Goal: Information Seeking & Learning: Learn about a topic

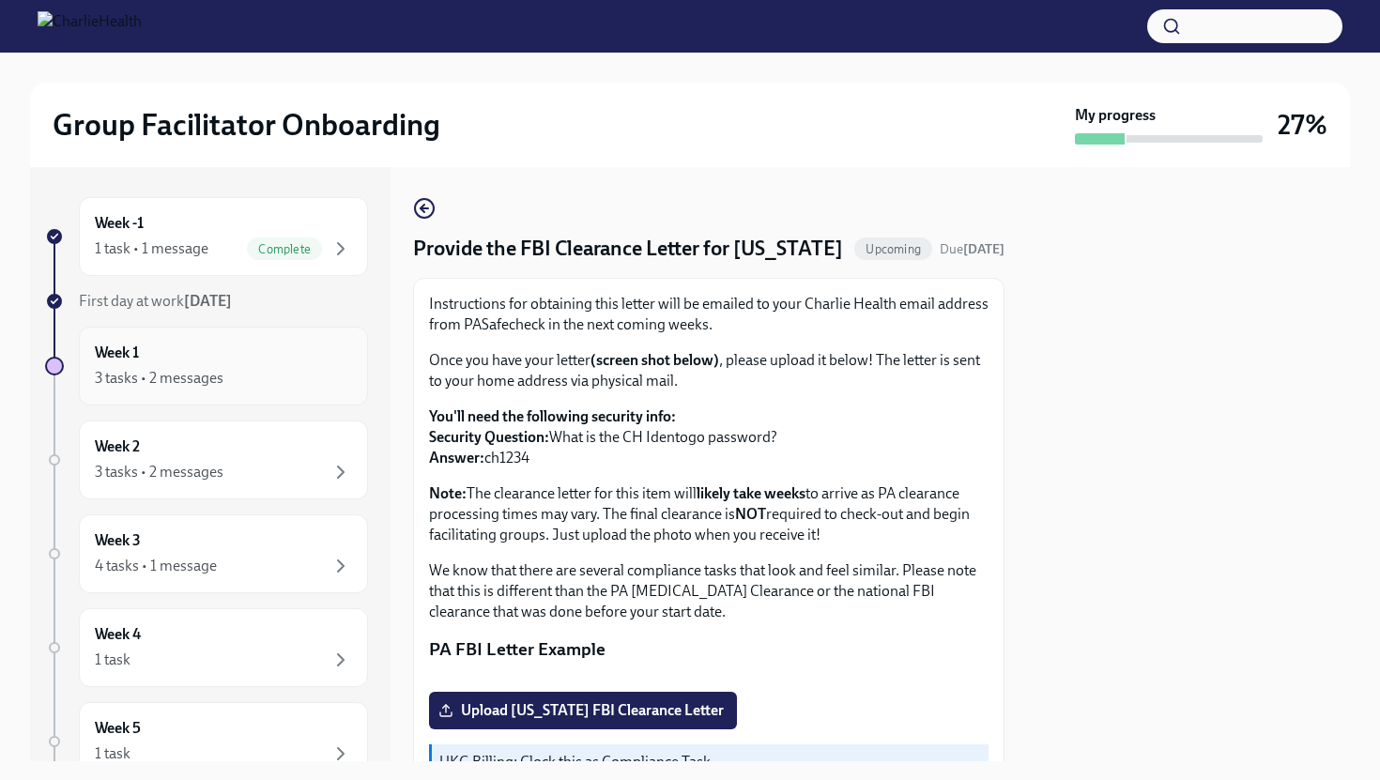
click at [252, 377] on div "3 tasks • 2 messages" at bounding box center [223, 378] width 257 height 23
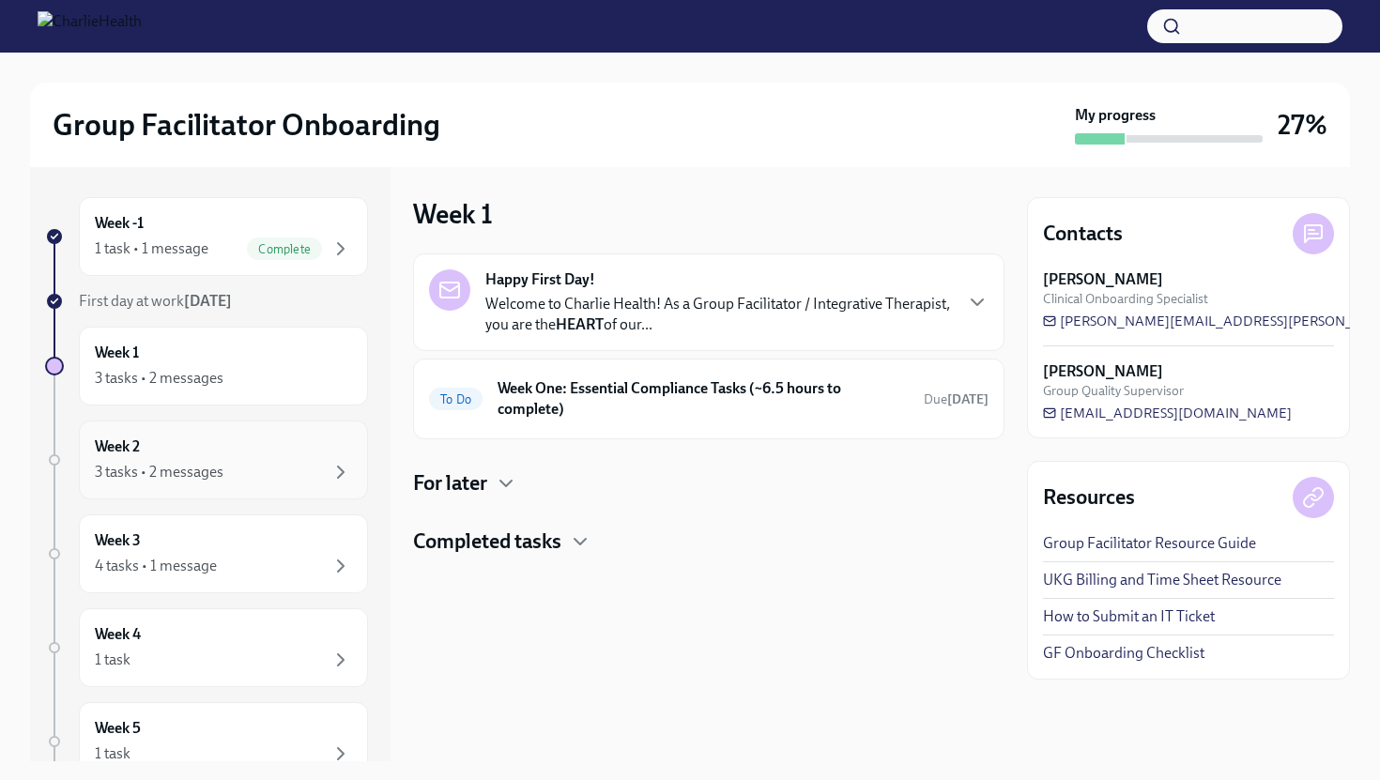
click at [246, 465] on div "3 tasks • 2 messages" at bounding box center [223, 472] width 257 height 23
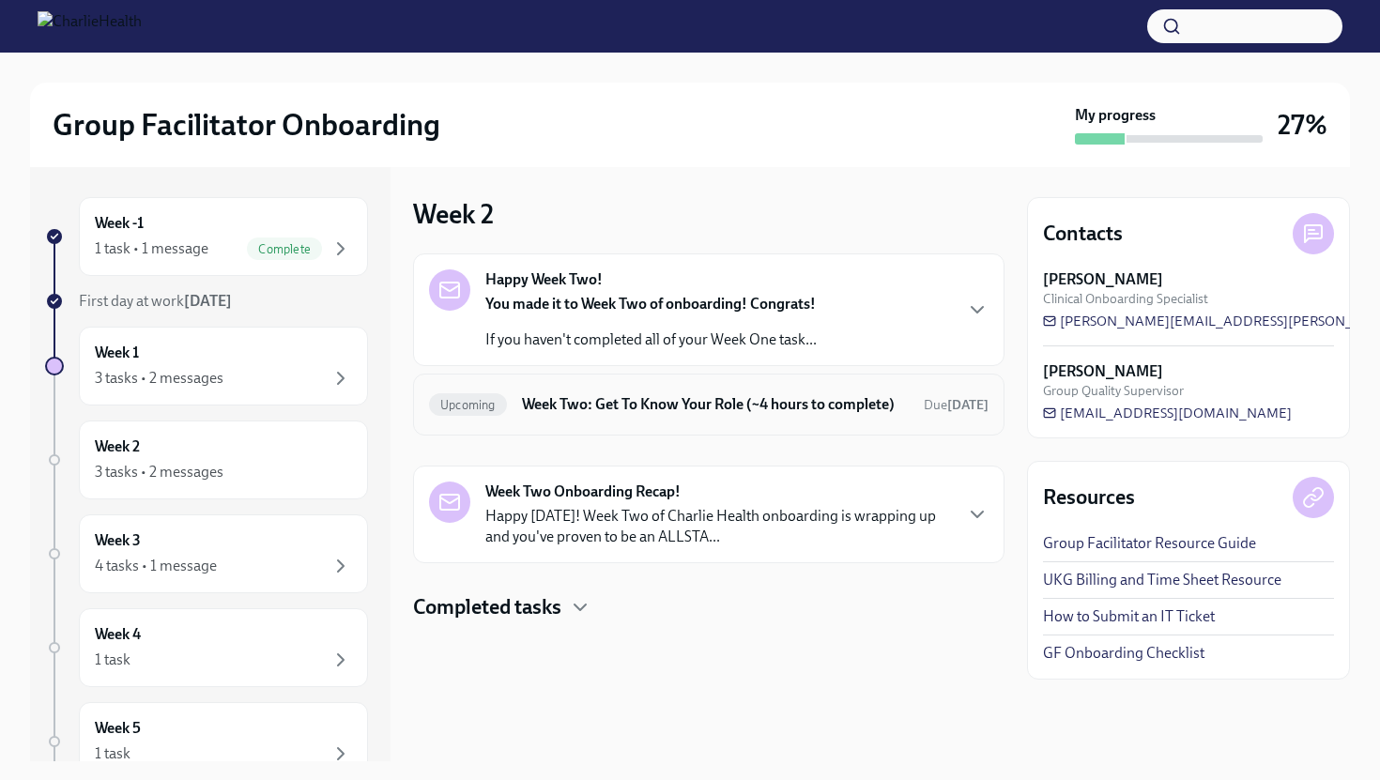
click at [543, 407] on h6 "Week Two: Get To Know Your Role (~4 hours to complete)" at bounding box center [715, 404] width 387 height 21
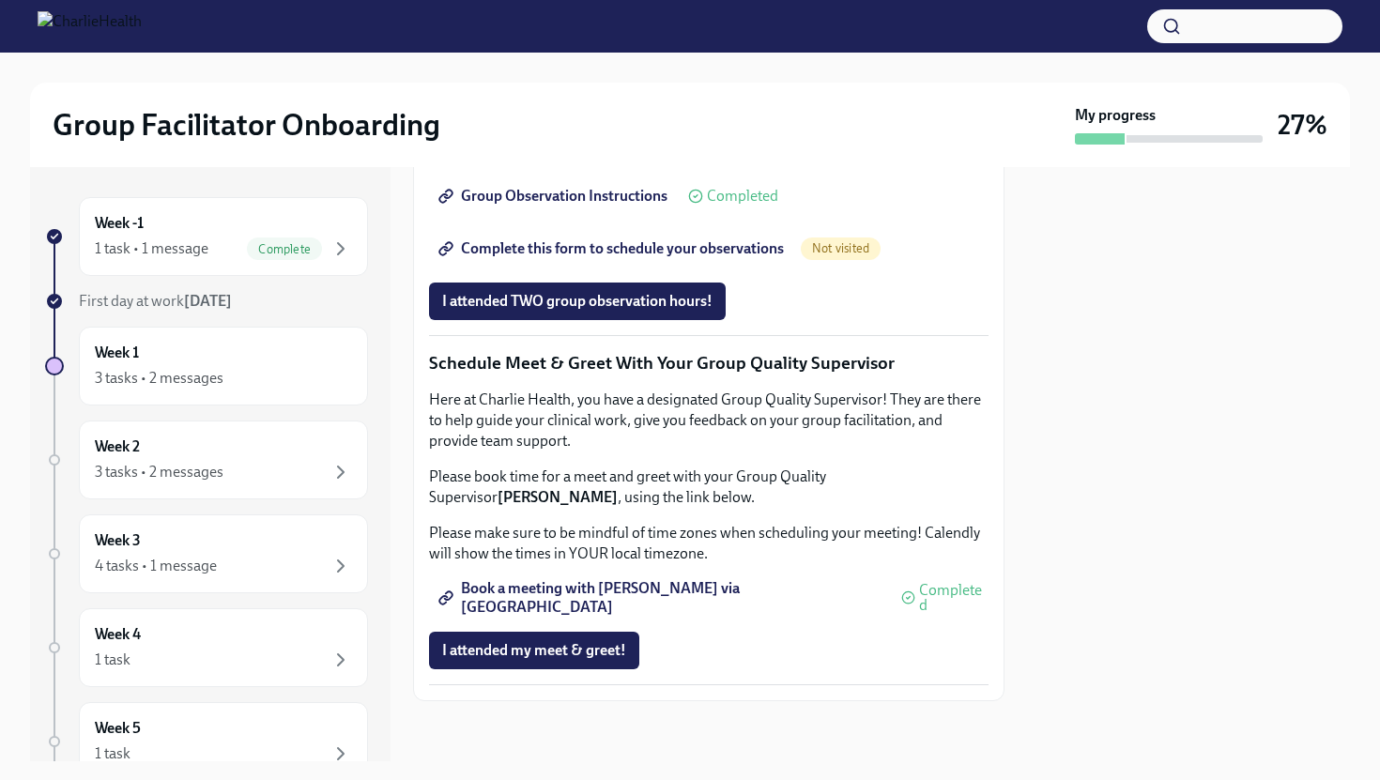
scroll to position [1732, 0]
click at [249, 549] on div "Week 3 4 tasks • 1 message" at bounding box center [223, 553] width 257 height 47
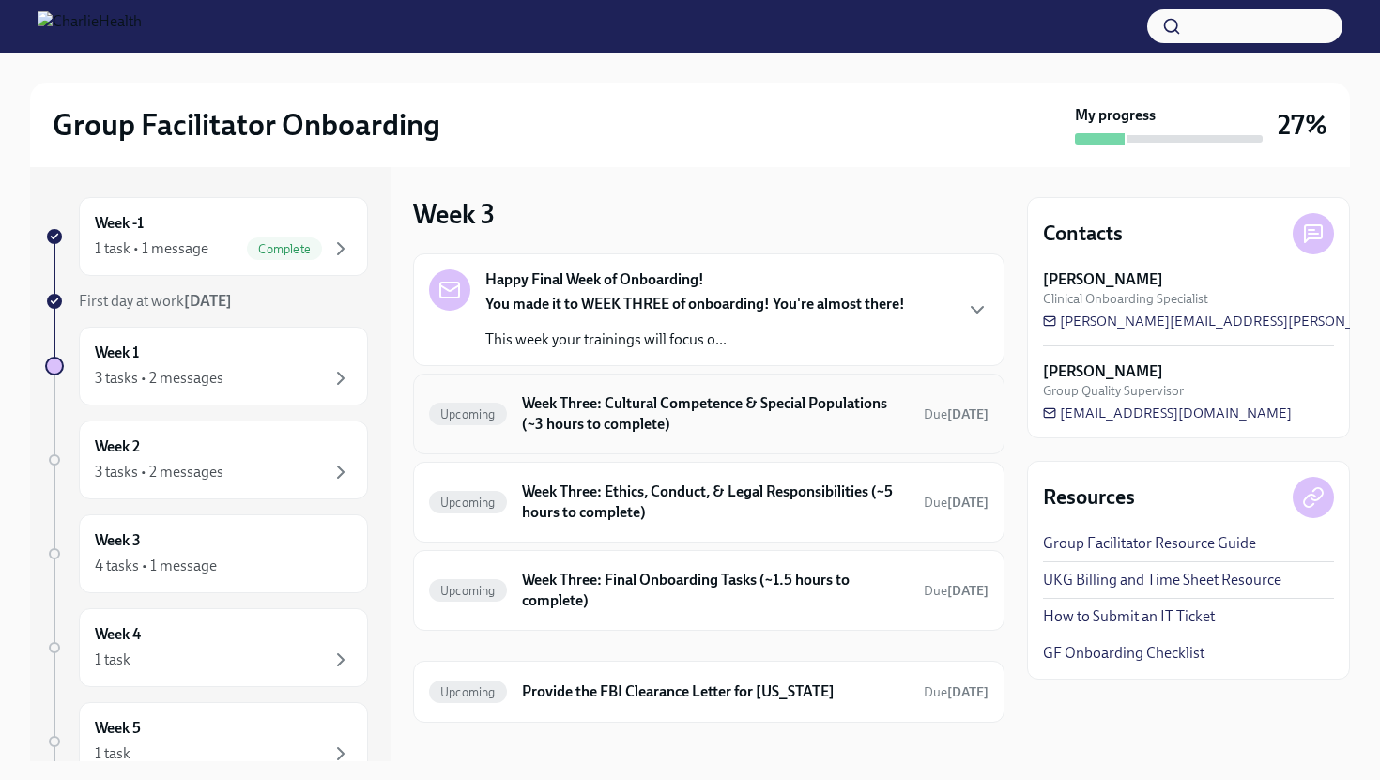
click at [627, 395] on h6 "Week Three: Cultural Competence & Special Populations (~3 hours to complete)" at bounding box center [715, 413] width 387 height 41
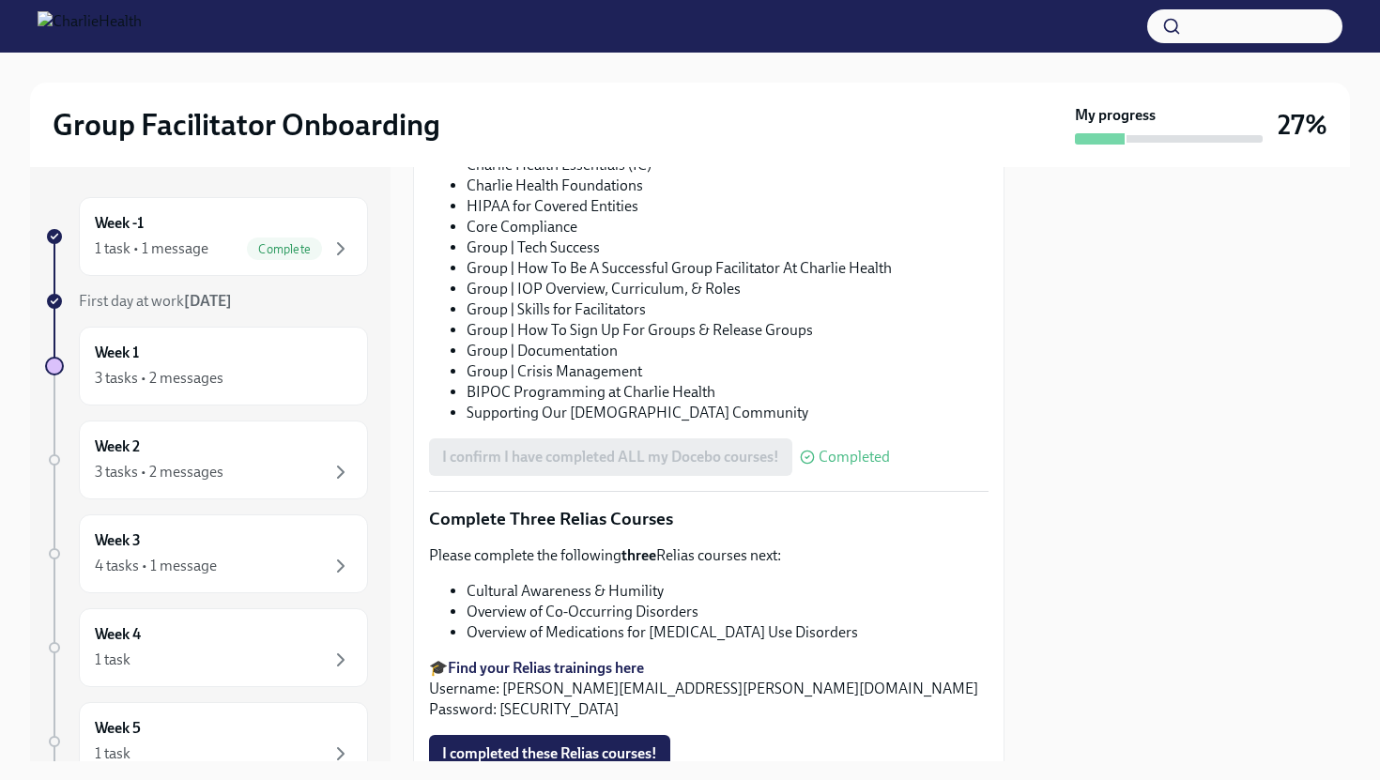
scroll to position [1210, 0]
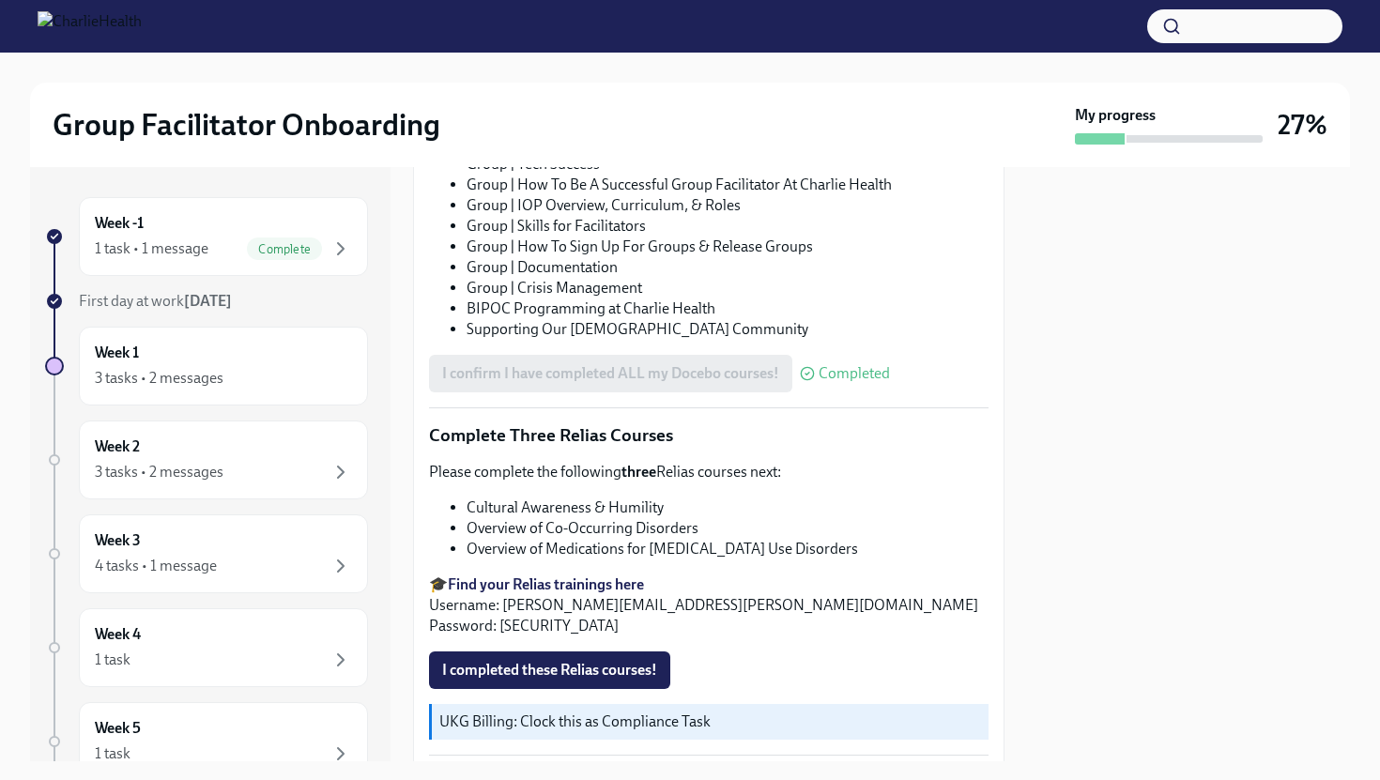
click at [617, 655] on button "I completed these Relias courses!" at bounding box center [549, 670] width 241 height 38
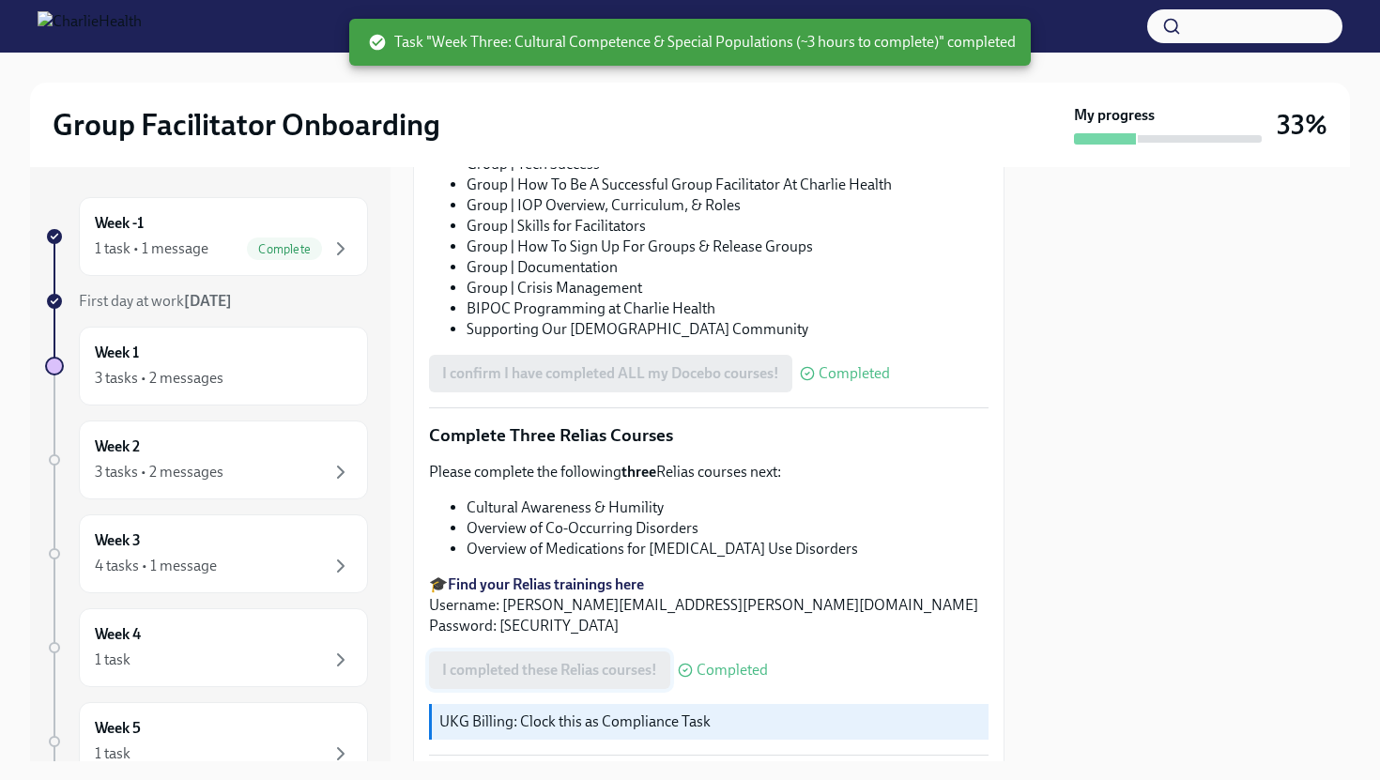
scroll to position [1281, 0]
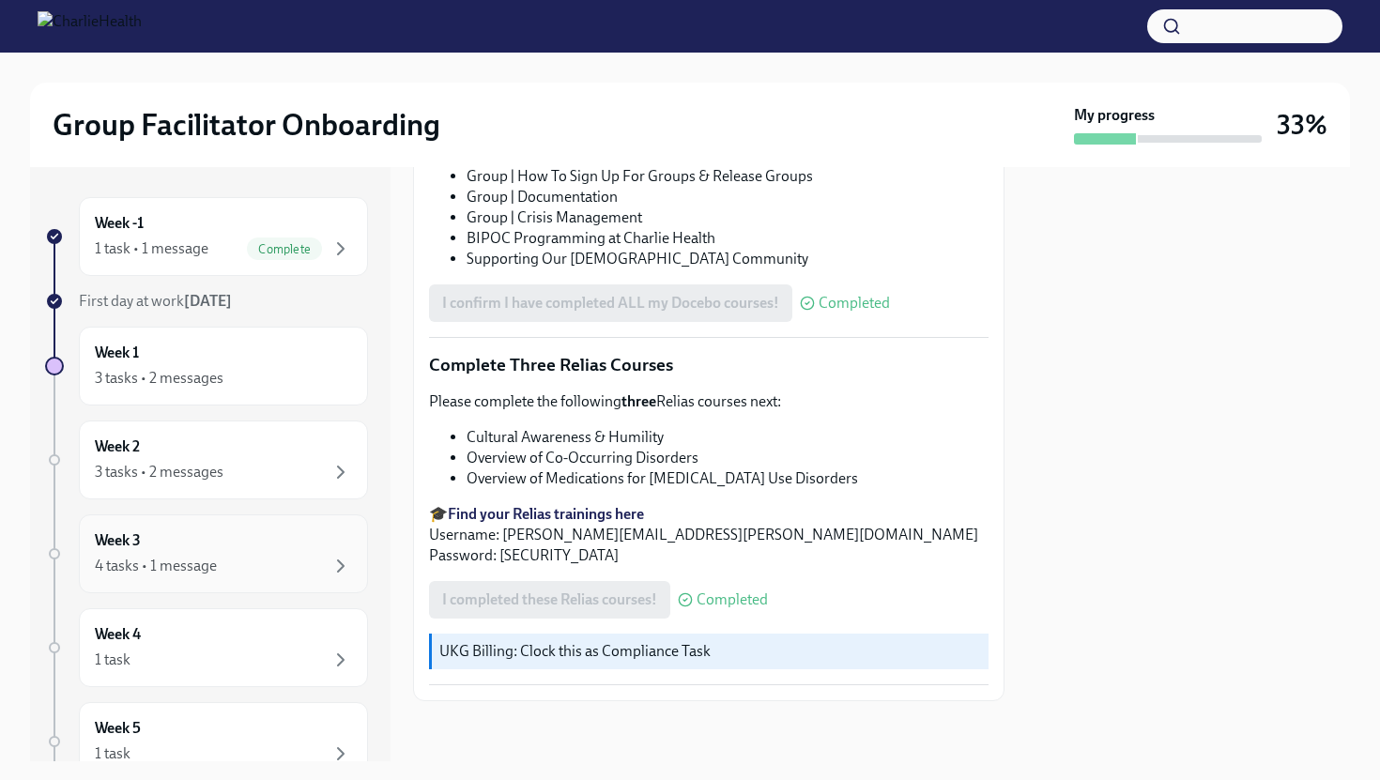
click at [298, 574] on div "4 tasks • 1 message" at bounding box center [223, 566] width 257 height 23
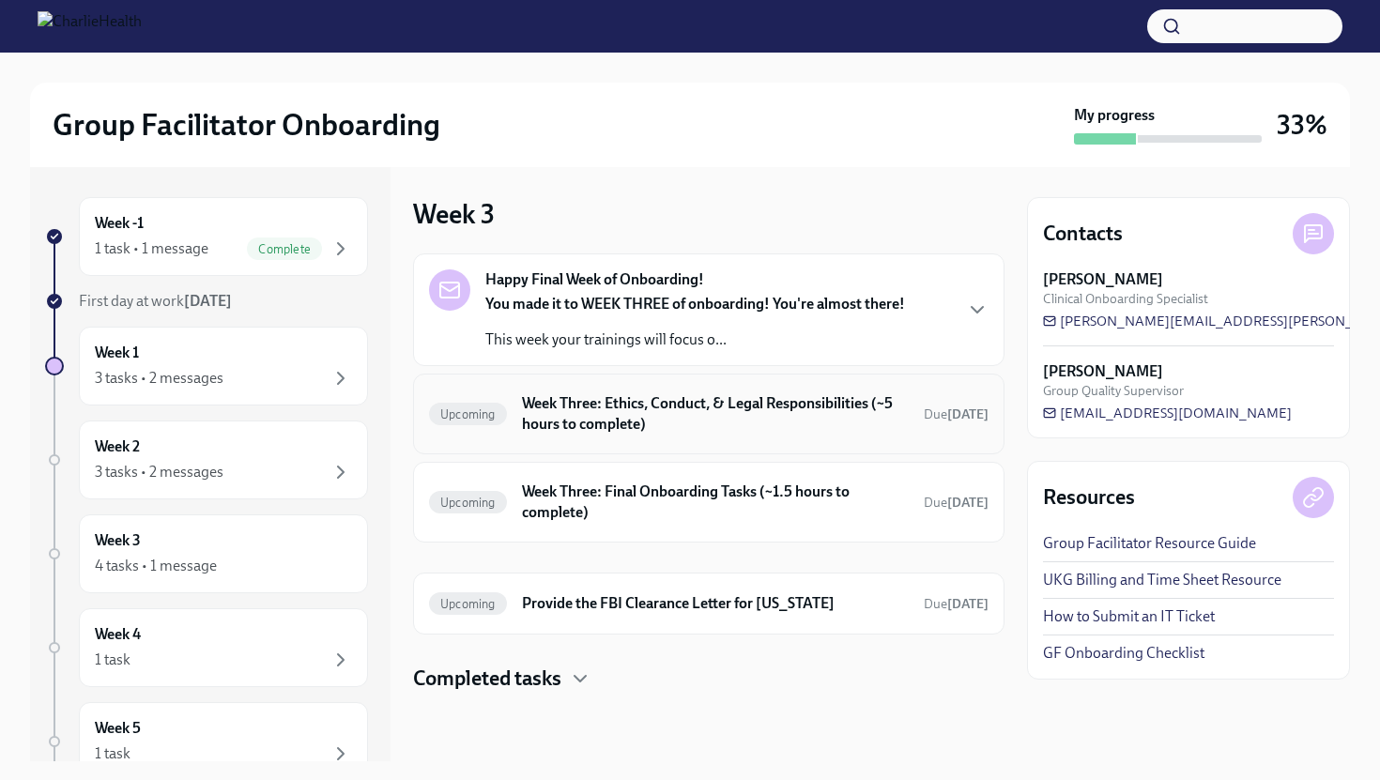
click at [579, 414] on h6 "Week Three: Ethics, Conduct, & Legal Responsibilities (~5 hours to complete)" at bounding box center [715, 413] width 387 height 41
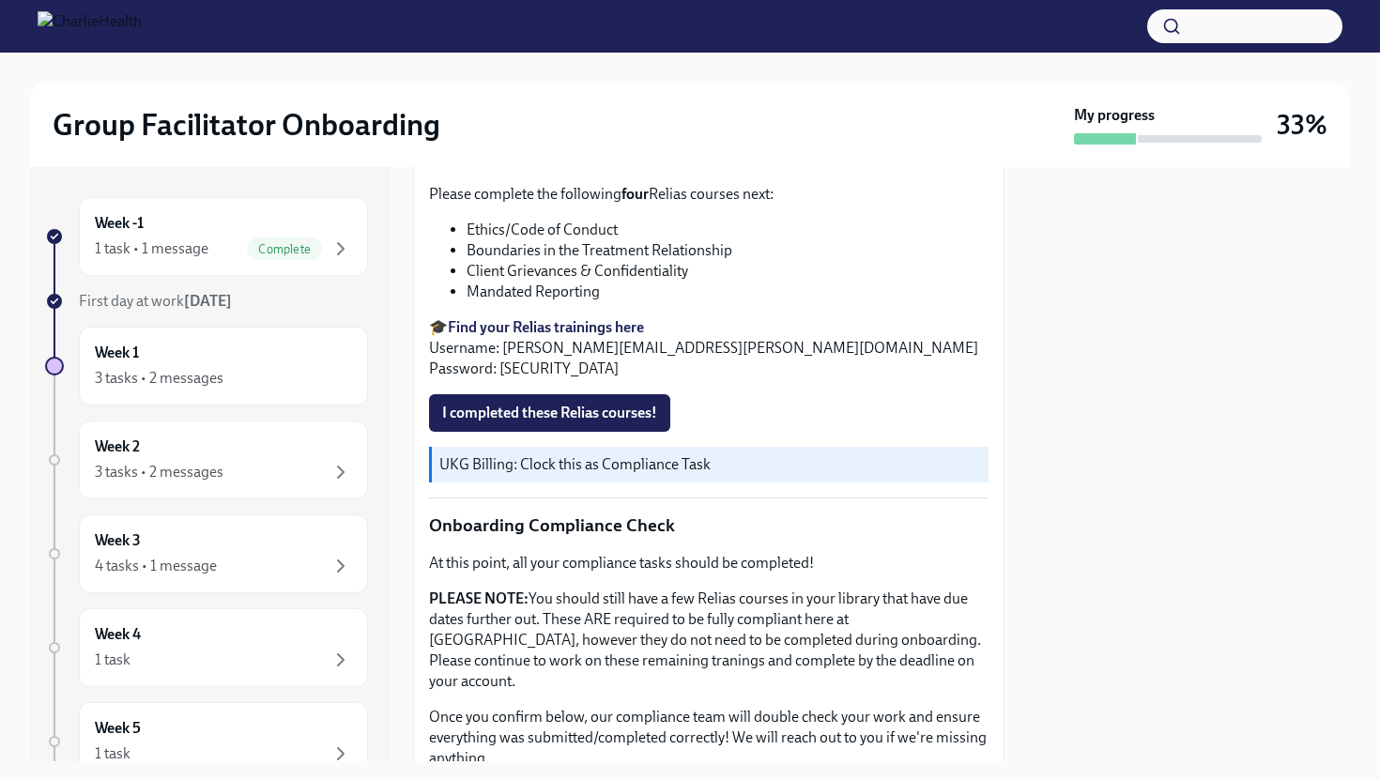
scroll to position [737, 0]
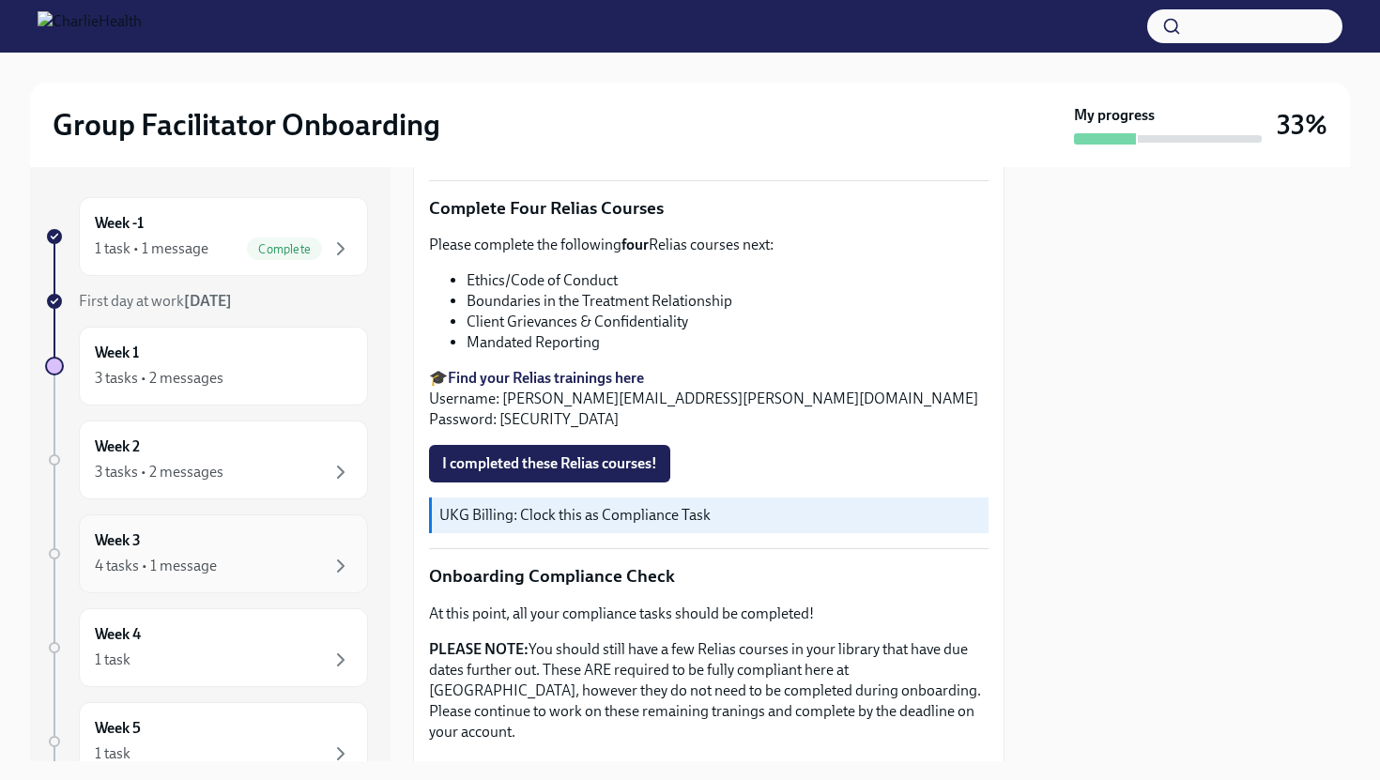
click at [263, 559] on div "4 tasks • 1 message" at bounding box center [223, 566] width 257 height 23
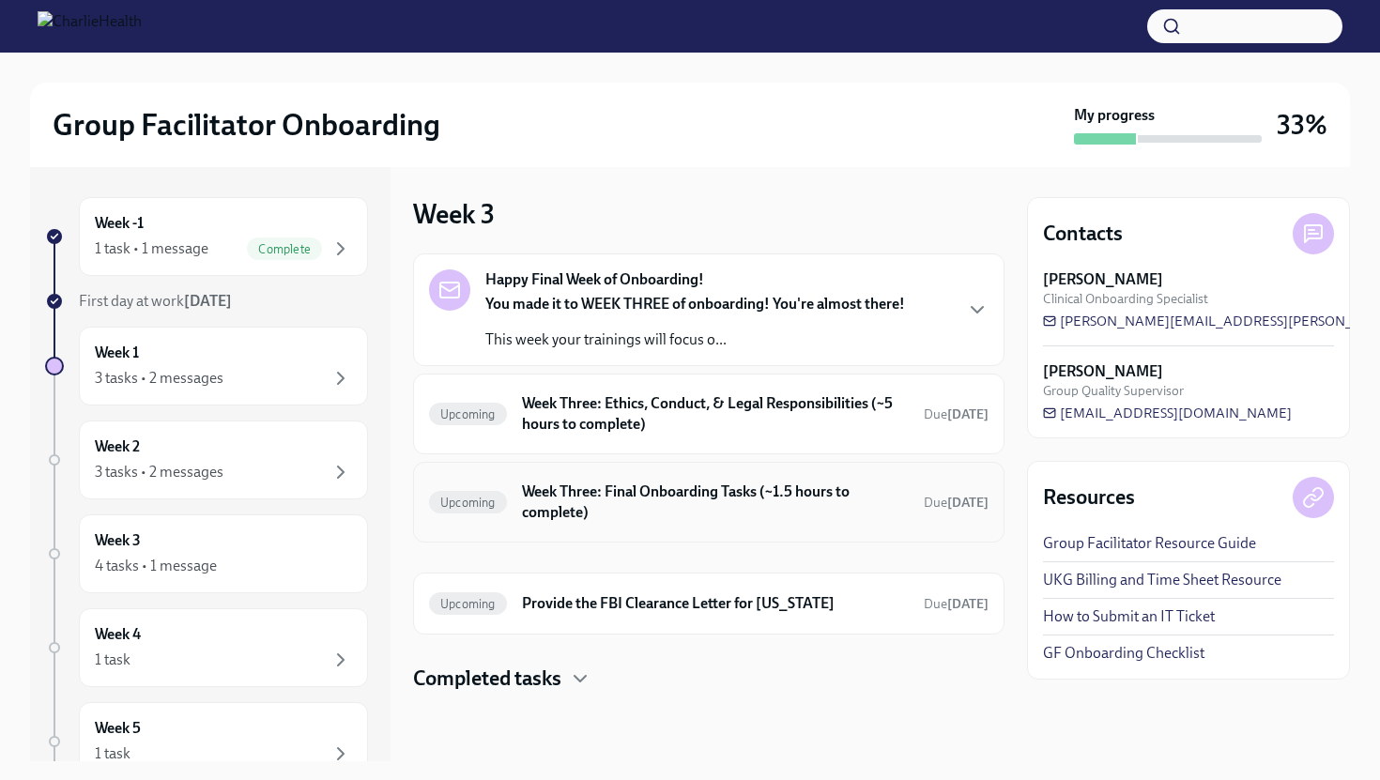
click at [619, 509] on h6 "Week Three: Final Onboarding Tasks (~1.5 hours to complete)" at bounding box center [715, 502] width 387 height 41
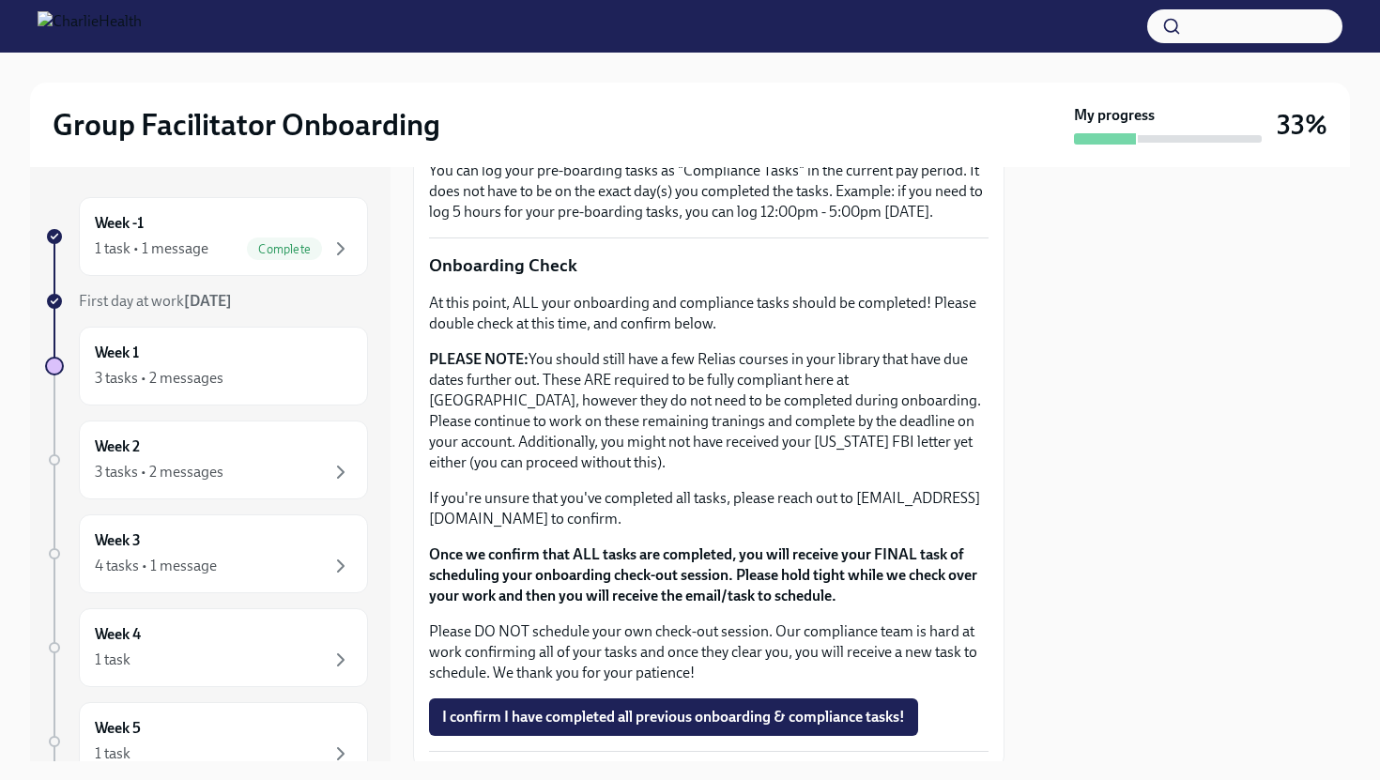
scroll to position [1481, 0]
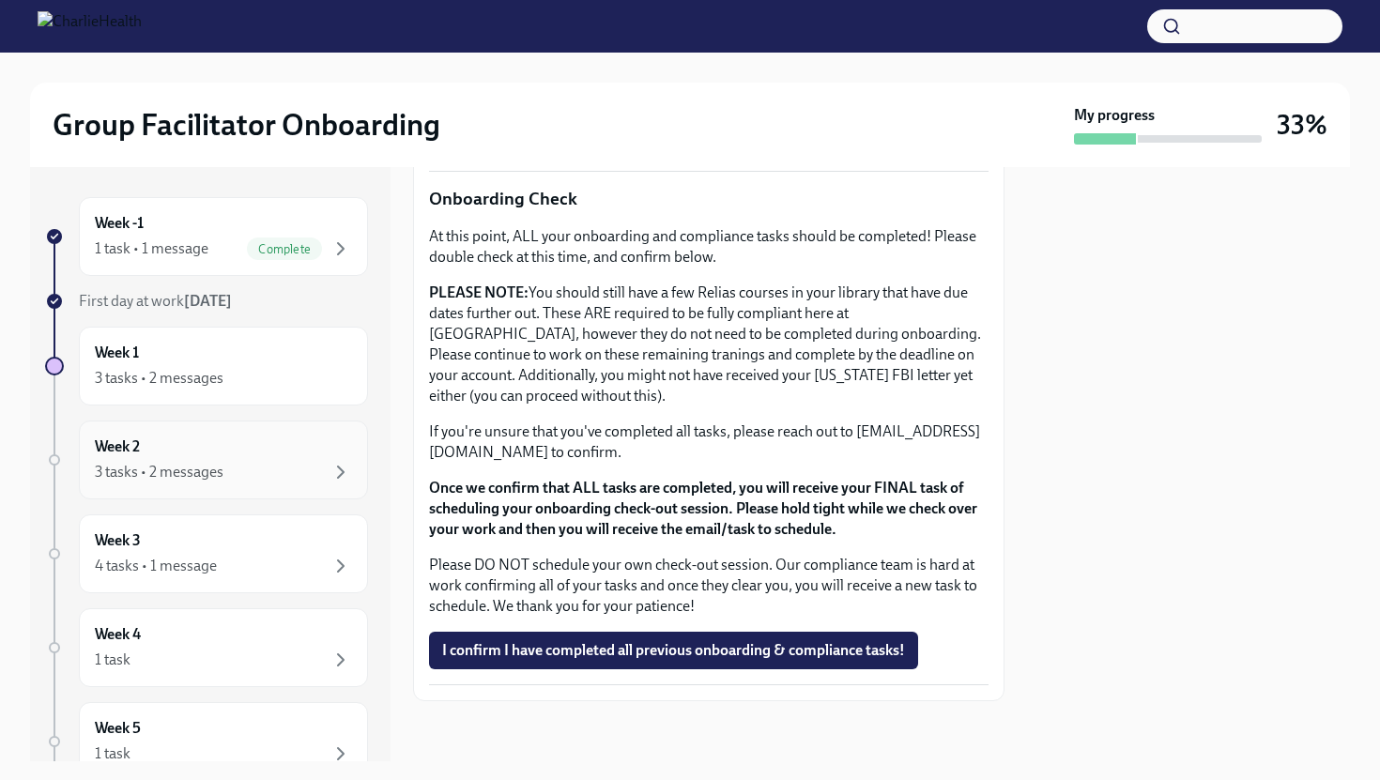
click at [245, 442] on div "Week 2 3 tasks • 2 messages" at bounding box center [223, 460] width 257 height 47
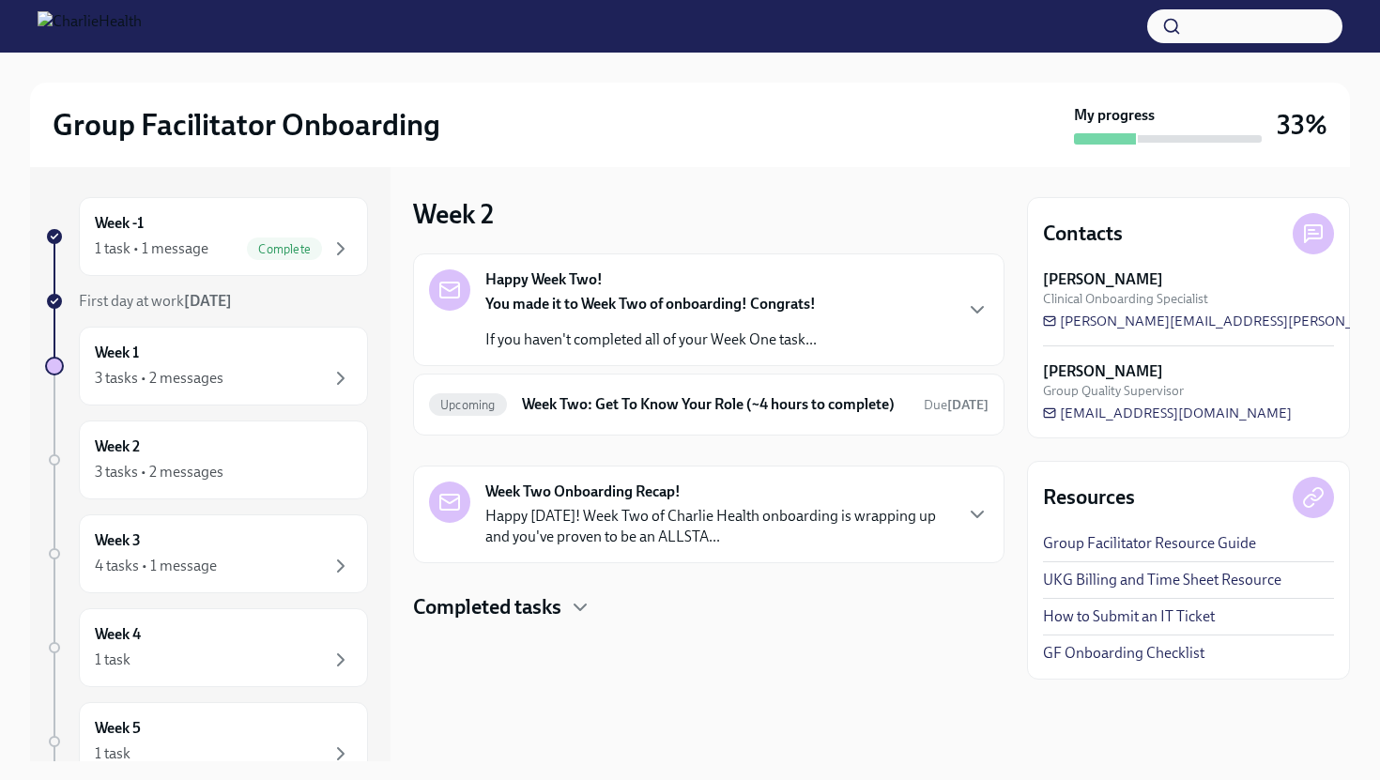
click at [565, 326] on div "You made it to Week Two of onboarding! Congrats! If you haven't completed all o…" at bounding box center [650, 322] width 331 height 56
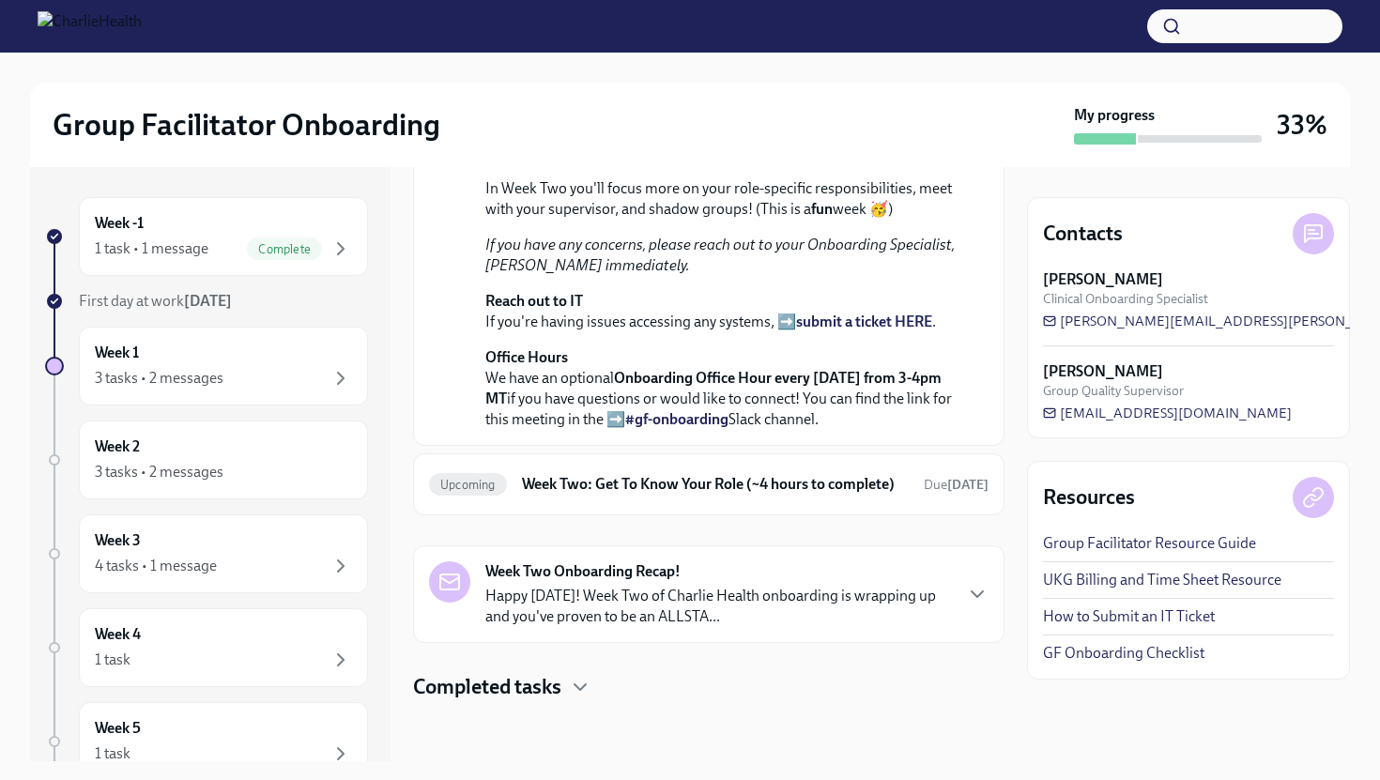
scroll to position [533, 0]
click at [654, 474] on h6 "Week Two: Get To Know Your Role (~4 hours to complete)" at bounding box center [715, 484] width 387 height 21
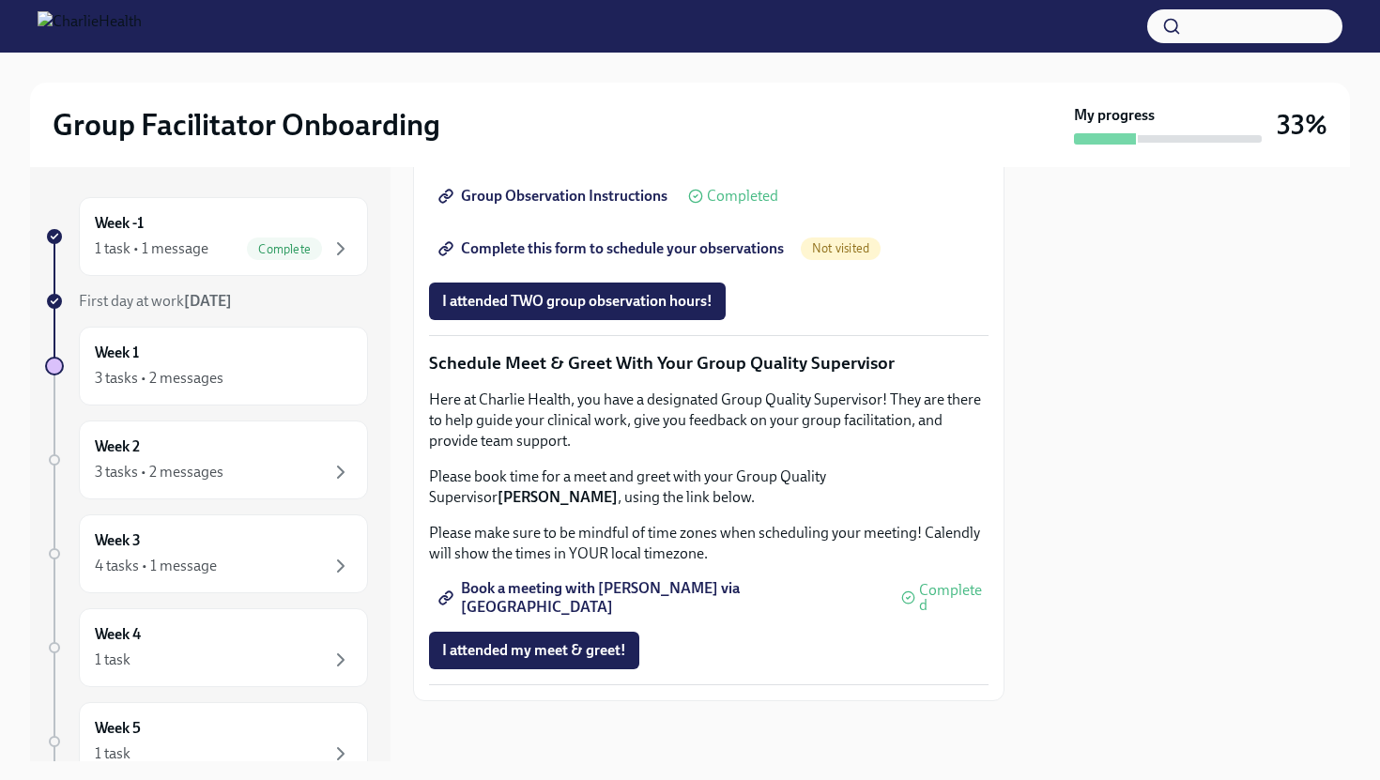
scroll to position [1732, 0]
click at [304, 447] on div "Week 2 3 tasks • 2 messages" at bounding box center [223, 460] width 257 height 47
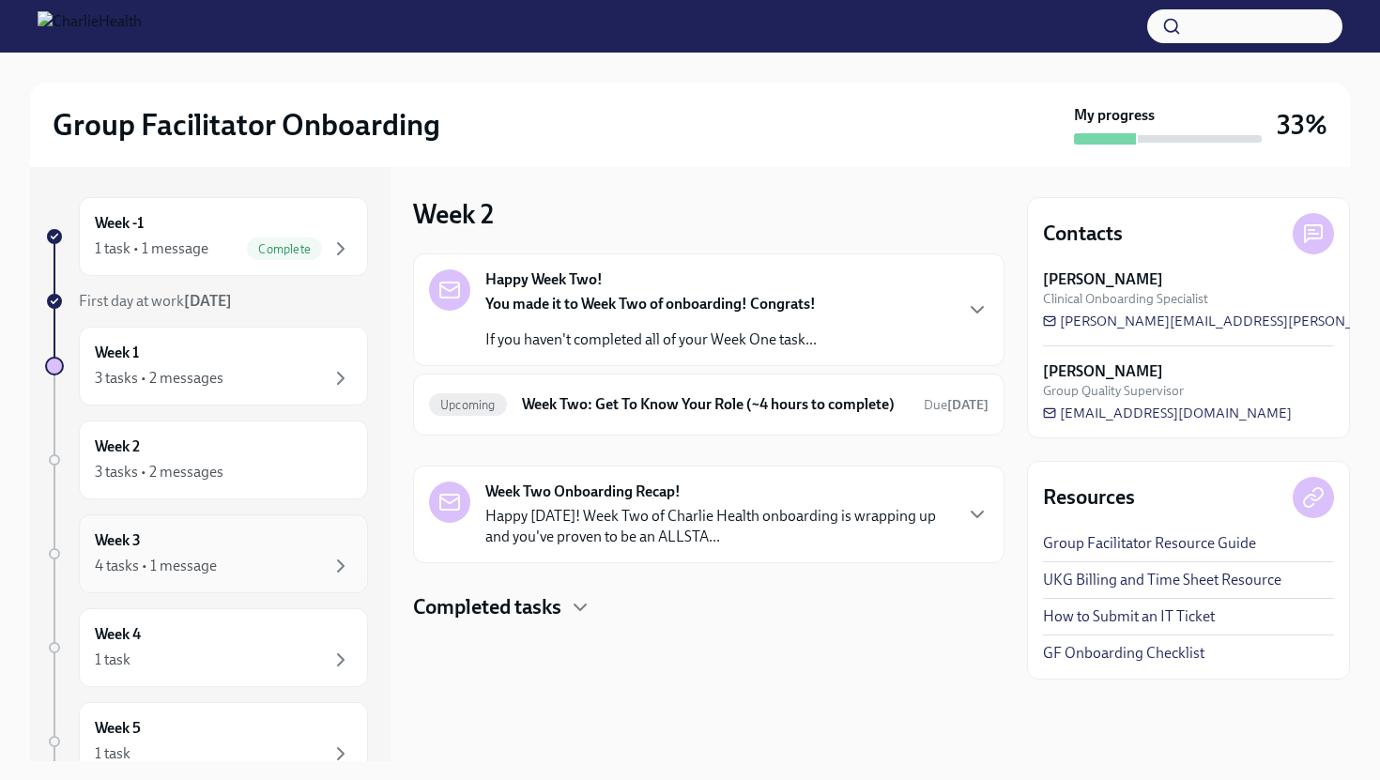
click at [268, 546] on div "Week 3 4 tasks • 1 message" at bounding box center [223, 553] width 257 height 47
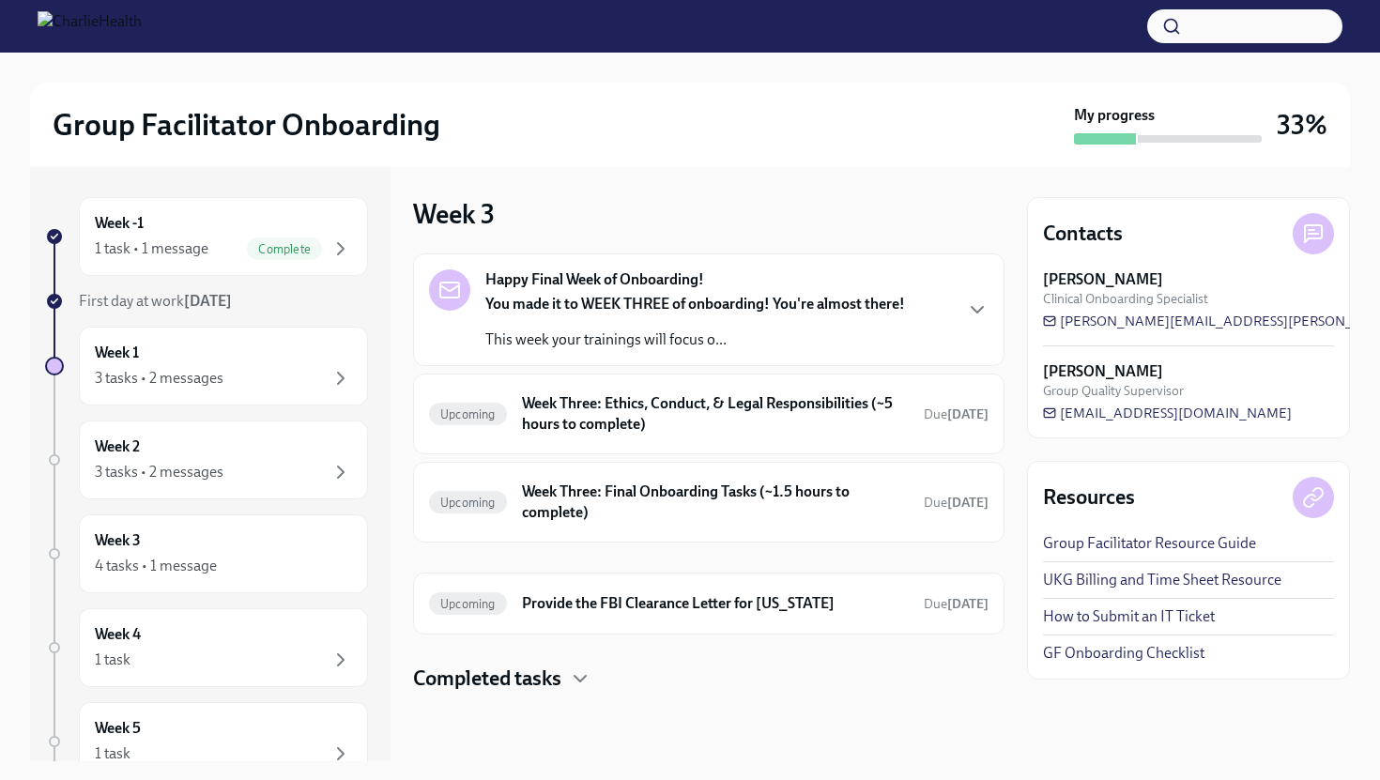
click at [566, 329] on div "You made it to WEEK THREE of onboarding! You're almost there! This week your tr…" at bounding box center [695, 322] width 420 height 56
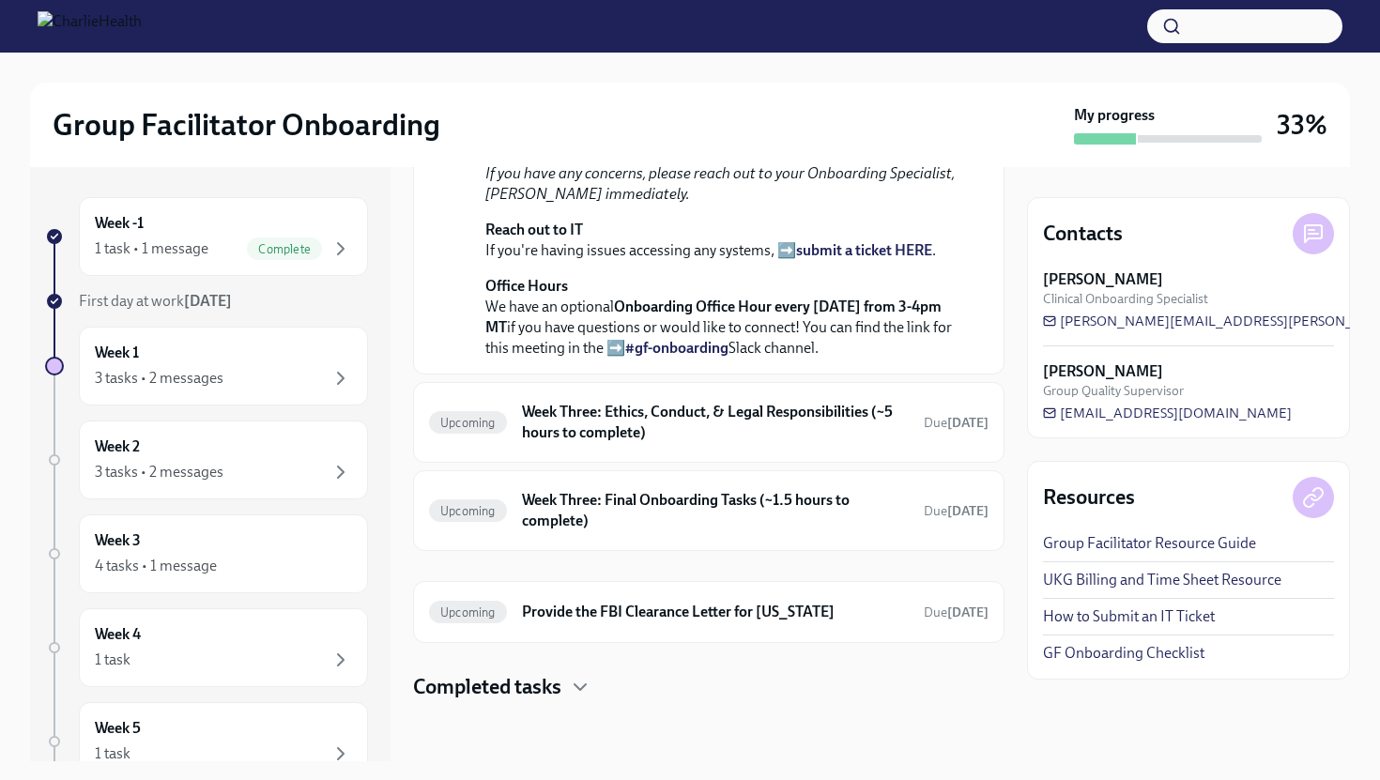
scroll to position [638, 0]
click at [643, 443] on h6 "Week Three: Ethics, Conduct, & Legal Responsibilities (~5 hours to complete)" at bounding box center [715, 422] width 387 height 41
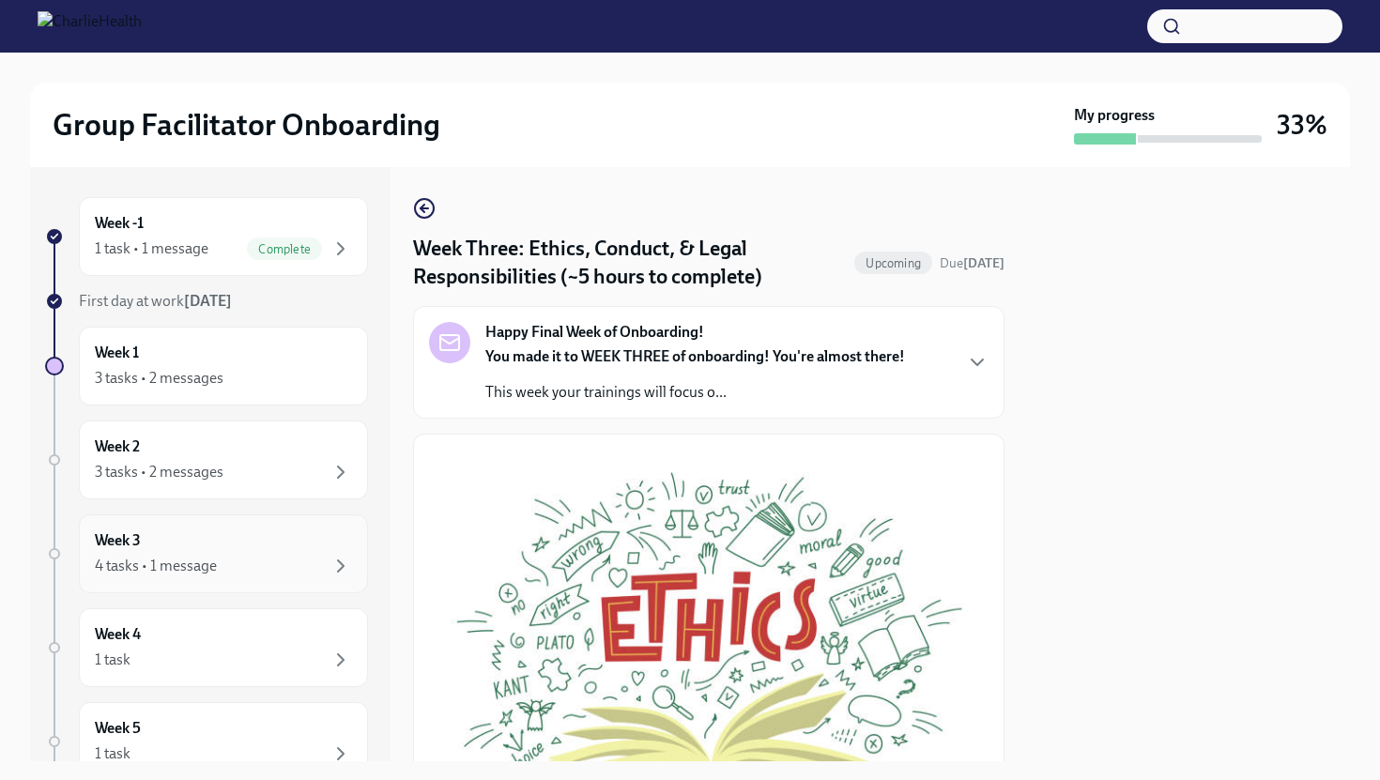
click at [251, 564] on div "4 tasks • 1 message" at bounding box center [223, 566] width 257 height 23
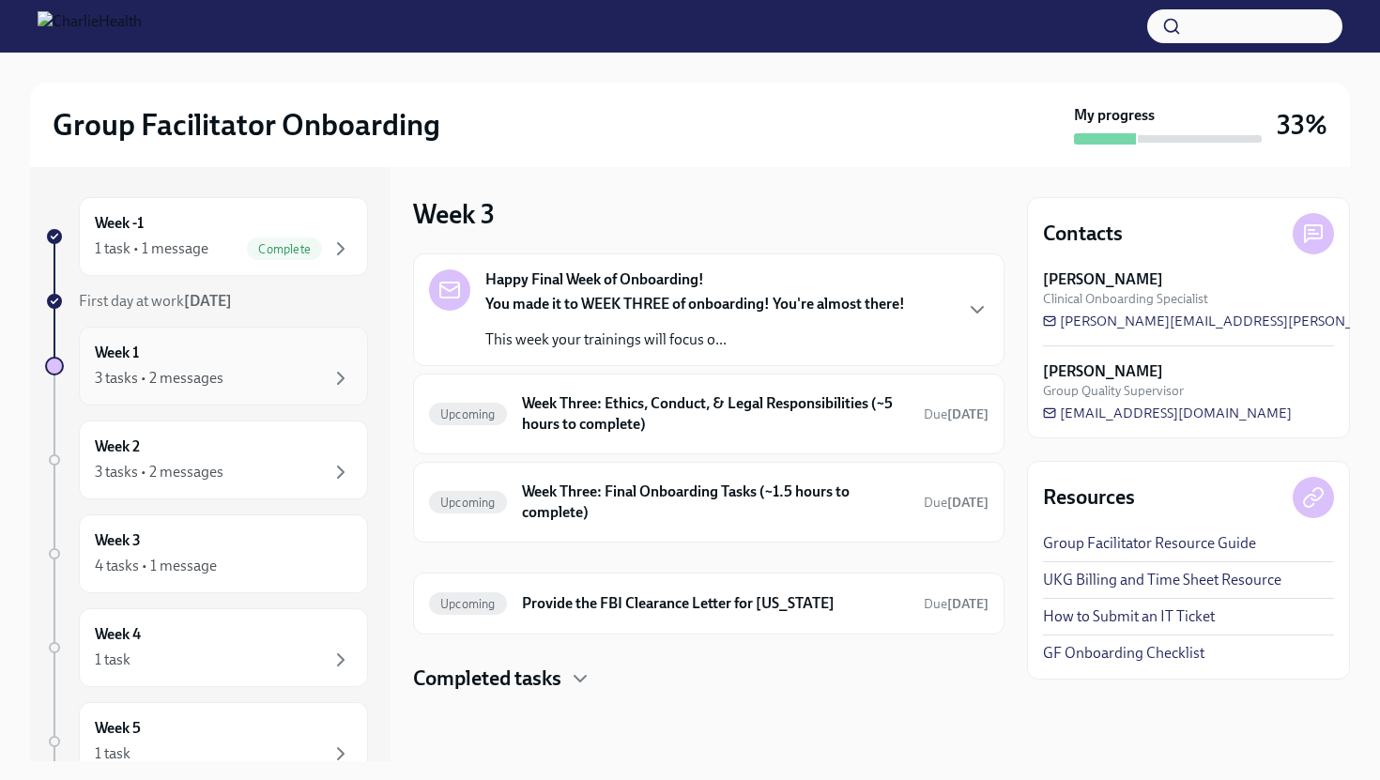
click at [217, 381] on div "3 tasks • 2 messages" at bounding box center [159, 378] width 129 height 21
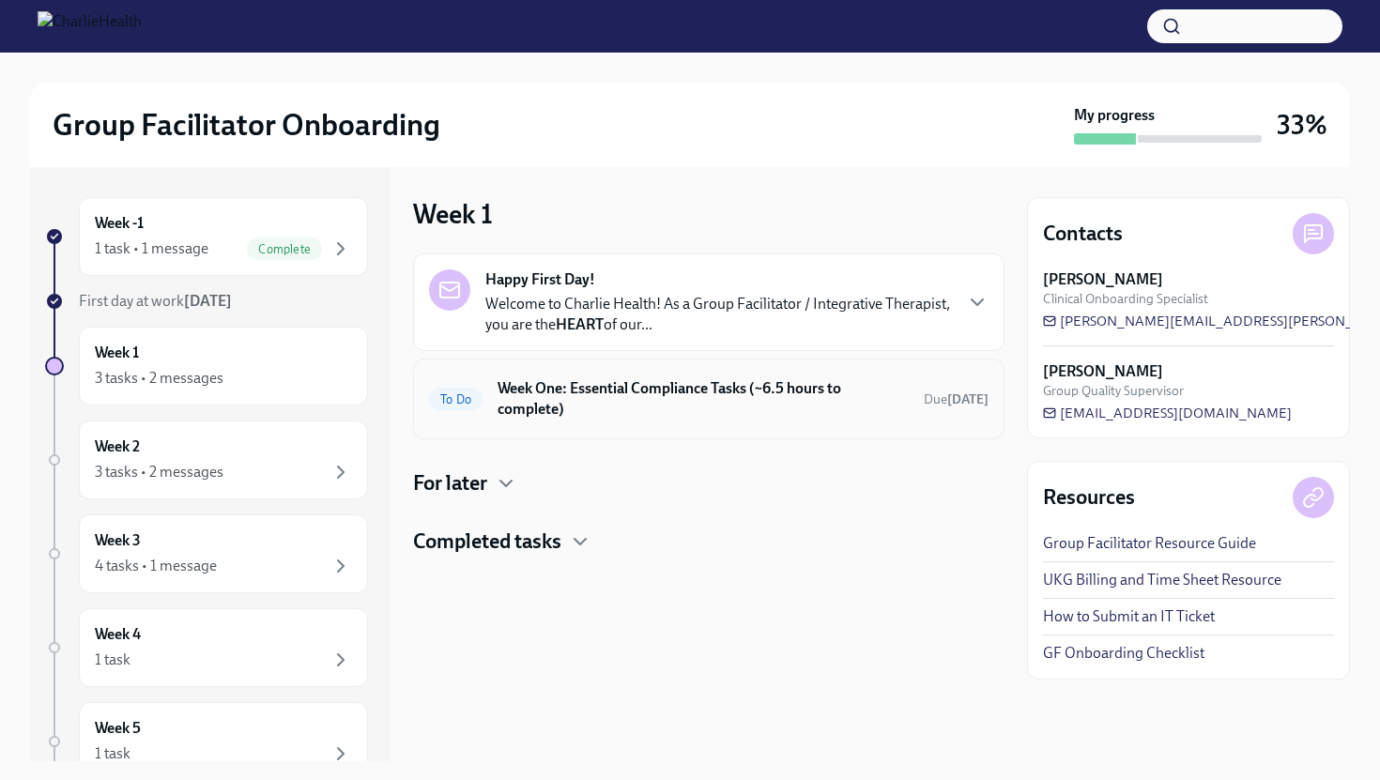
click at [624, 399] on h6 "Week One: Essential Compliance Tasks (~6.5 hours to complete)" at bounding box center [703, 398] width 411 height 41
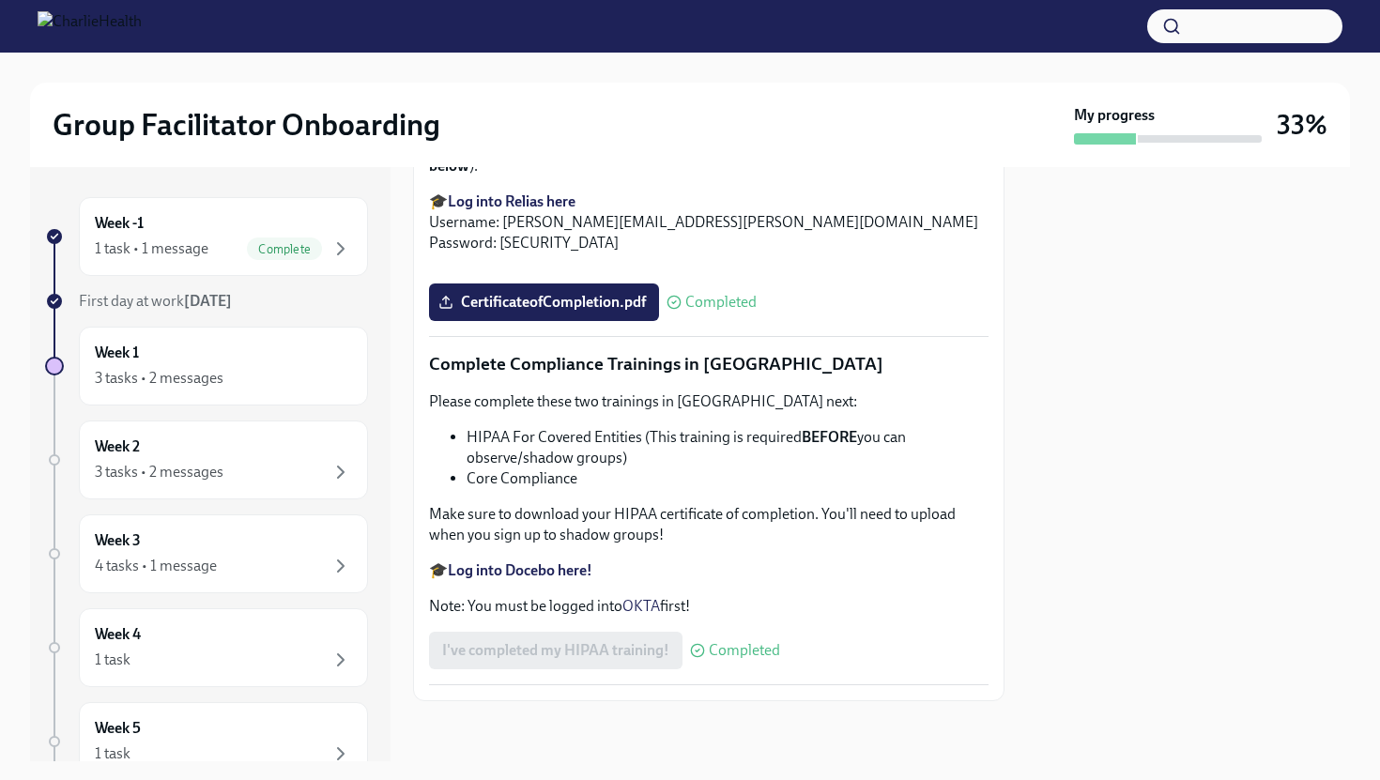
scroll to position [4315, 0]
click at [268, 456] on div "Week 2 3 tasks • 2 messages" at bounding box center [223, 460] width 257 height 47
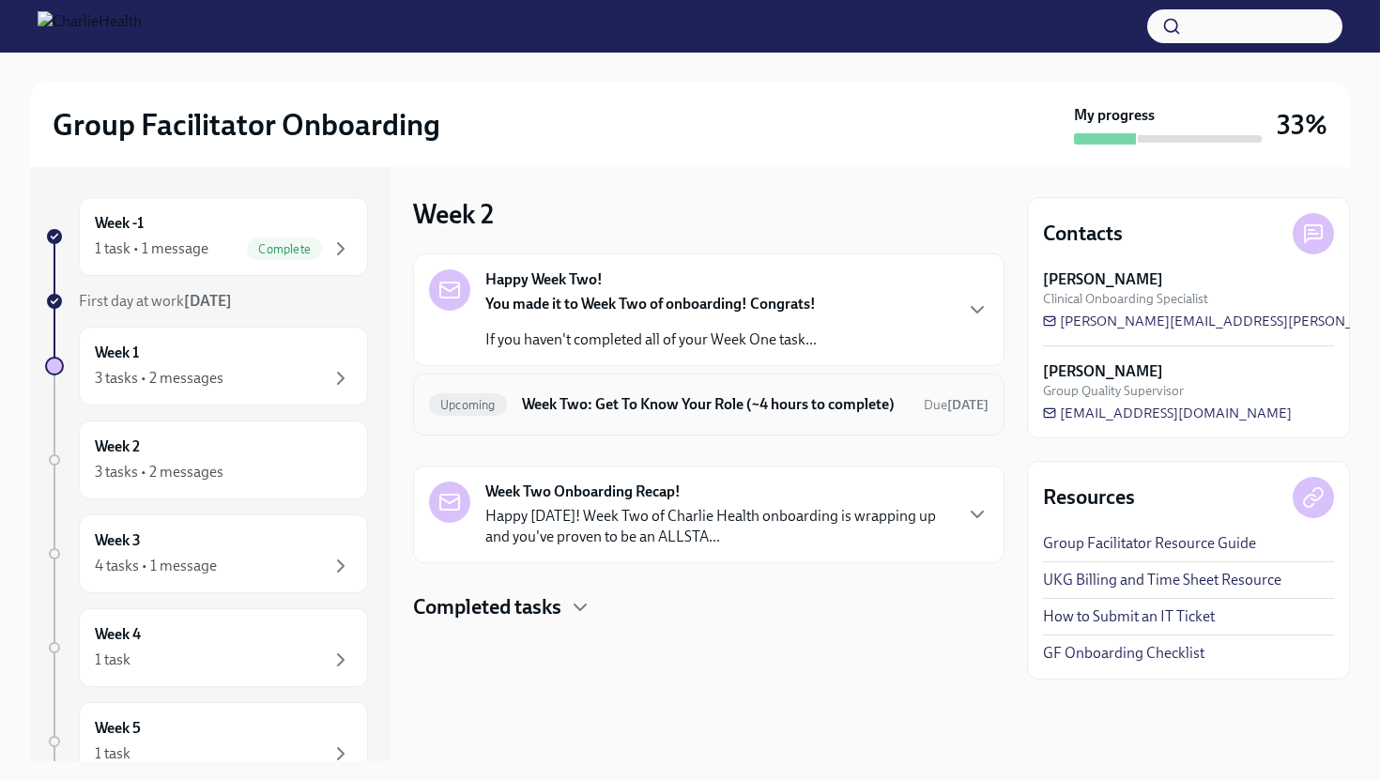
click at [592, 415] on h6 "Week Two: Get To Know Your Role (~4 hours to complete)" at bounding box center [715, 404] width 387 height 21
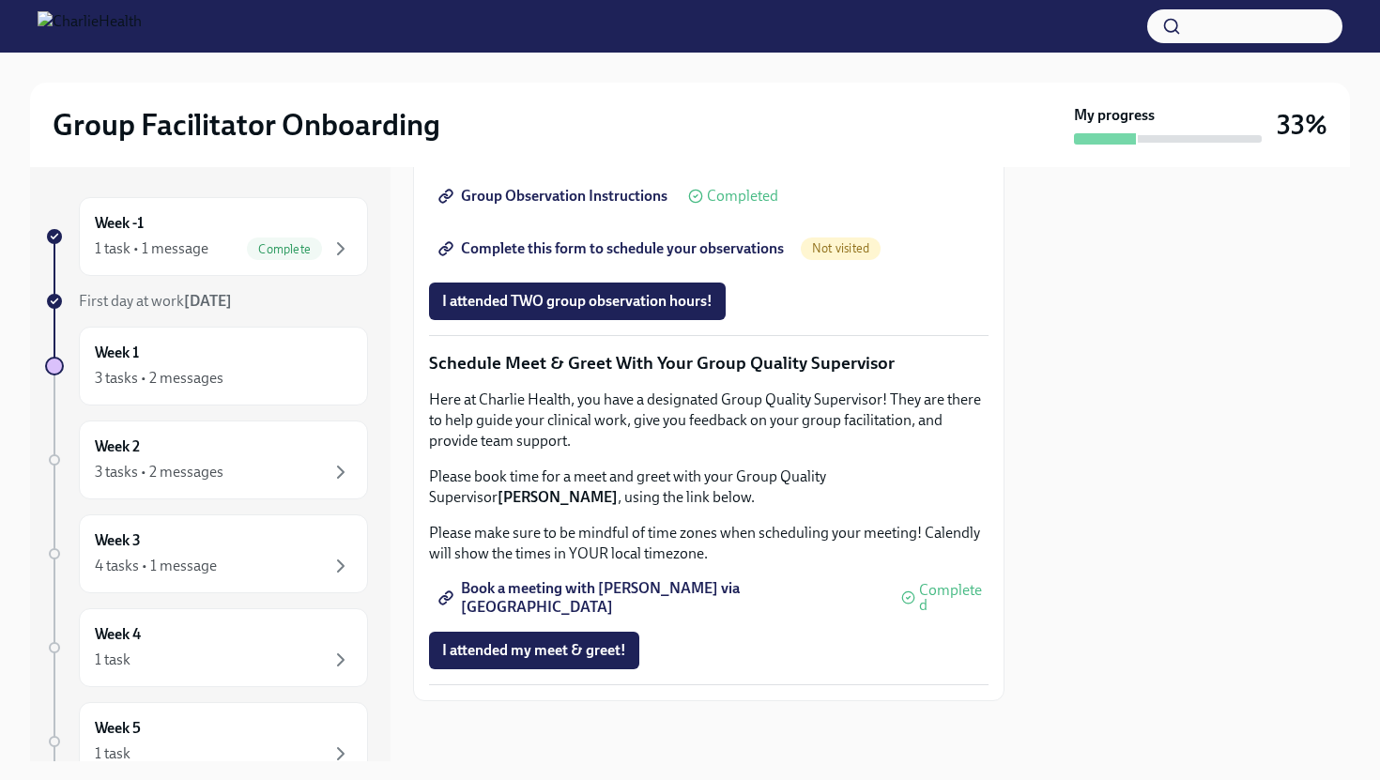
scroll to position [1732, 0]
click at [251, 540] on div "Week 3 4 tasks • 1 message" at bounding box center [223, 553] width 257 height 47
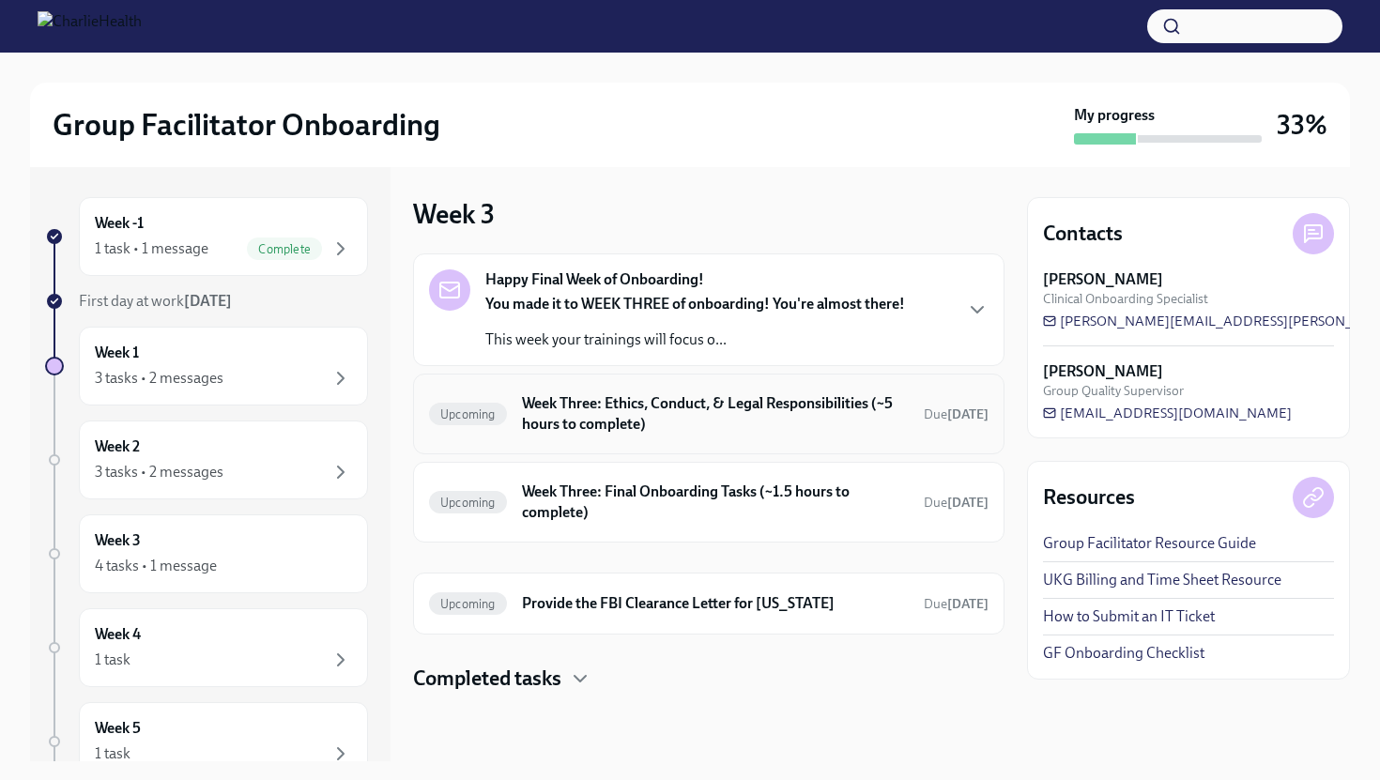
click at [604, 417] on h6 "Week Three: Ethics, Conduct, & Legal Responsibilities (~5 hours to complete)" at bounding box center [715, 413] width 387 height 41
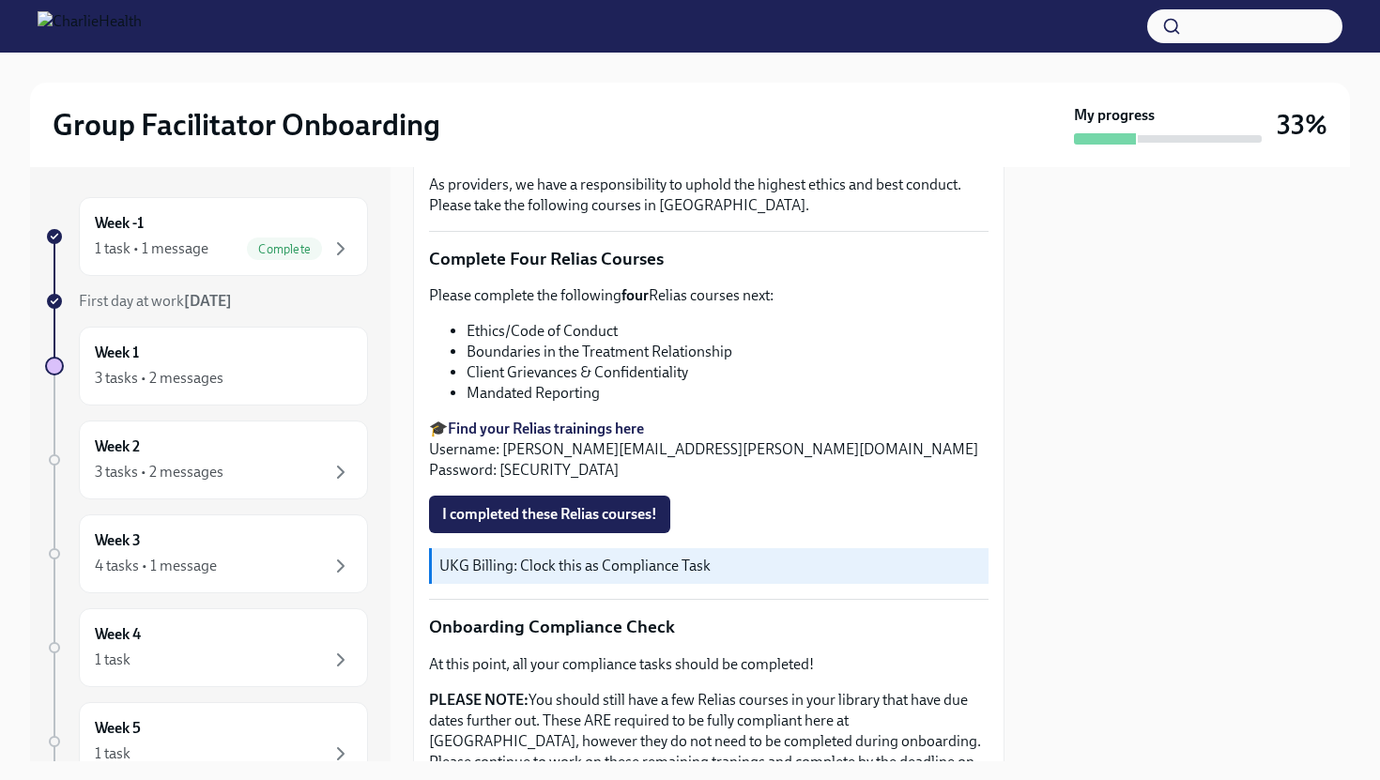
scroll to position [394, 0]
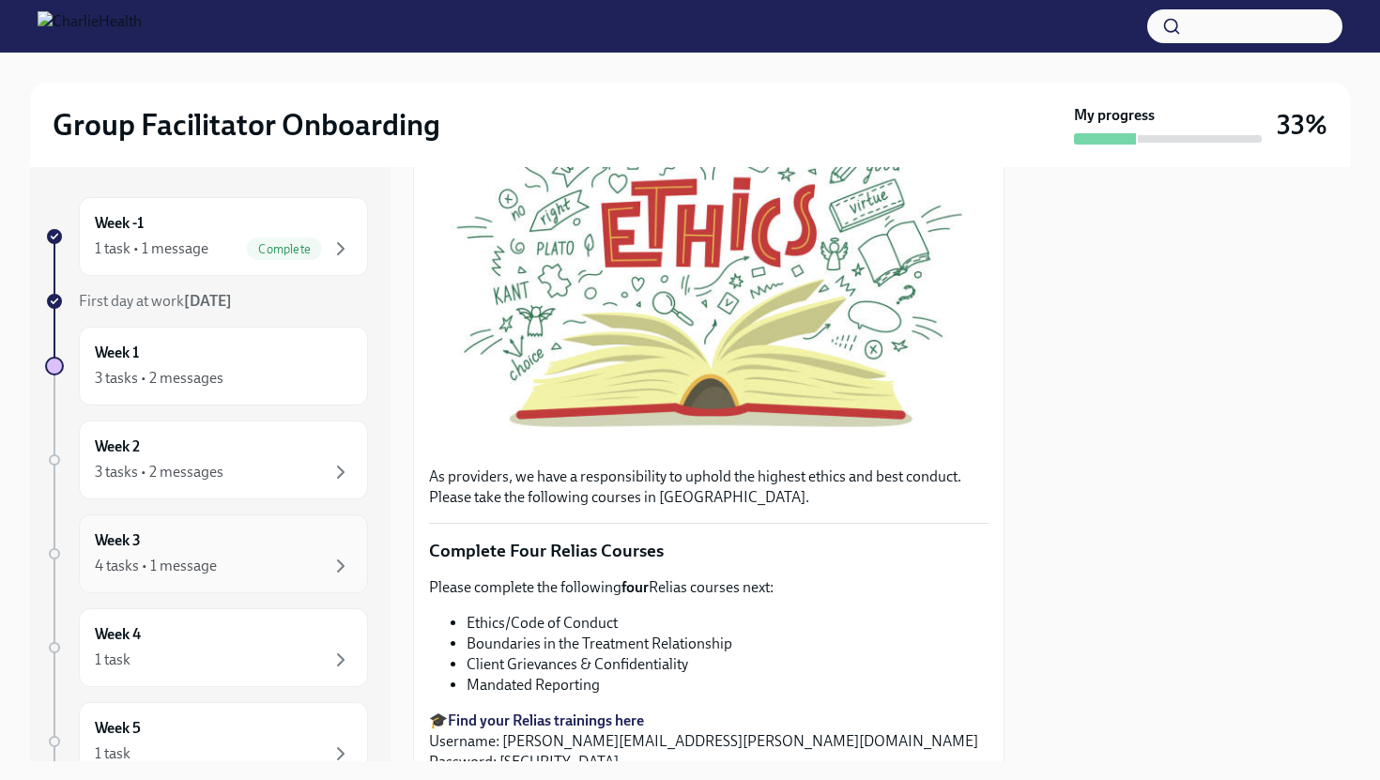
click at [284, 567] on div "4 tasks • 1 message" at bounding box center [223, 566] width 257 height 23
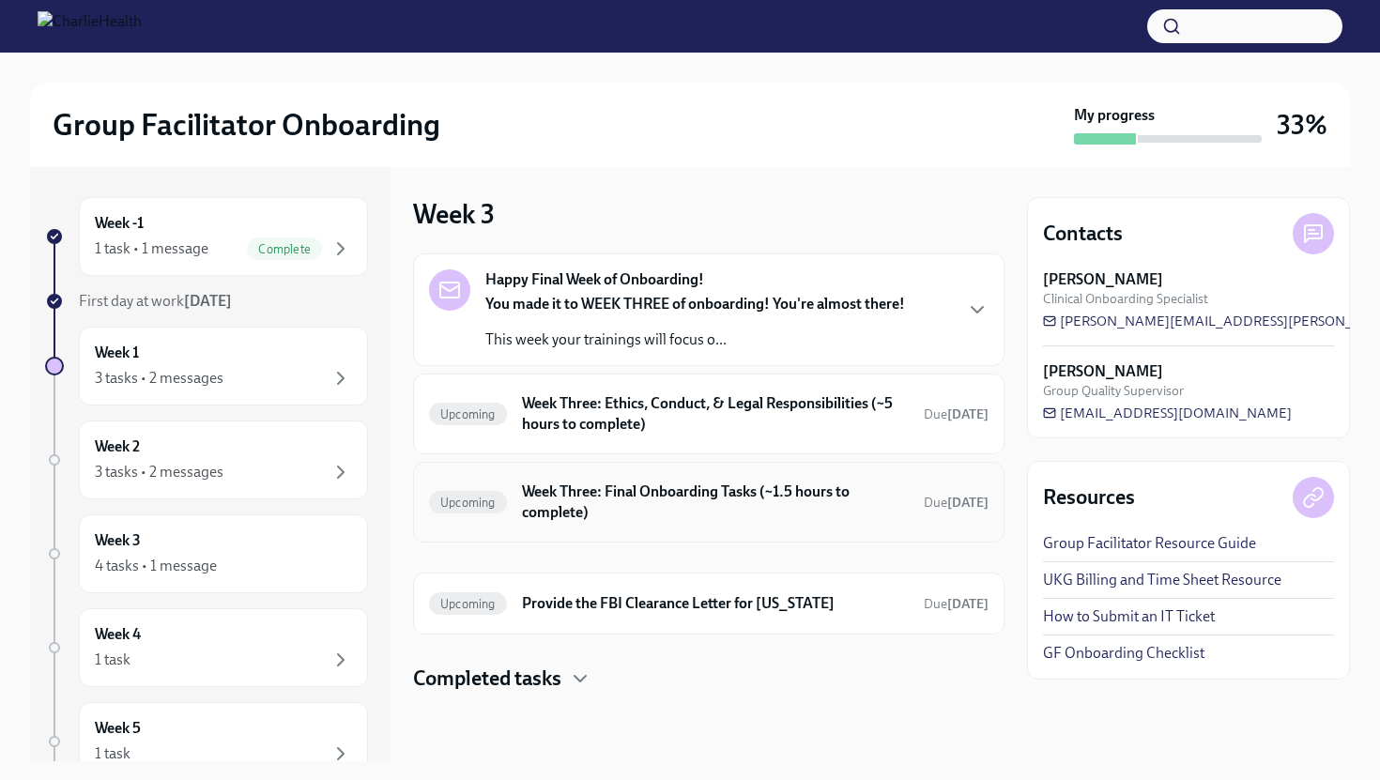
click at [619, 512] on h6 "Week Three: Final Onboarding Tasks (~1.5 hours to complete)" at bounding box center [715, 502] width 387 height 41
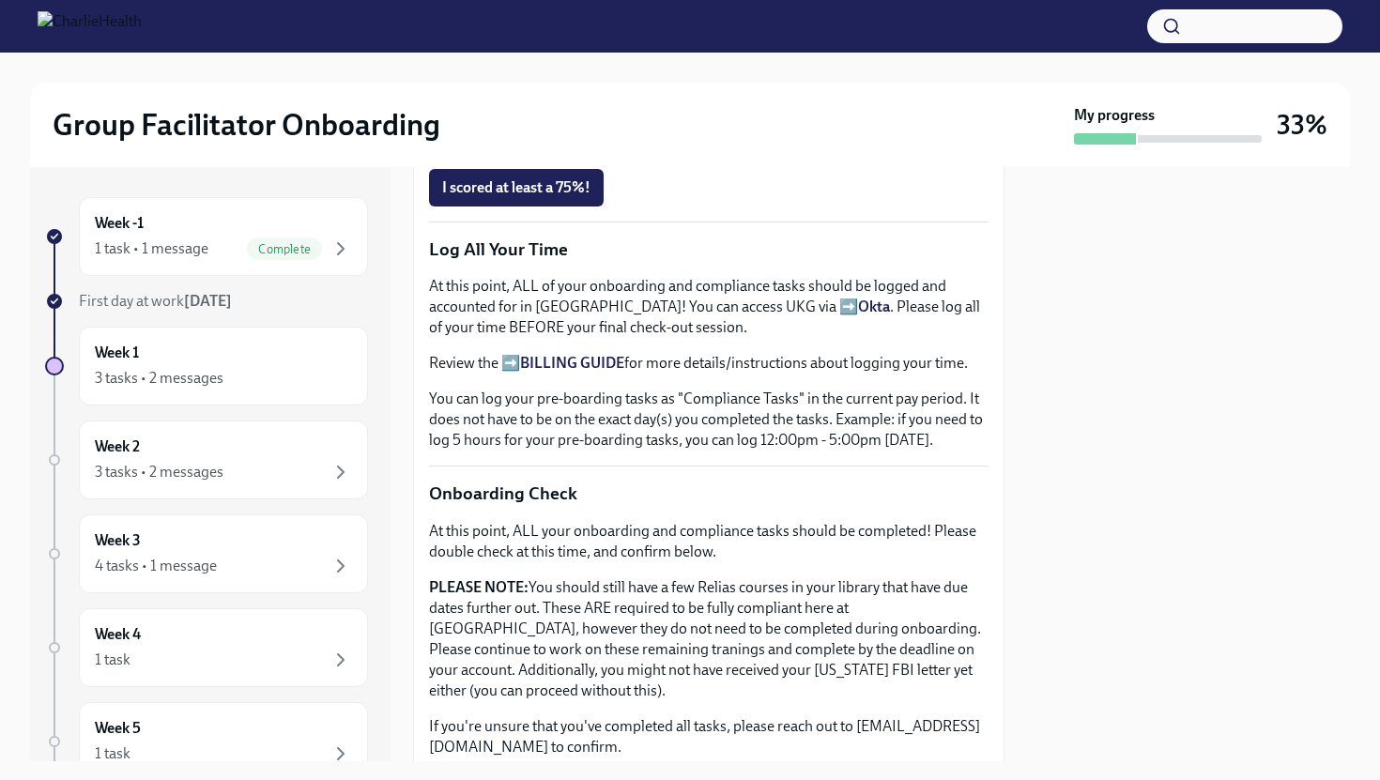
scroll to position [658, 0]
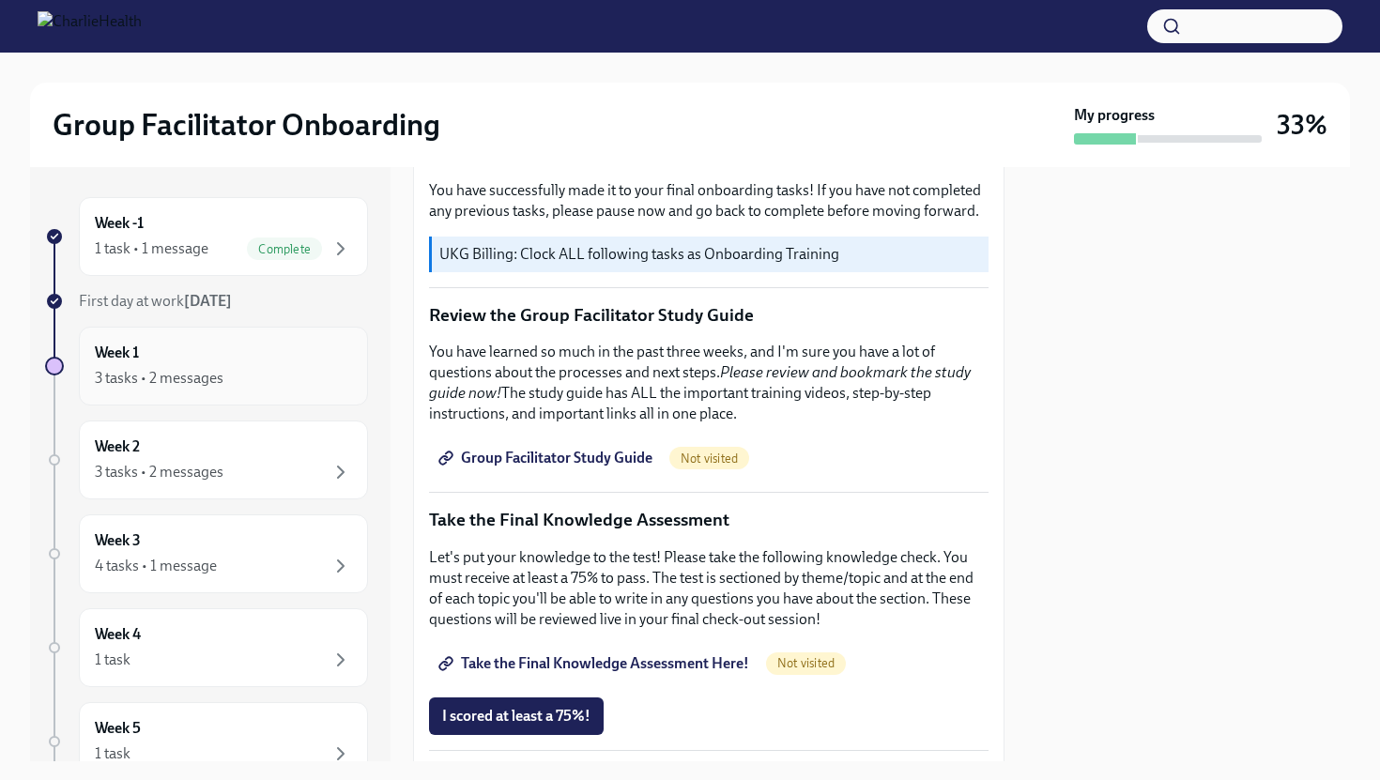
click at [283, 378] on div "3 tasks • 2 messages" at bounding box center [223, 378] width 257 height 23
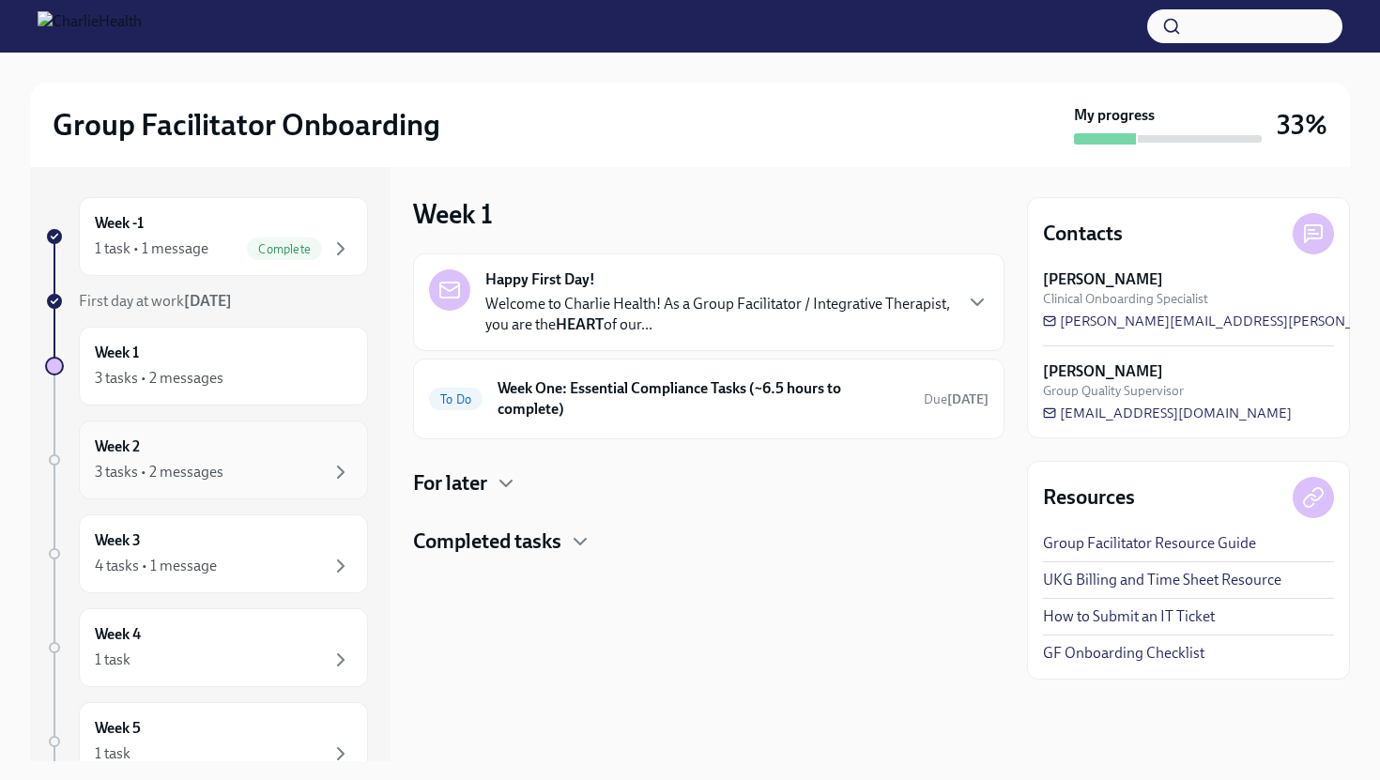
click at [275, 478] on div "3 tasks • 2 messages" at bounding box center [223, 472] width 257 height 23
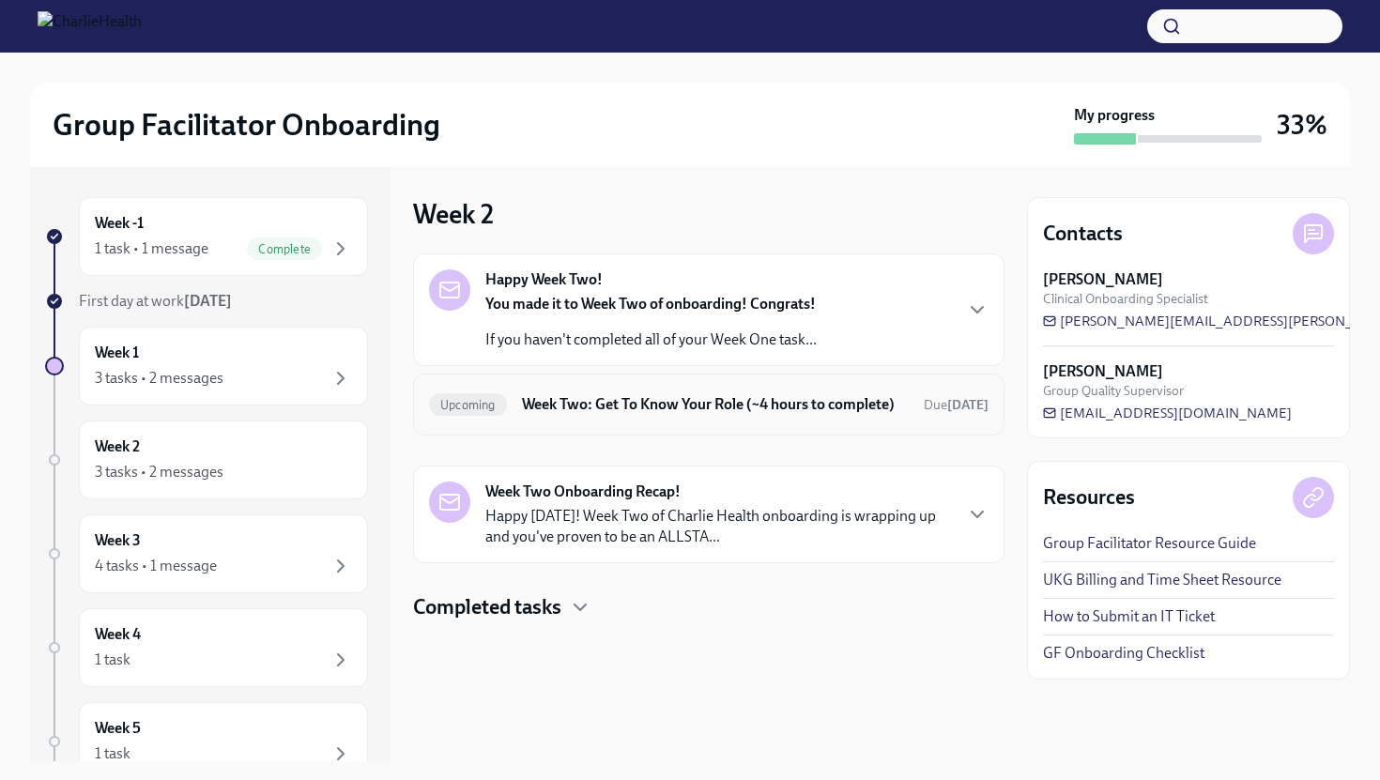
click at [571, 415] on h6 "Week Two: Get To Know Your Role (~4 hours to complete)" at bounding box center [715, 404] width 387 height 21
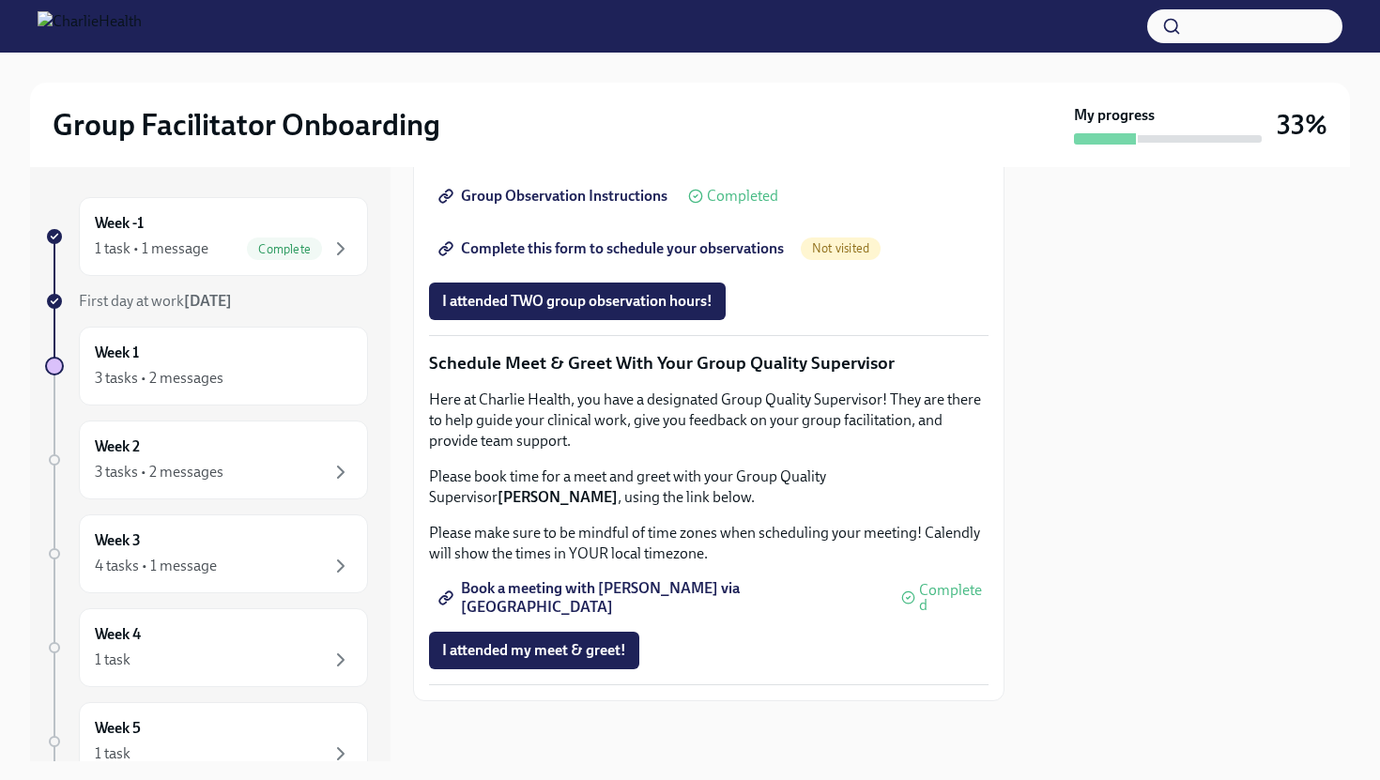
scroll to position [1732, 0]
click at [313, 459] on div "Week 2 3 tasks • 2 messages" at bounding box center [223, 460] width 257 height 47
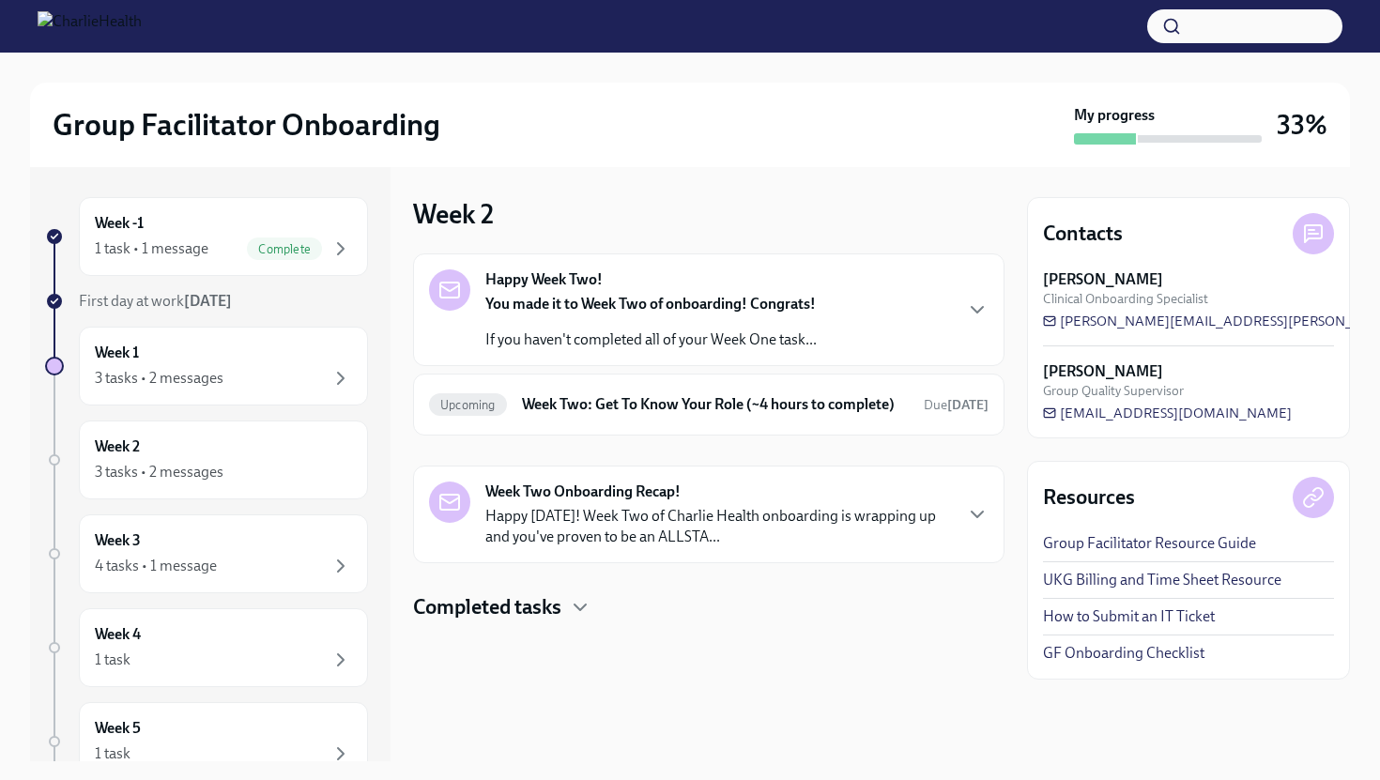
click at [552, 621] on h4 "Completed tasks" at bounding box center [487, 607] width 148 height 28
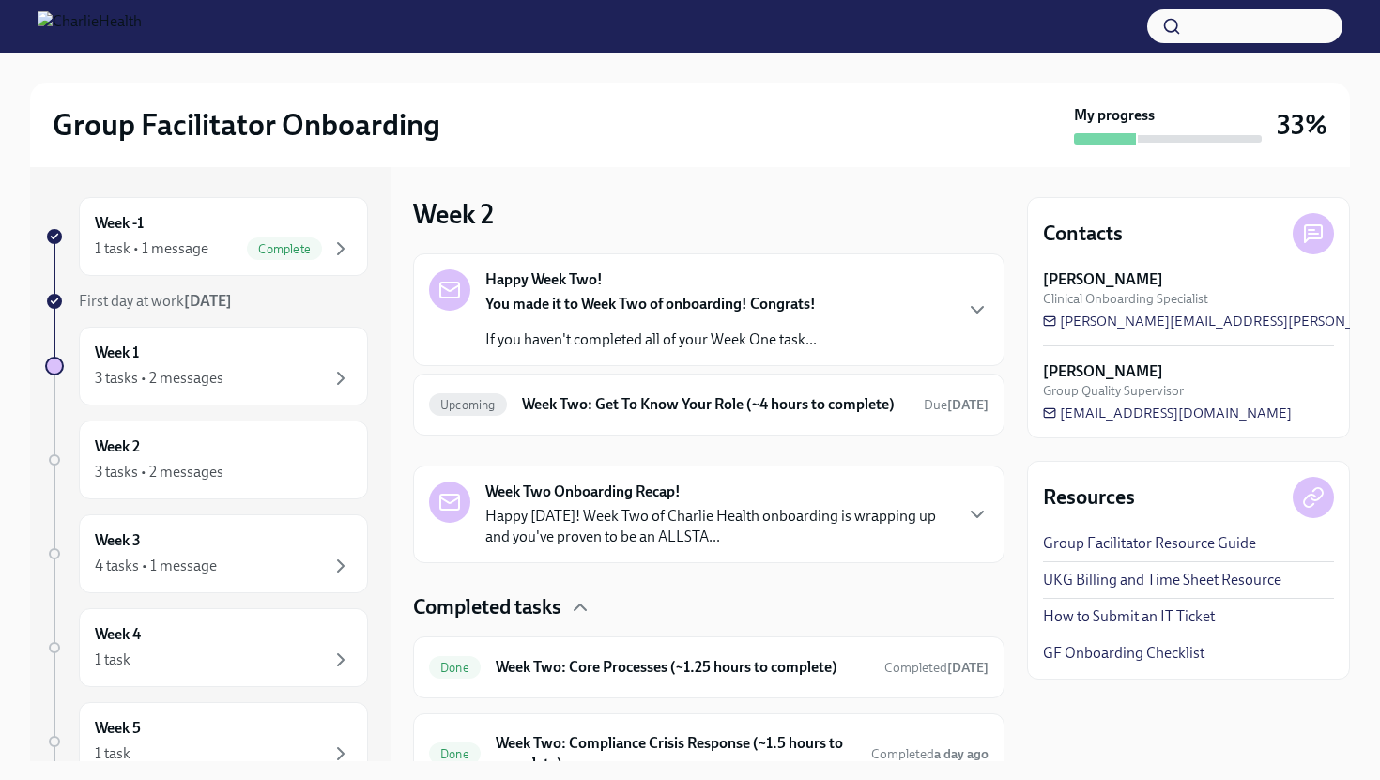
scroll to position [112, 0]
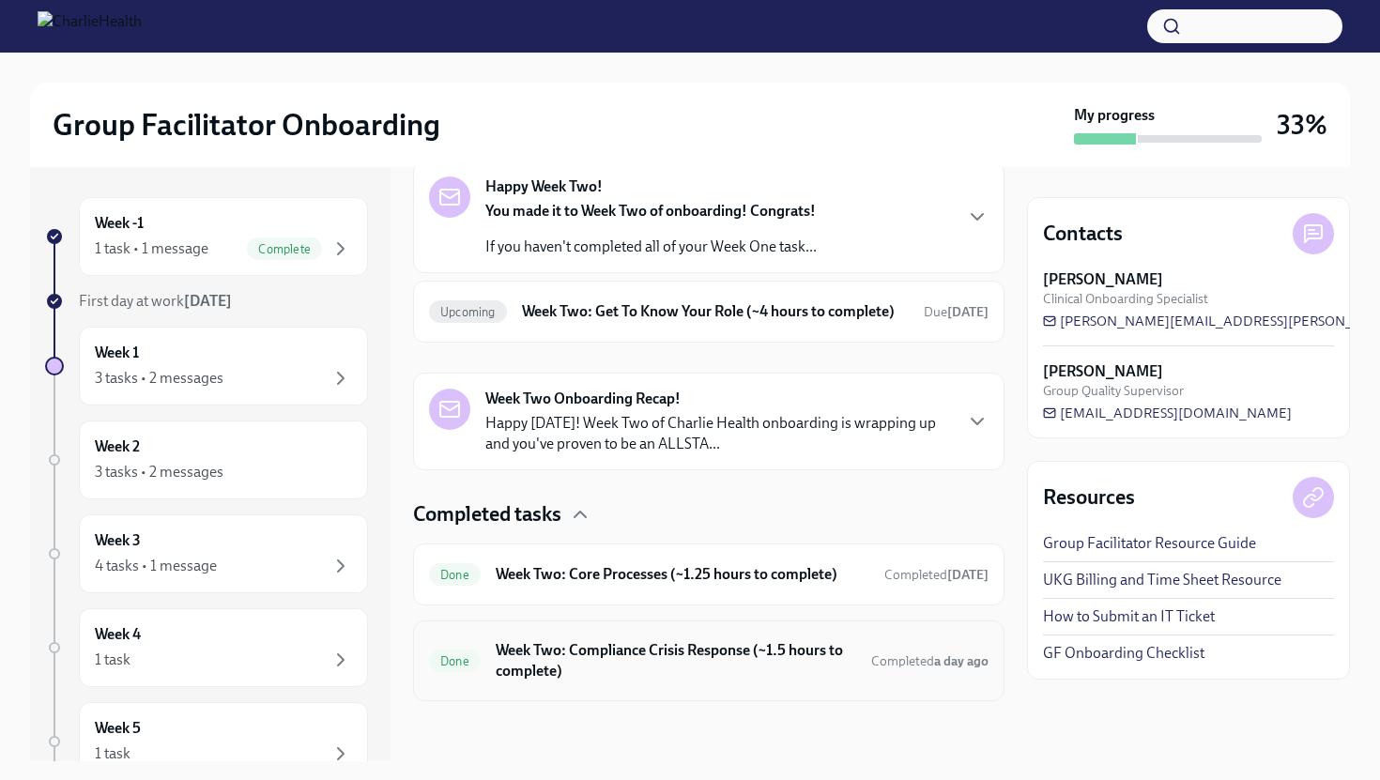
click at [557, 672] on h6 "Week Two: Compliance Crisis Response (~1.5 hours to complete)" at bounding box center [676, 660] width 360 height 41
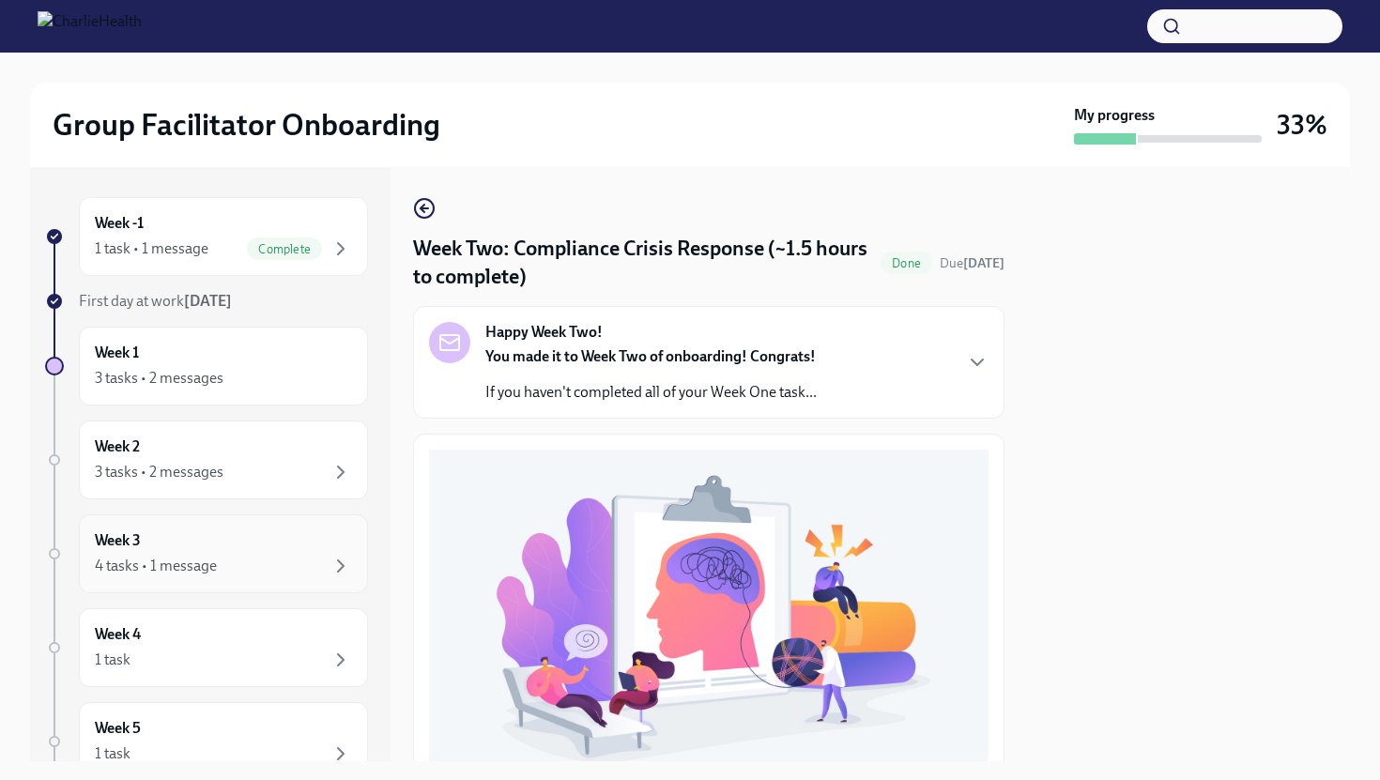
click at [278, 562] on div "4 tasks • 1 message" at bounding box center [223, 566] width 257 height 23
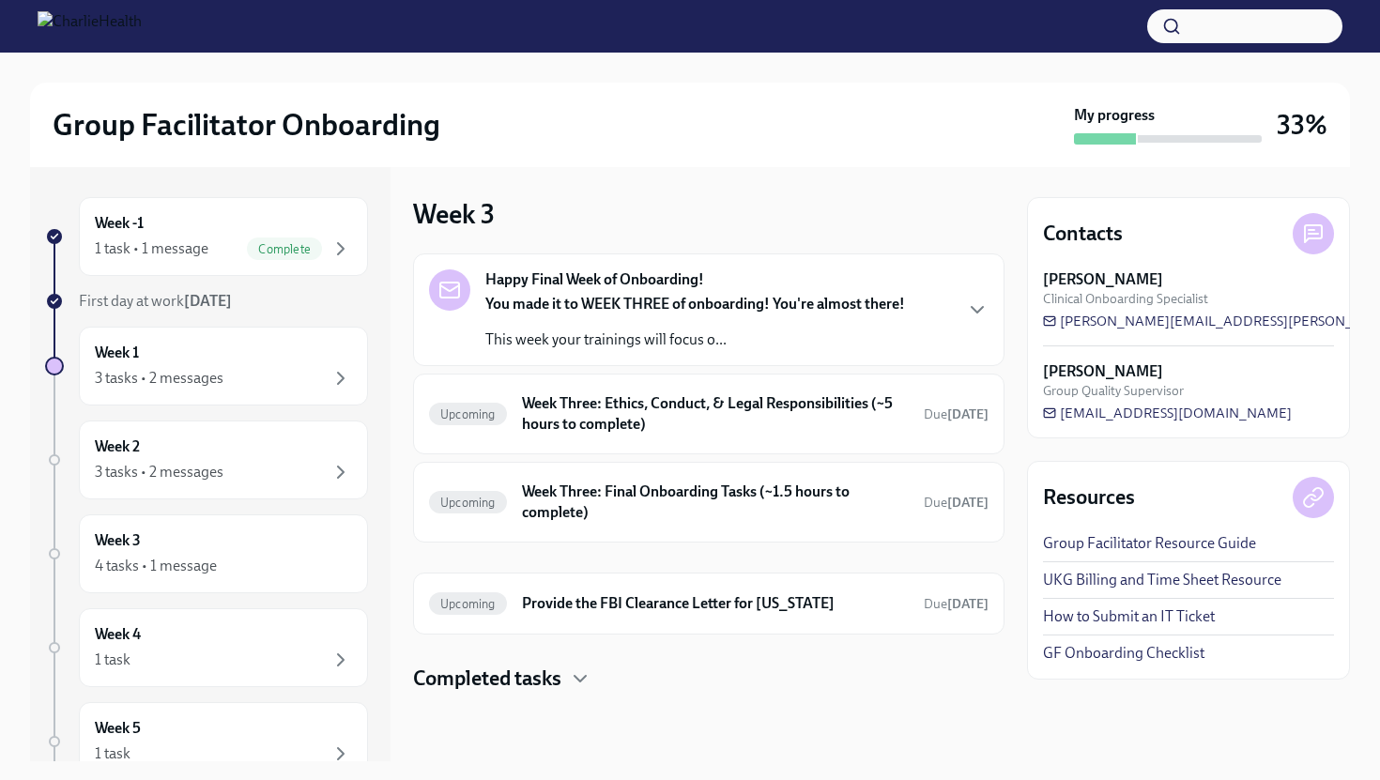
click at [523, 316] on div "You made it to WEEK THREE of onboarding! You're almost there! This week your tr…" at bounding box center [695, 322] width 420 height 56
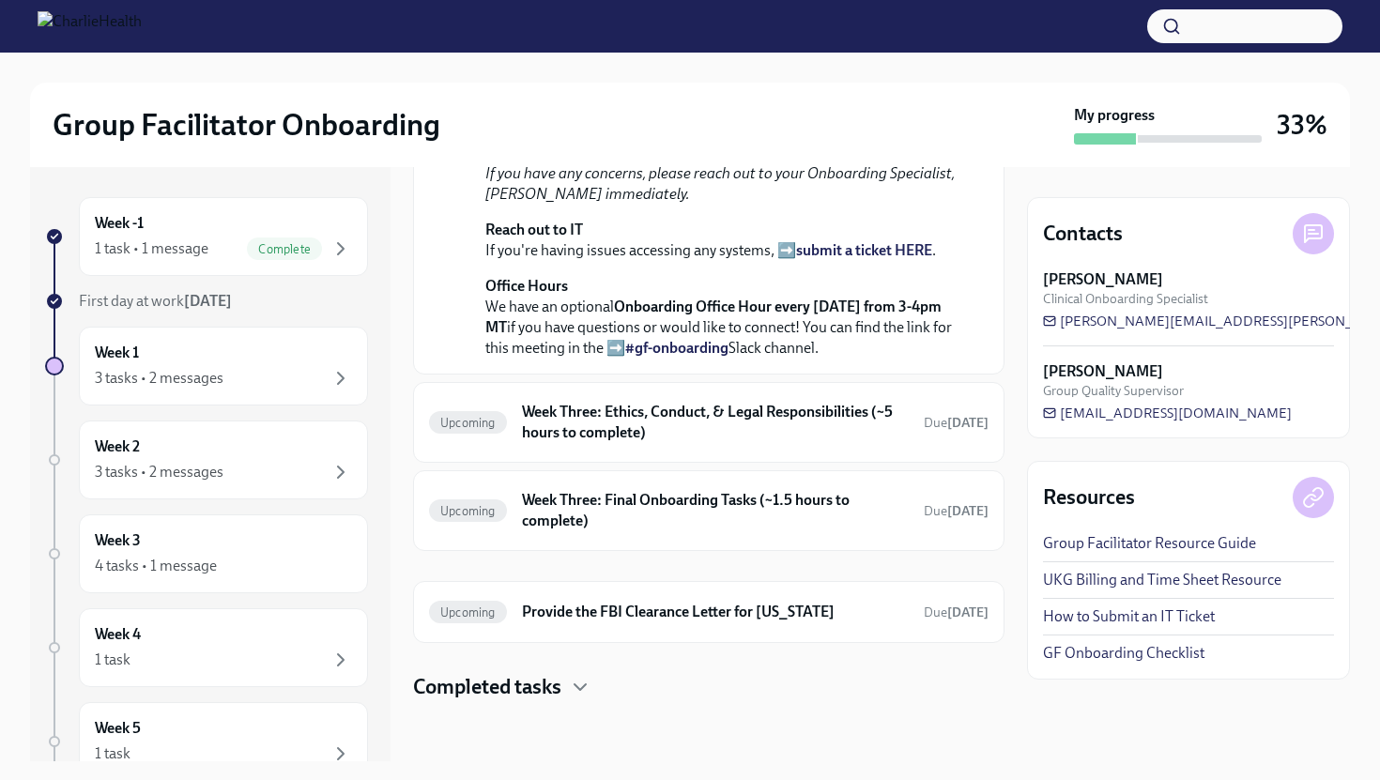
scroll to position [683, 0]
click at [514, 701] on h4 "Completed tasks" at bounding box center [487, 687] width 148 height 28
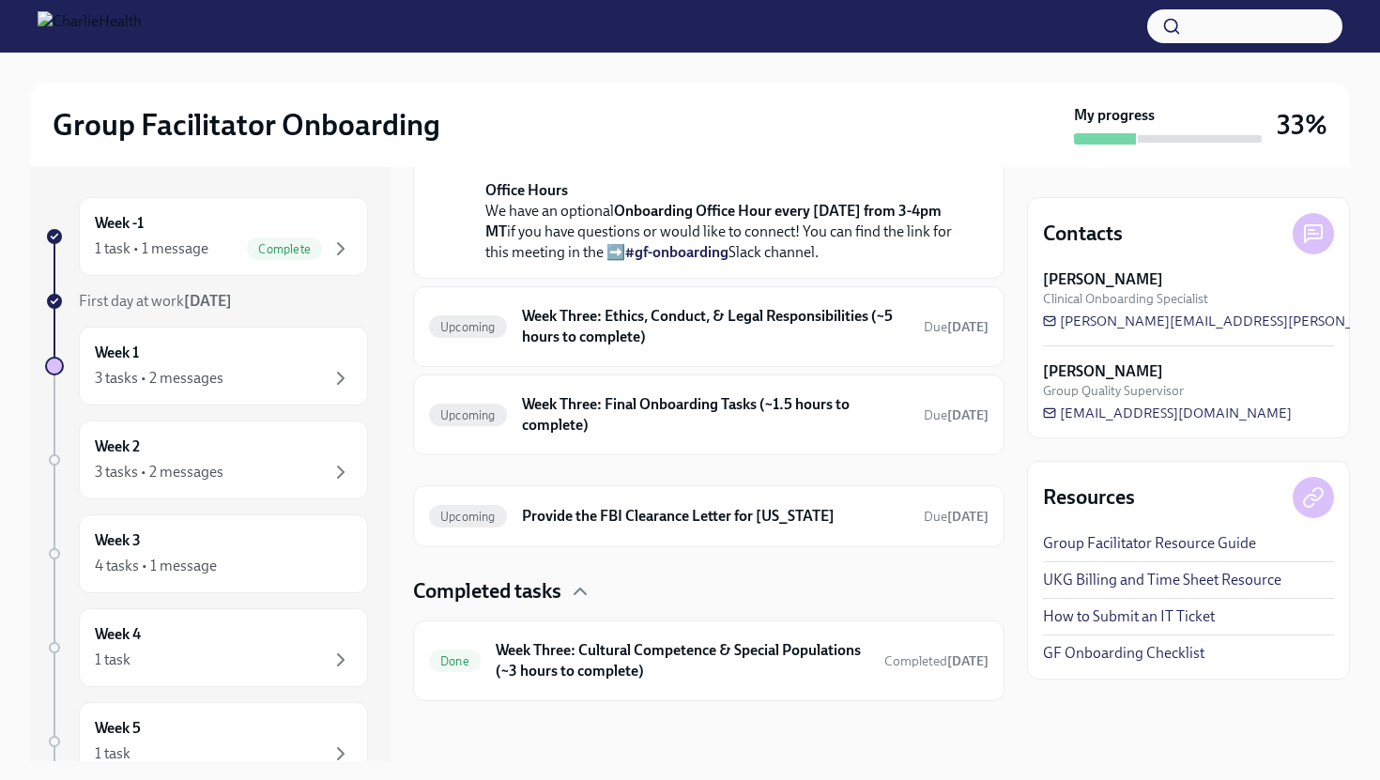
scroll to position [795, 0]
click at [539, 662] on h6 "Week Three: Cultural Competence & Special Populations (~3 hours to complete)" at bounding box center [683, 660] width 374 height 41
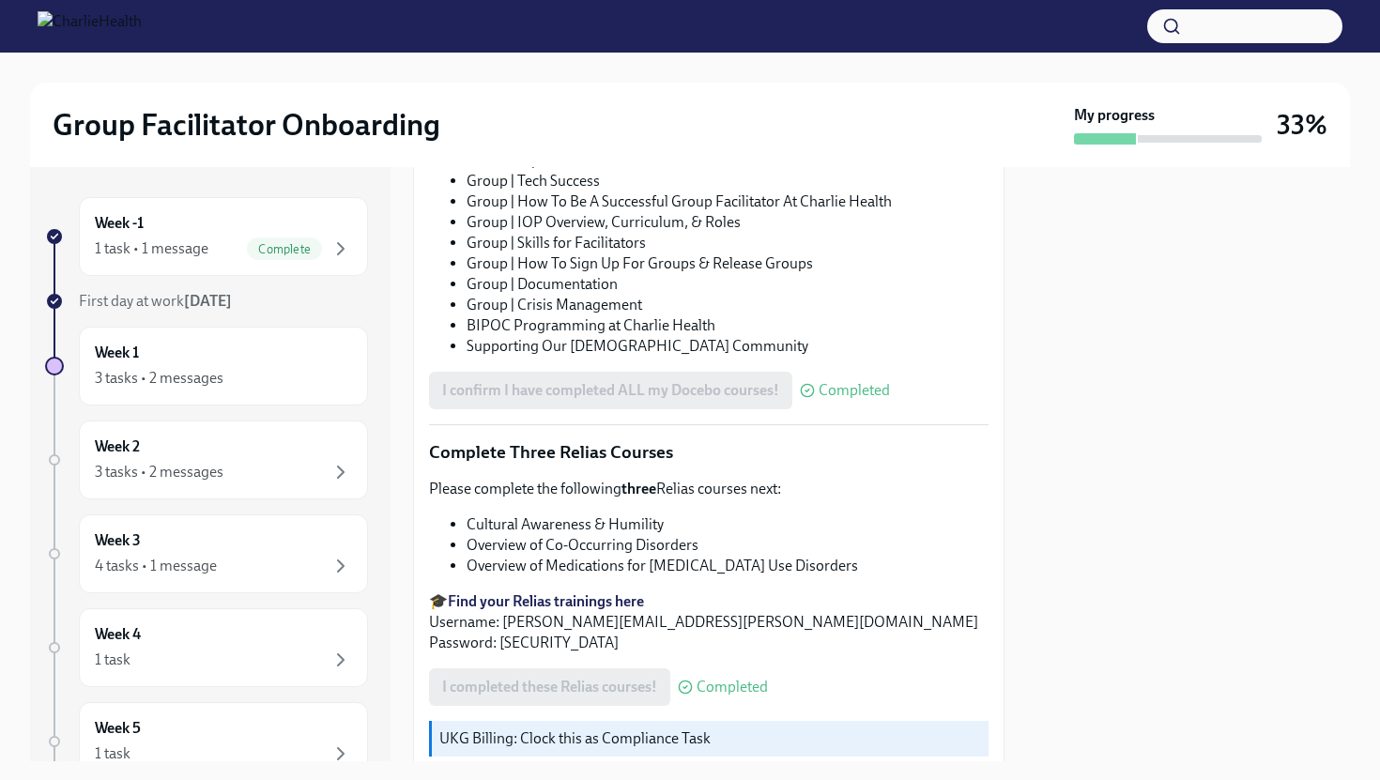
scroll to position [1070, 0]
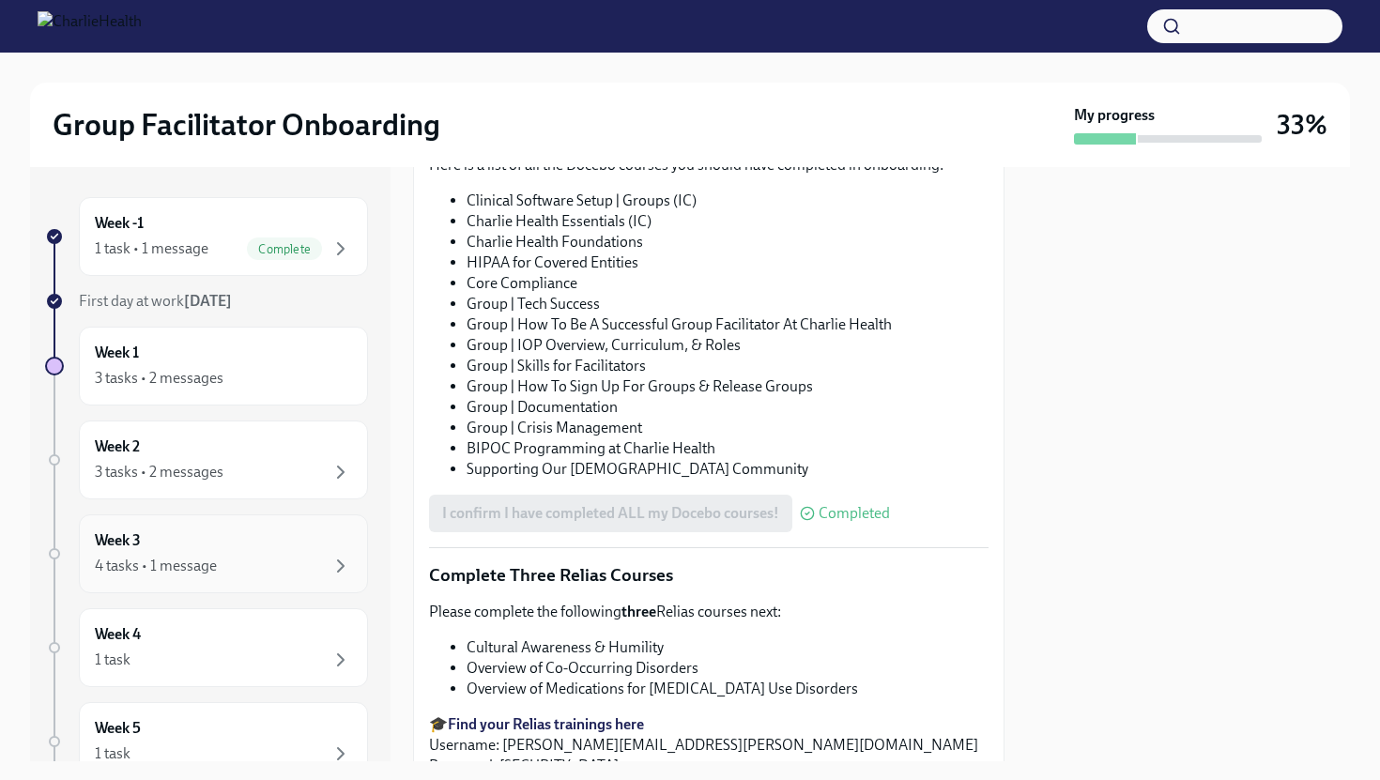
click at [263, 552] on div "Week 3 4 tasks • 1 message" at bounding box center [223, 553] width 257 height 47
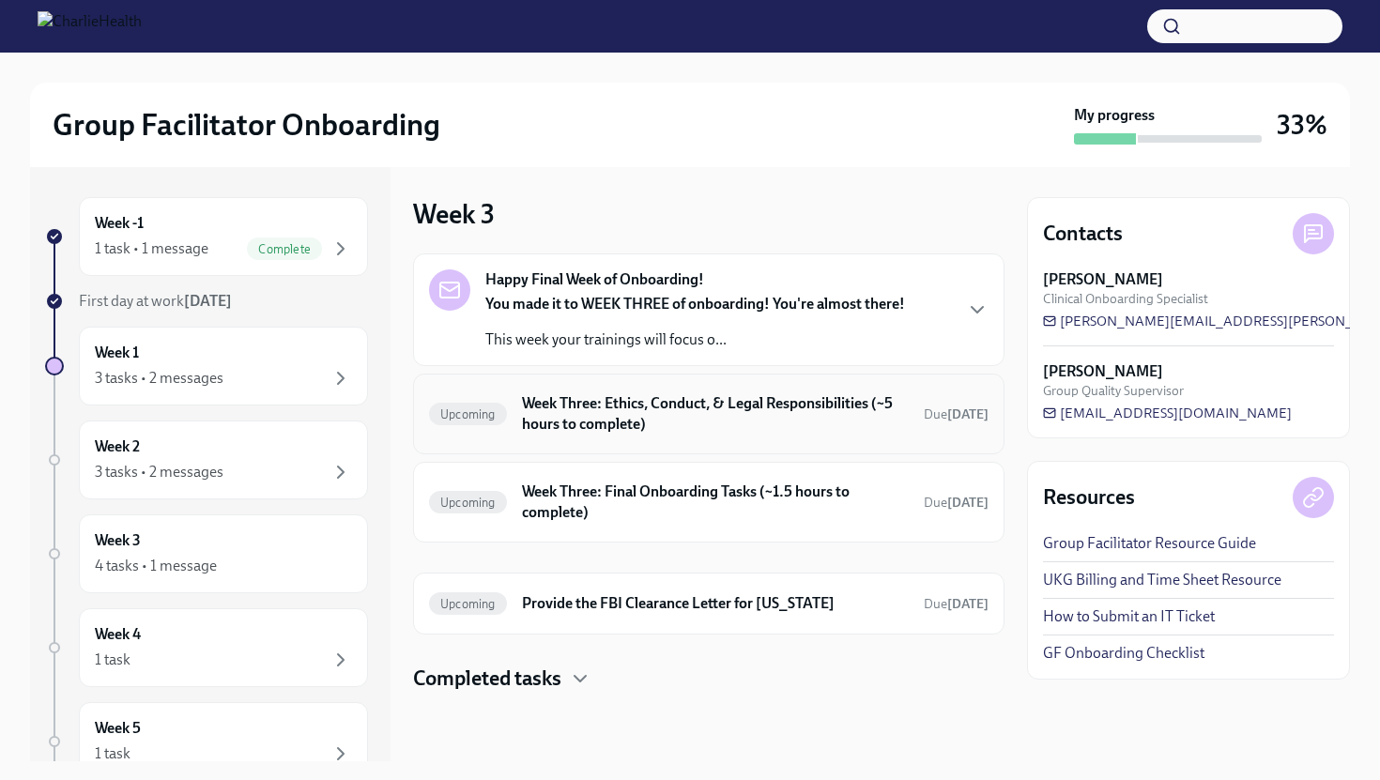
click at [590, 443] on div "Upcoming Week Three: Ethics, Conduct, & Legal Responsibilities (~5 hours to com…" at bounding box center [708, 414] width 591 height 81
click at [598, 422] on h6 "Week Three: Ethics, Conduct, & Legal Responsibilities (~5 hours to complete)" at bounding box center [715, 413] width 387 height 41
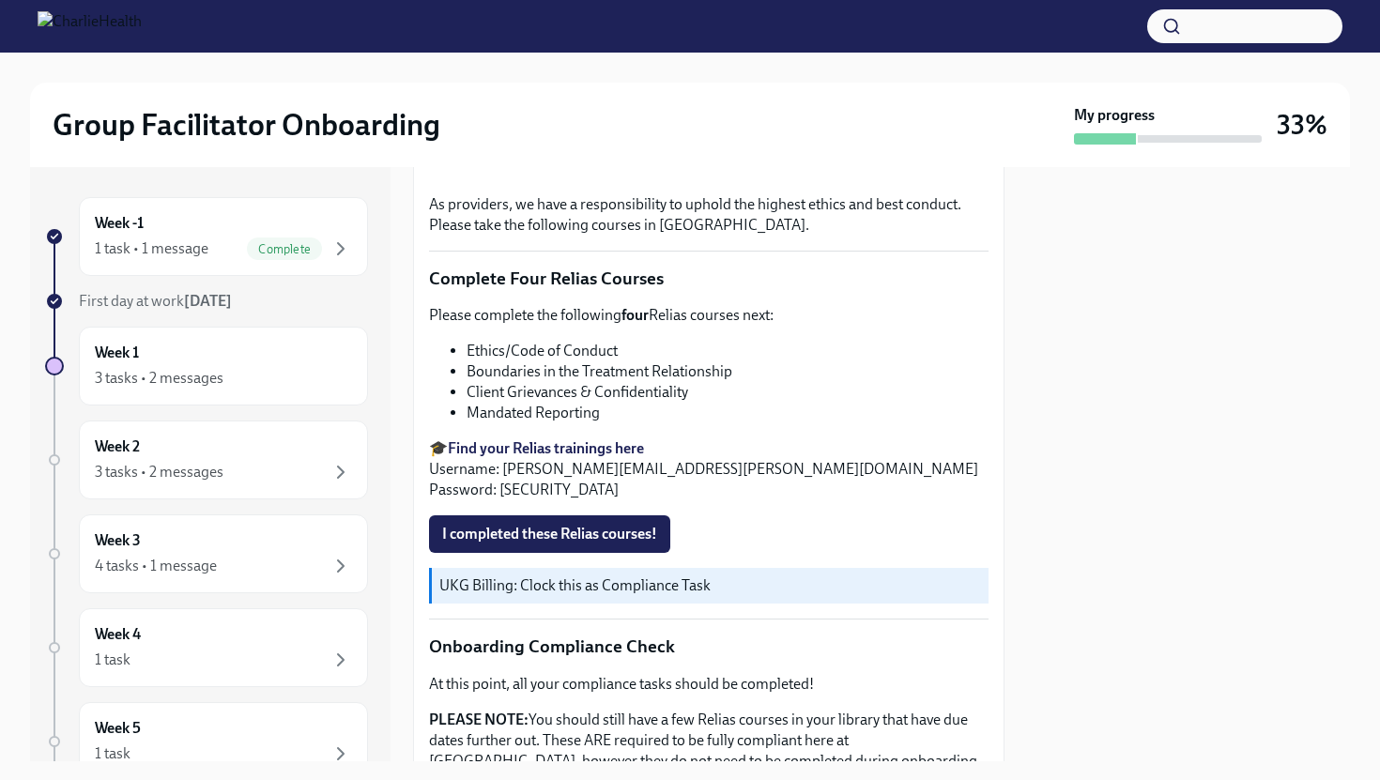
scroll to position [681, 0]
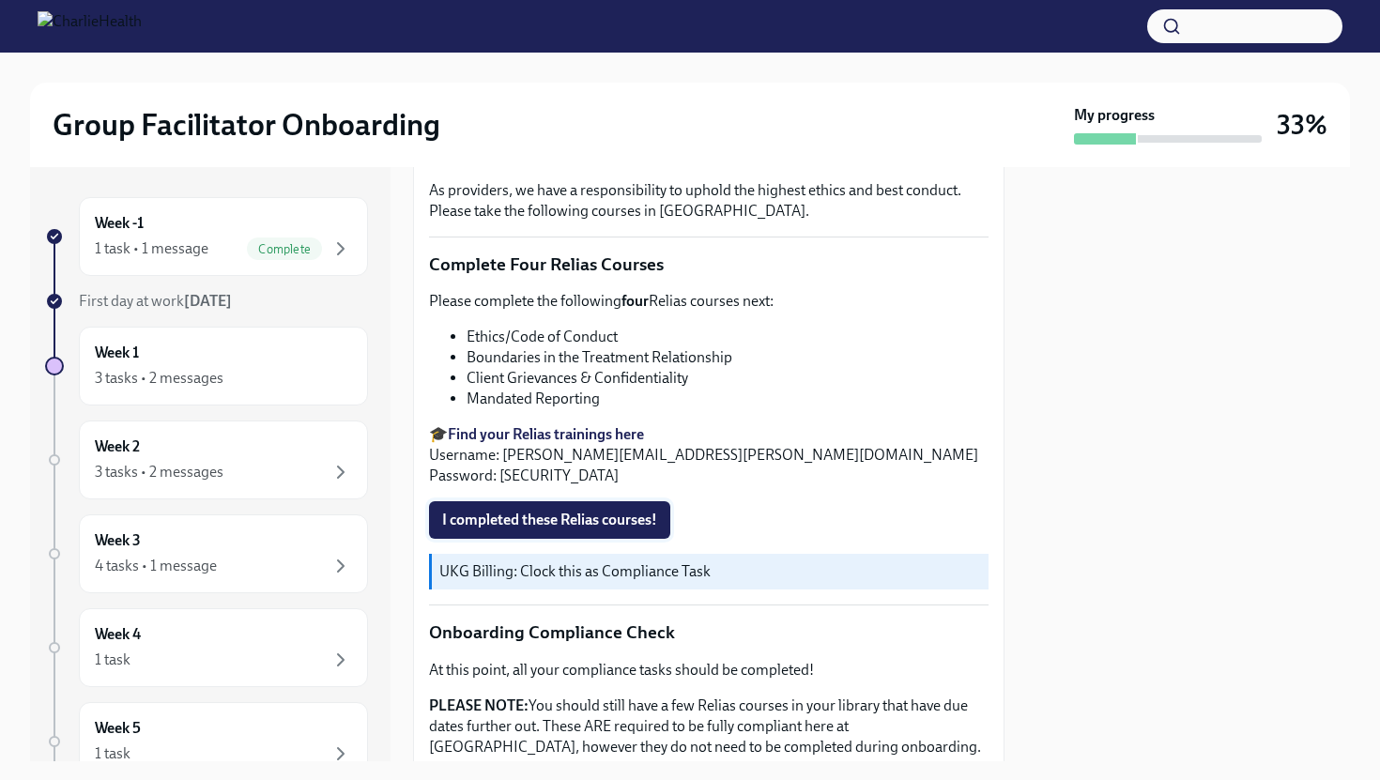
click at [576, 515] on span "I completed these Relias courses!" at bounding box center [549, 520] width 215 height 19
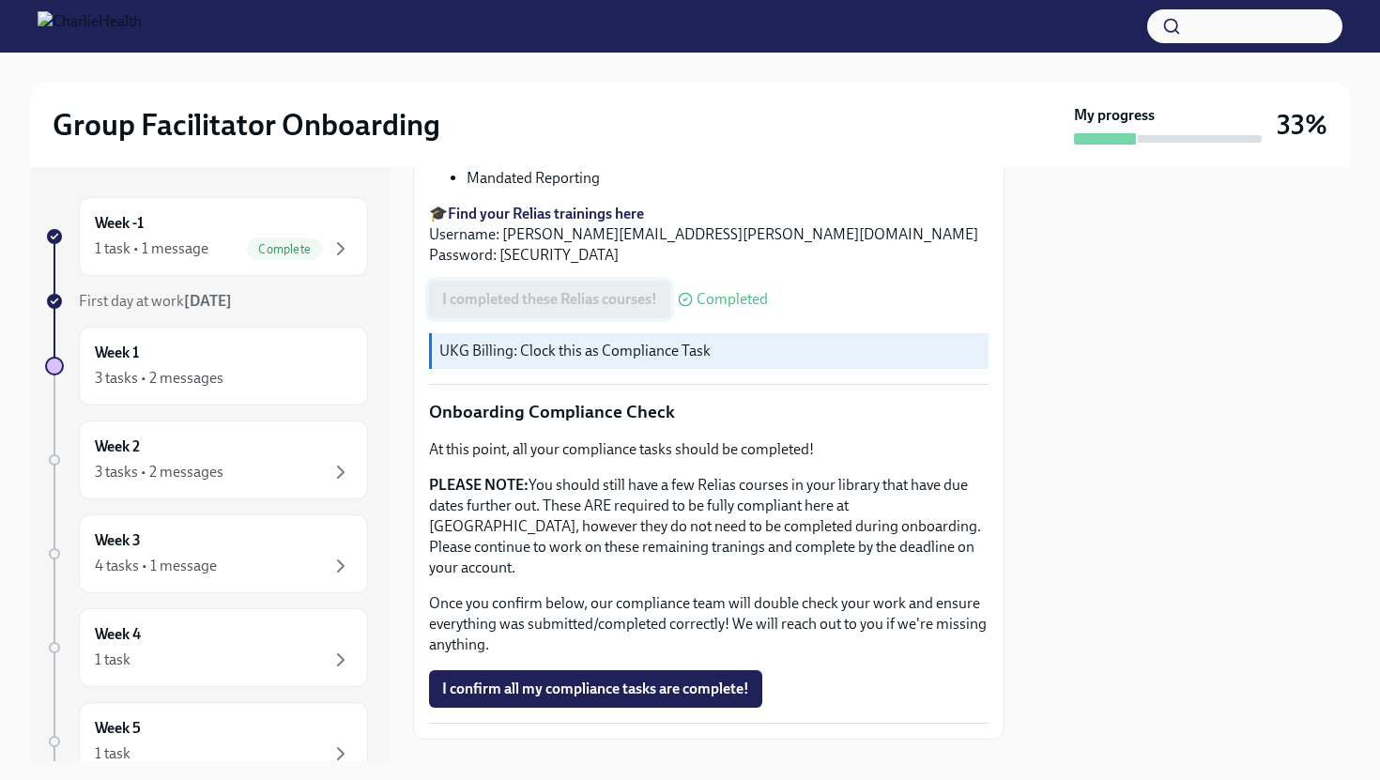
scroll to position [919, 0]
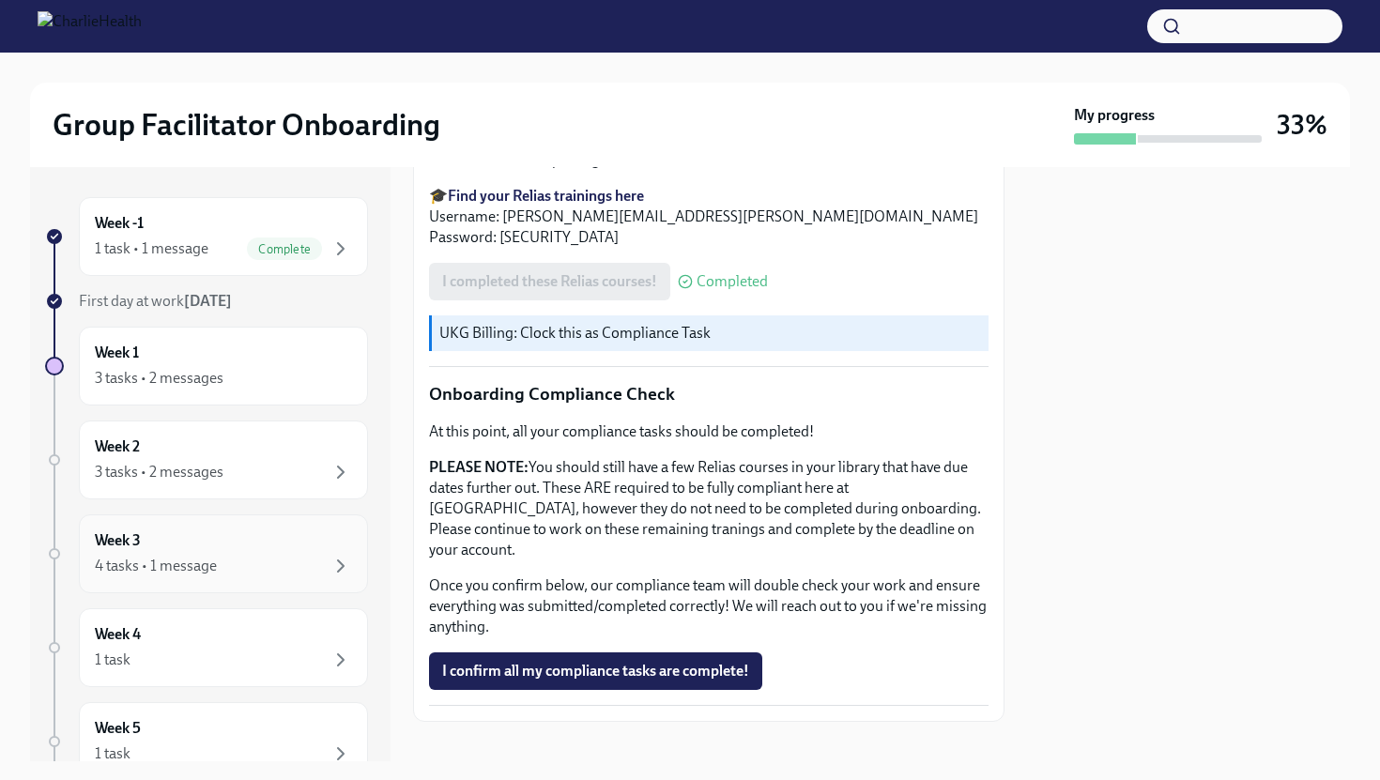
click at [237, 567] on div "4 tasks • 1 message" at bounding box center [223, 566] width 257 height 23
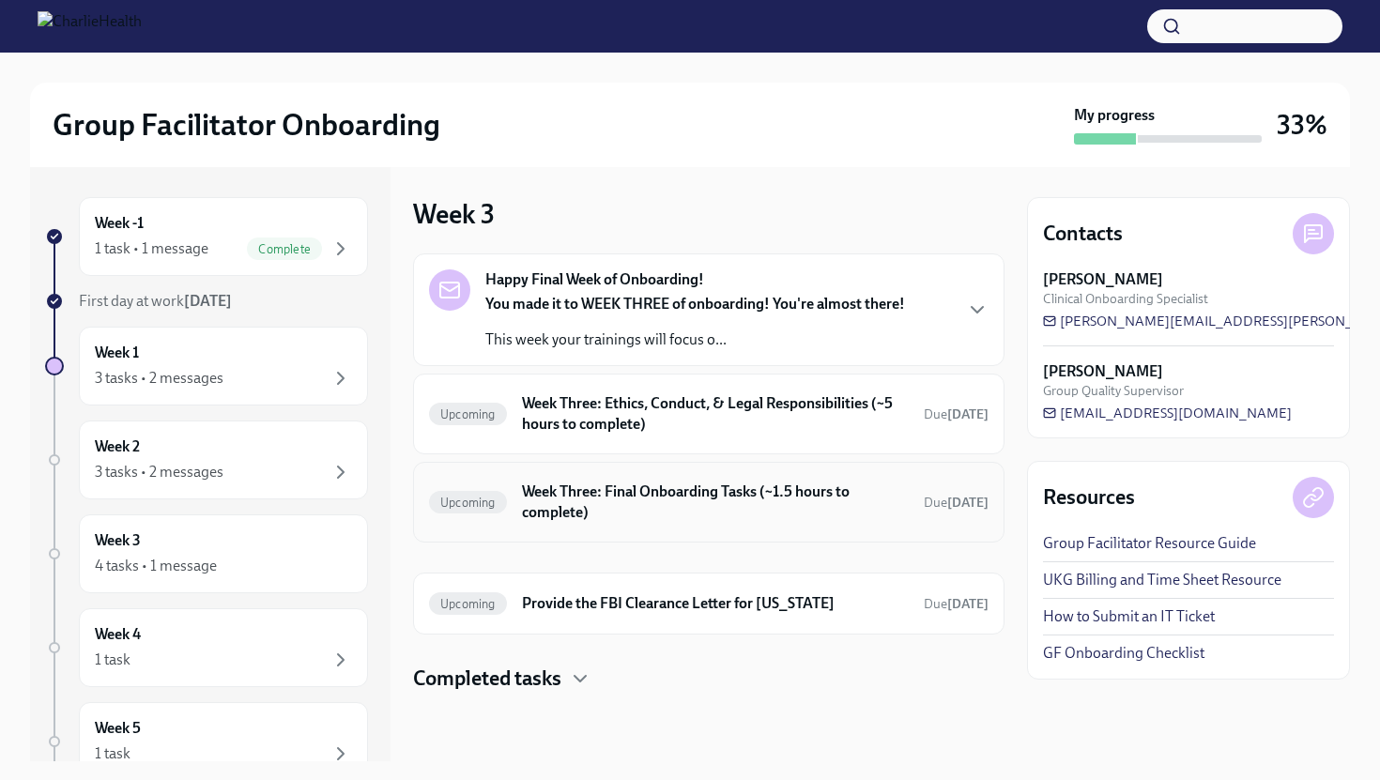
click at [563, 510] on h6 "Week Three: Final Onboarding Tasks (~1.5 hours to complete)" at bounding box center [715, 502] width 387 height 41
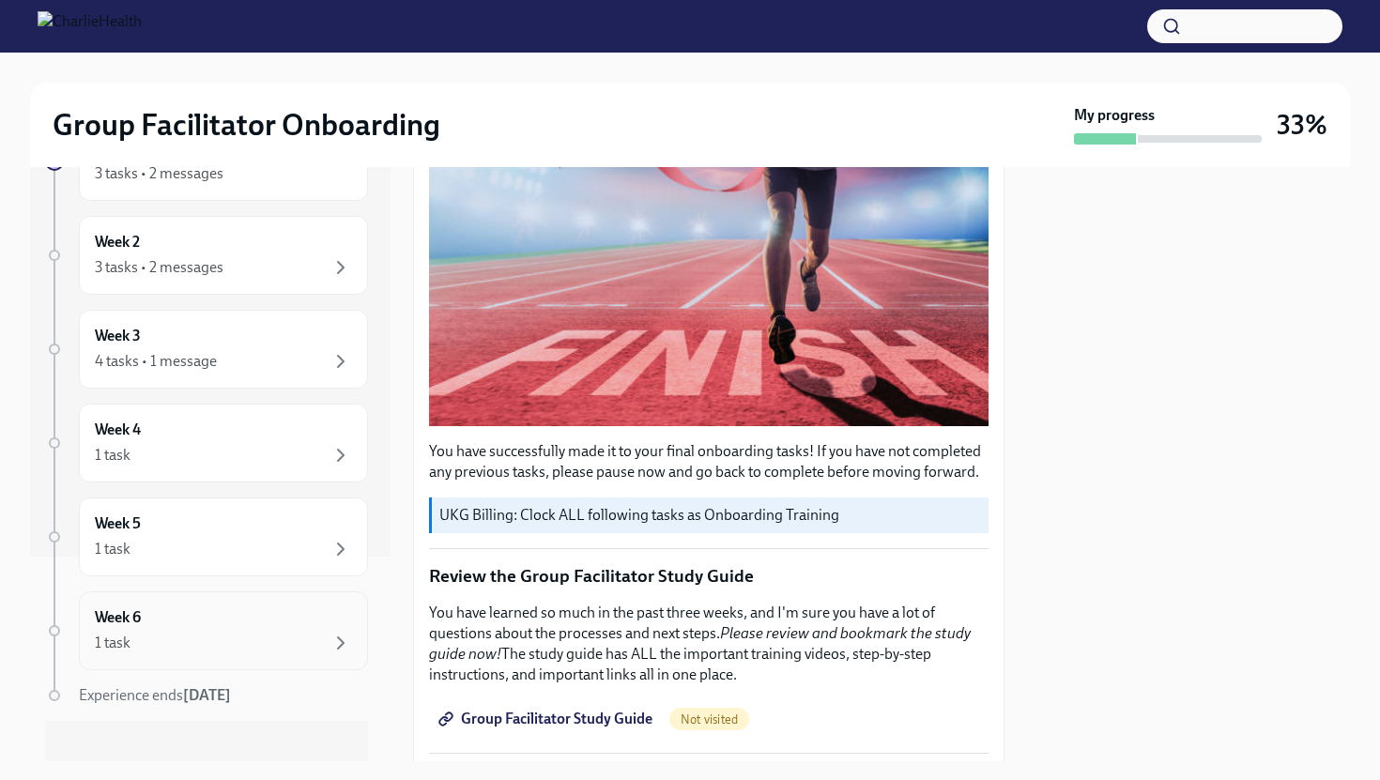
scroll to position [224, 0]
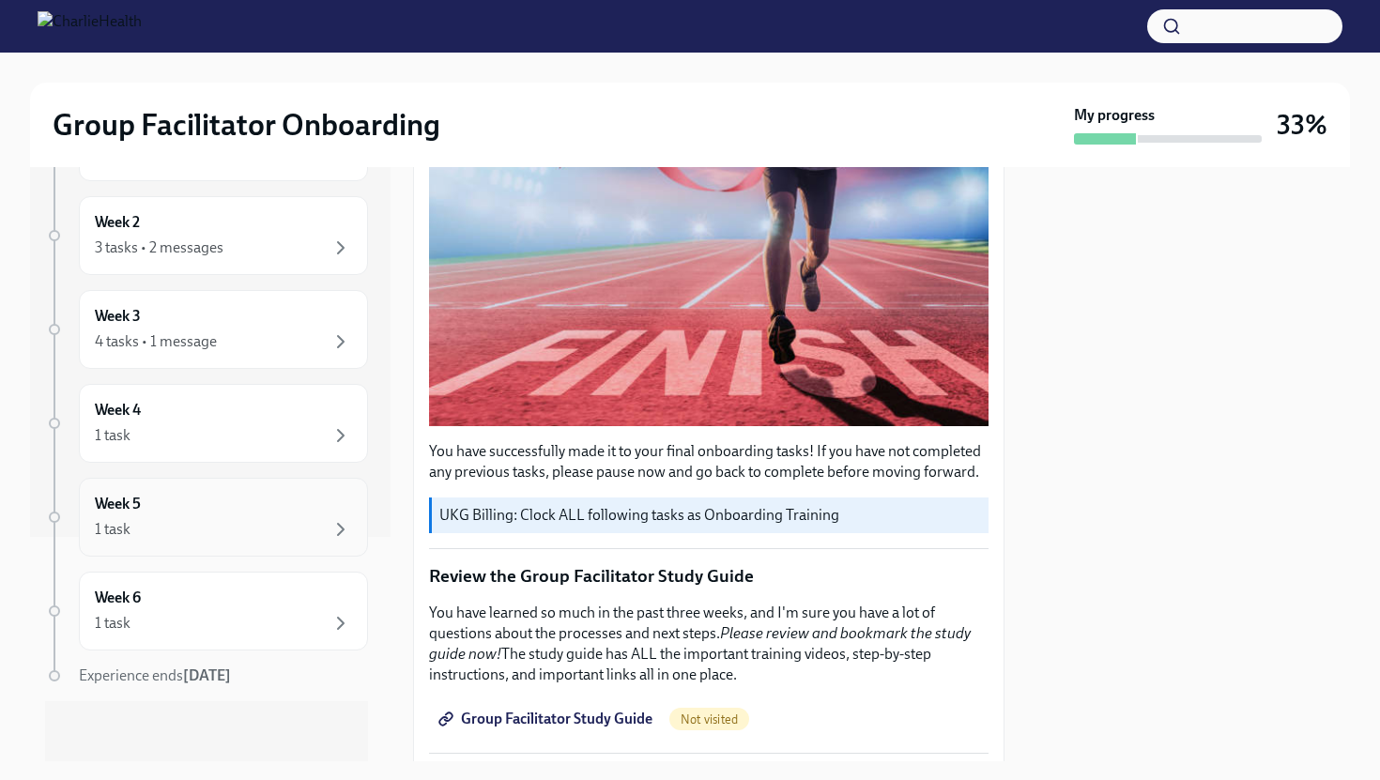
click at [244, 494] on div "Week 5 1 task" at bounding box center [223, 517] width 257 height 47
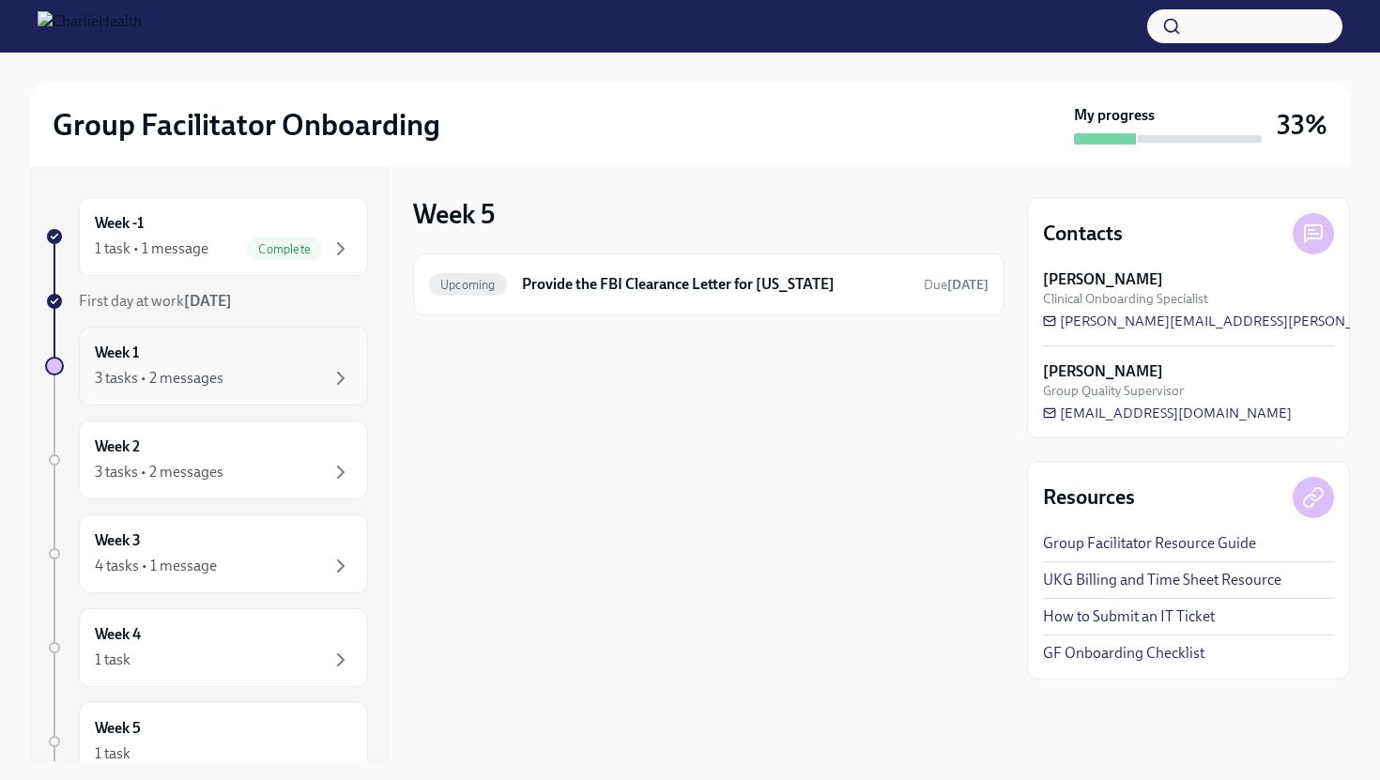
click at [246, 364] on div "Week 1 3 tasks • 2 messages" at bounding box center [223, 366] width 257 height 47
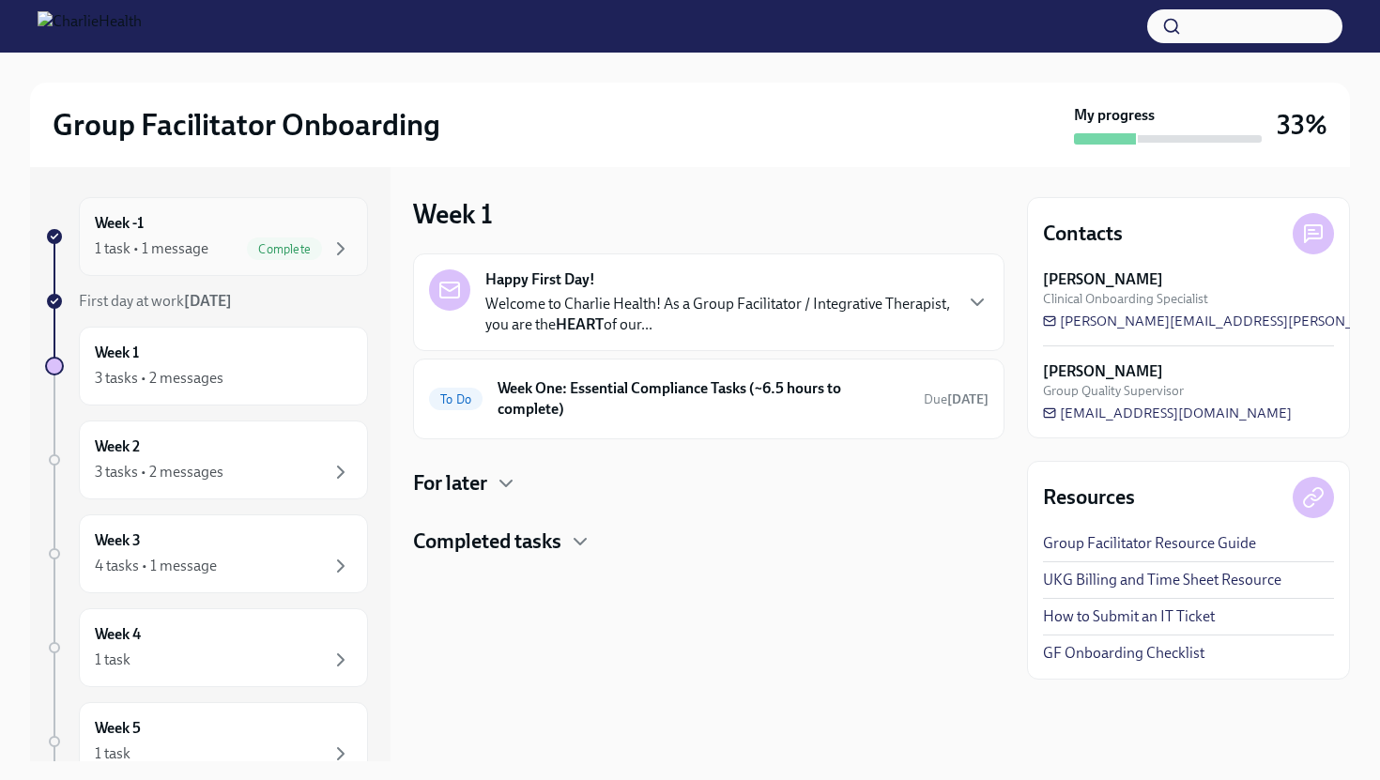
click at [220, 241] on div "1 task • 1 message Complete" at bounding box center [223, 248] width 257 height 23
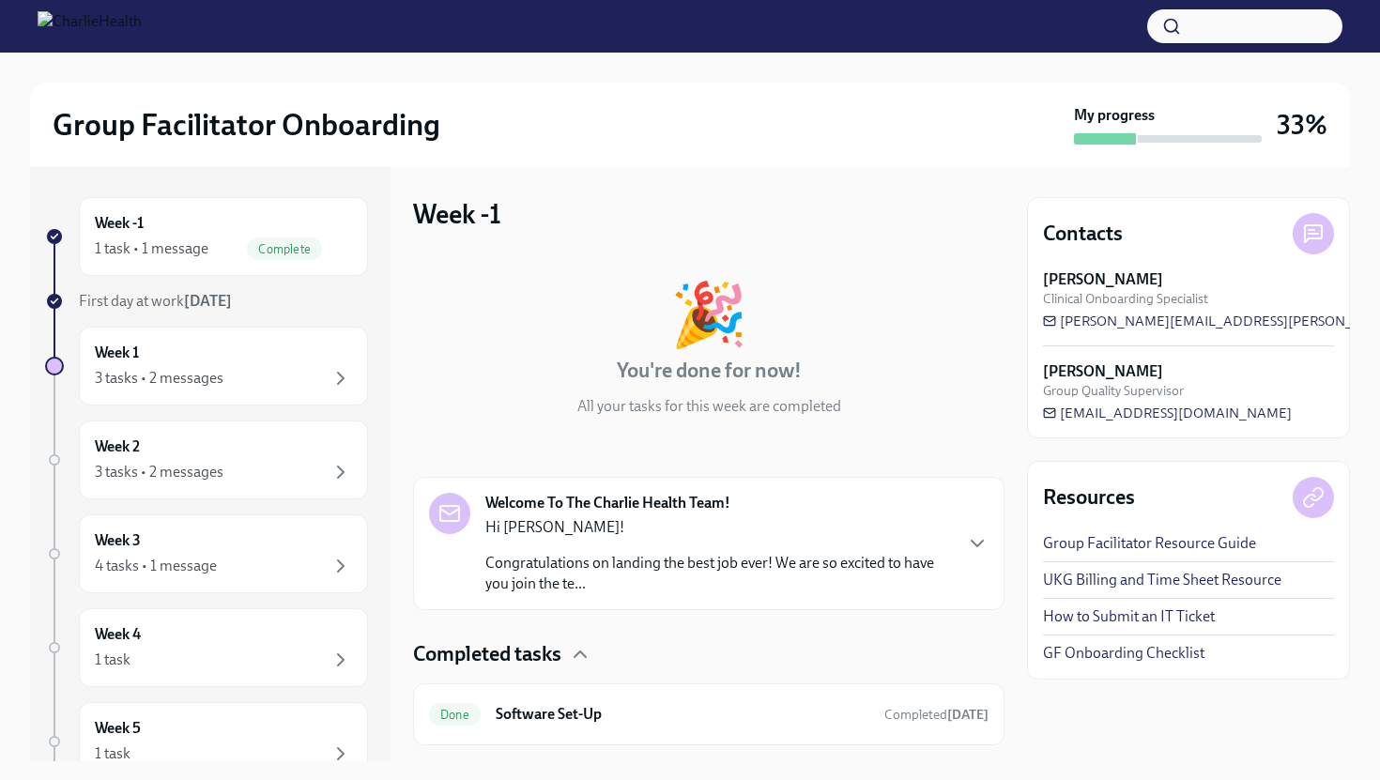
scroll to position [44, 0]
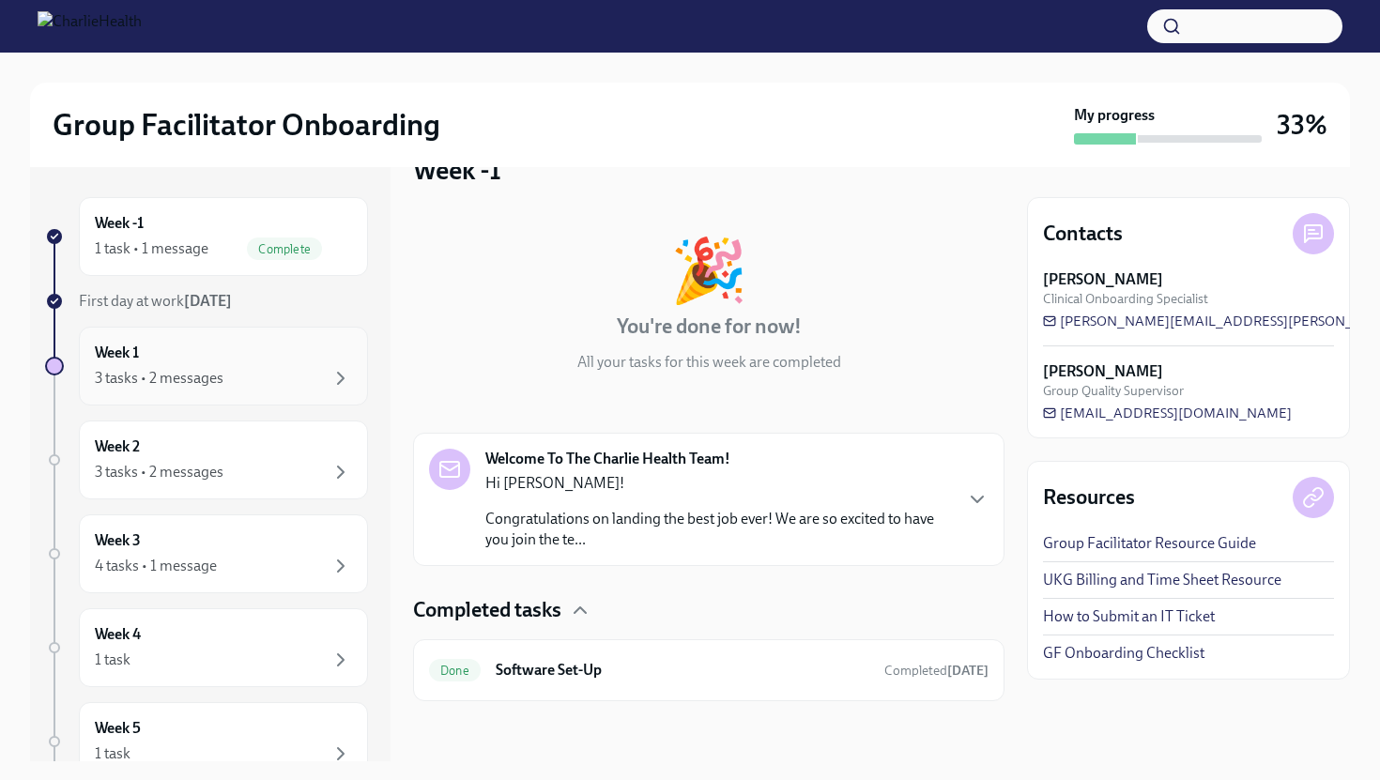
click at [221, 344] on div "Week 1 3 tasks • 2 messages" at bounding box center [223, 366] width 257 height 47
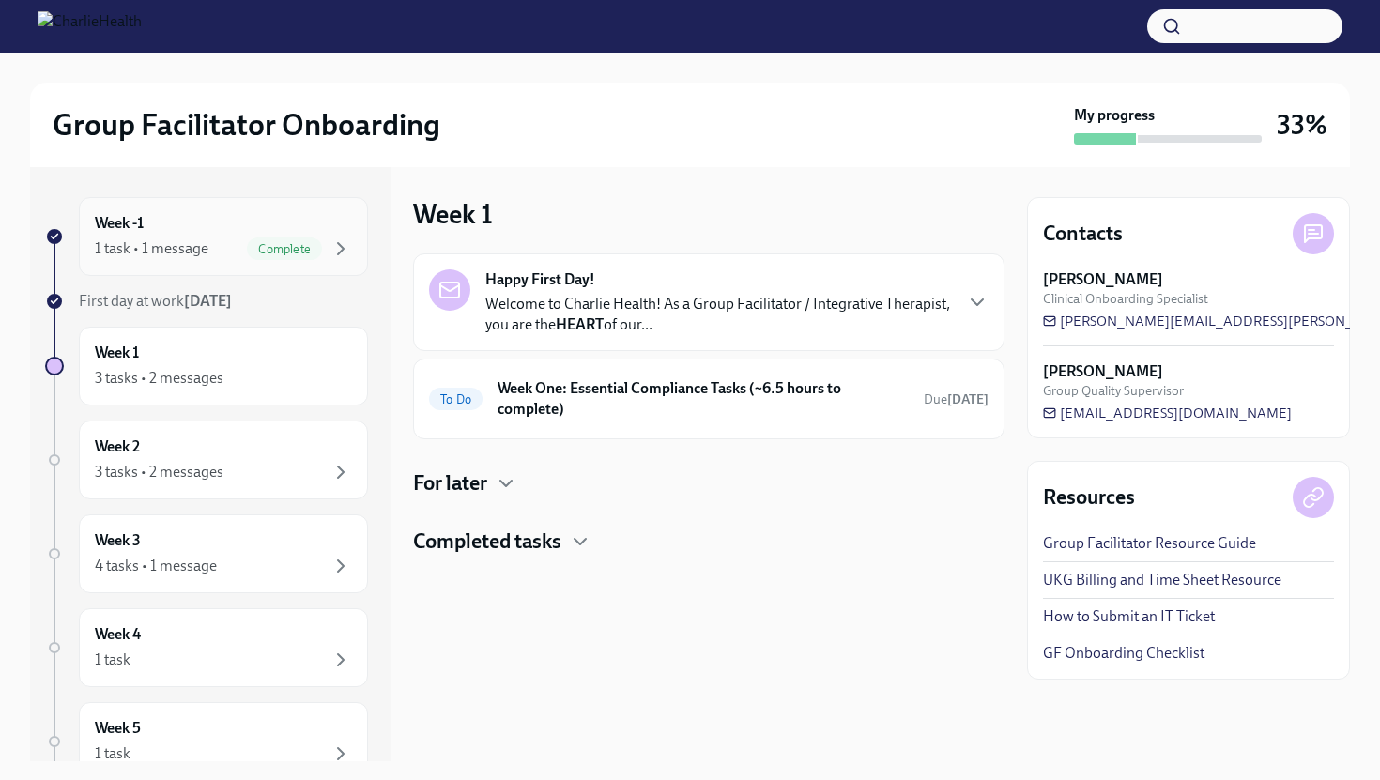
click at [215, 250] on div "1 task • 1 message Complete" at bounding box center [223, 248] width 257 height 23
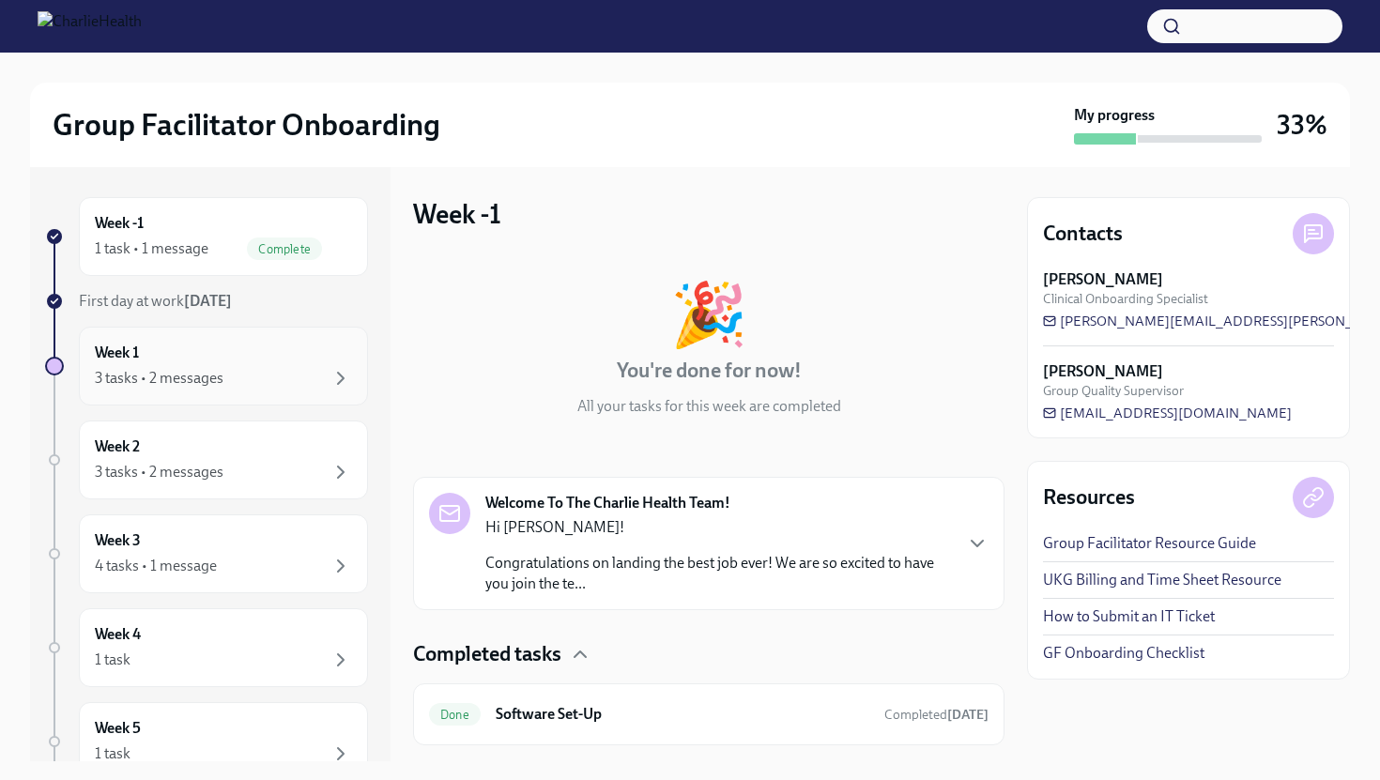
click at [238, 385] on div "3 tasks • 2 messages" at bounding box center [223, 378] width 257 height 23
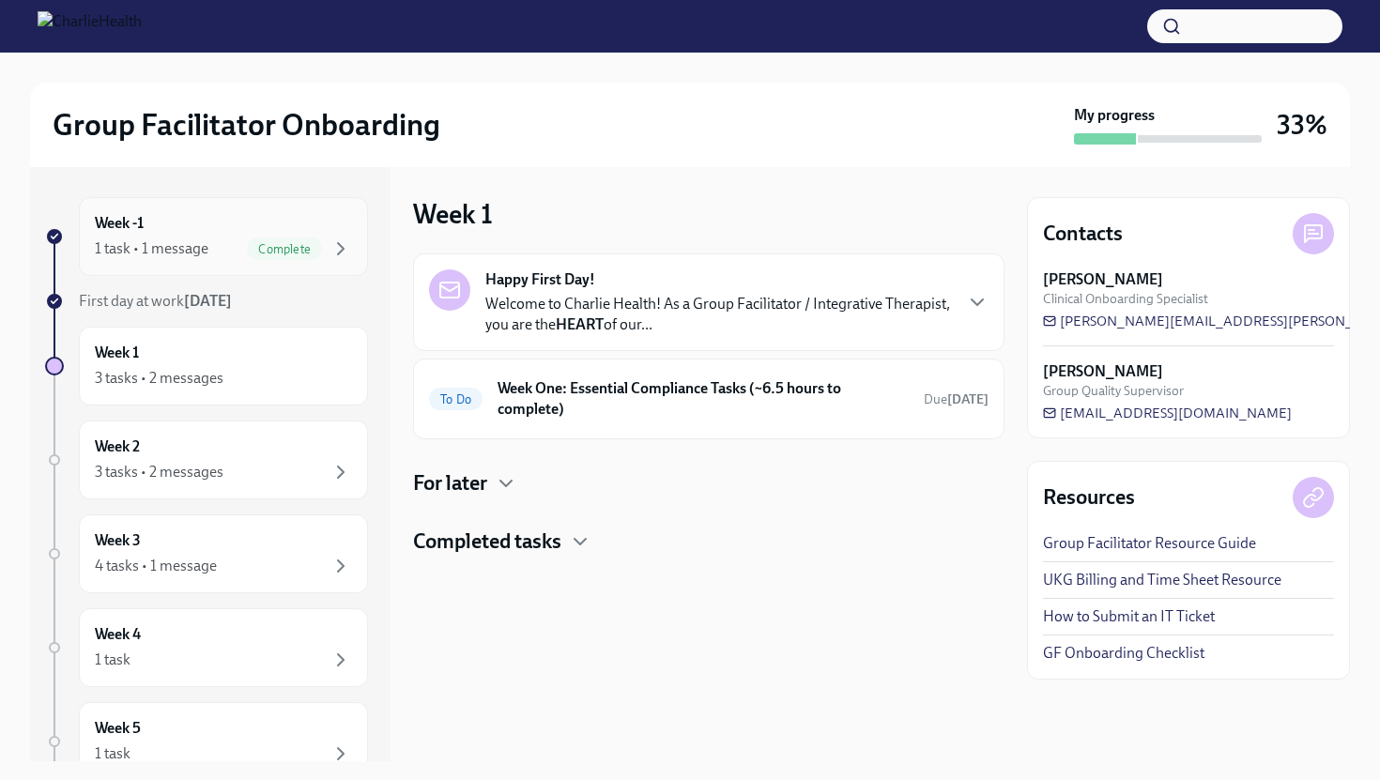
click at [238, 258] on div "1 task • 1 message Complete" at bounding box center [223, 248] width 257 height 23
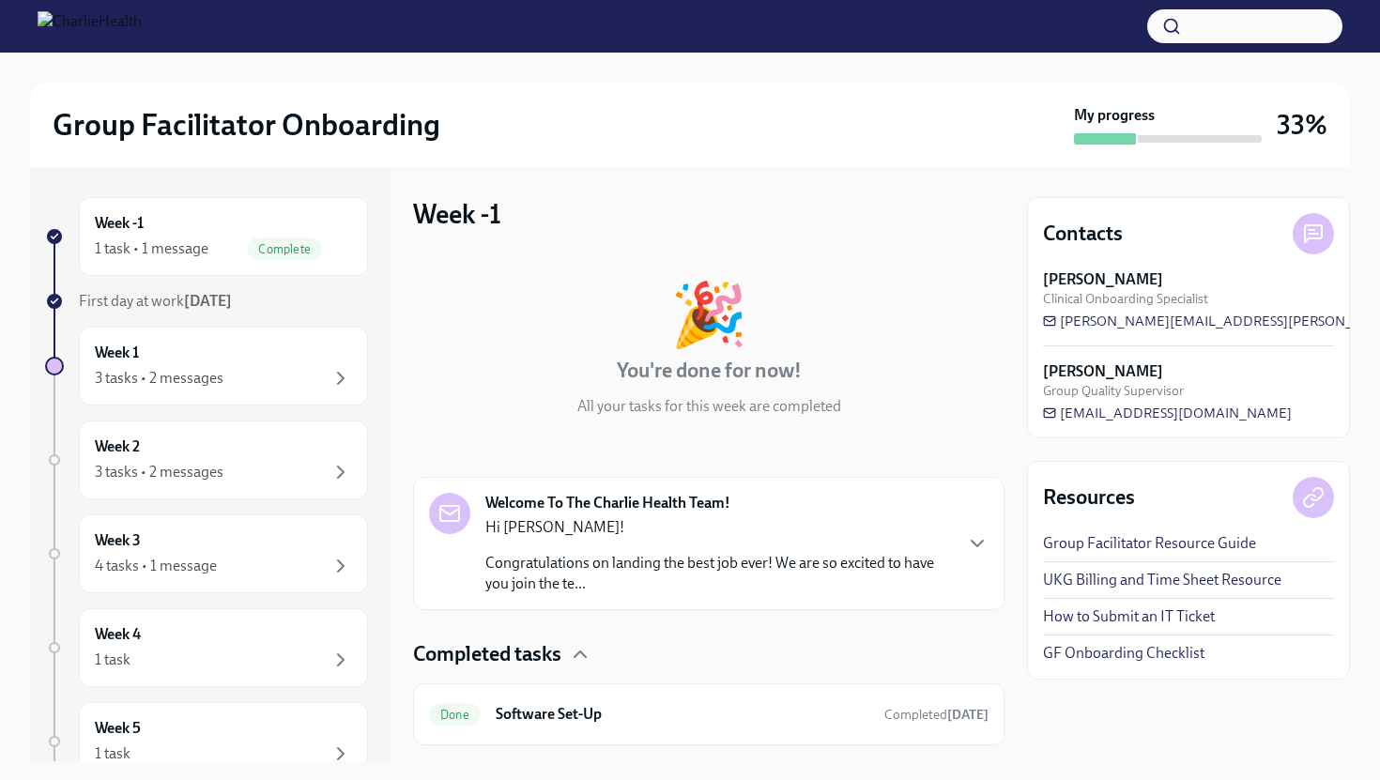
scroll to position [44, 0]
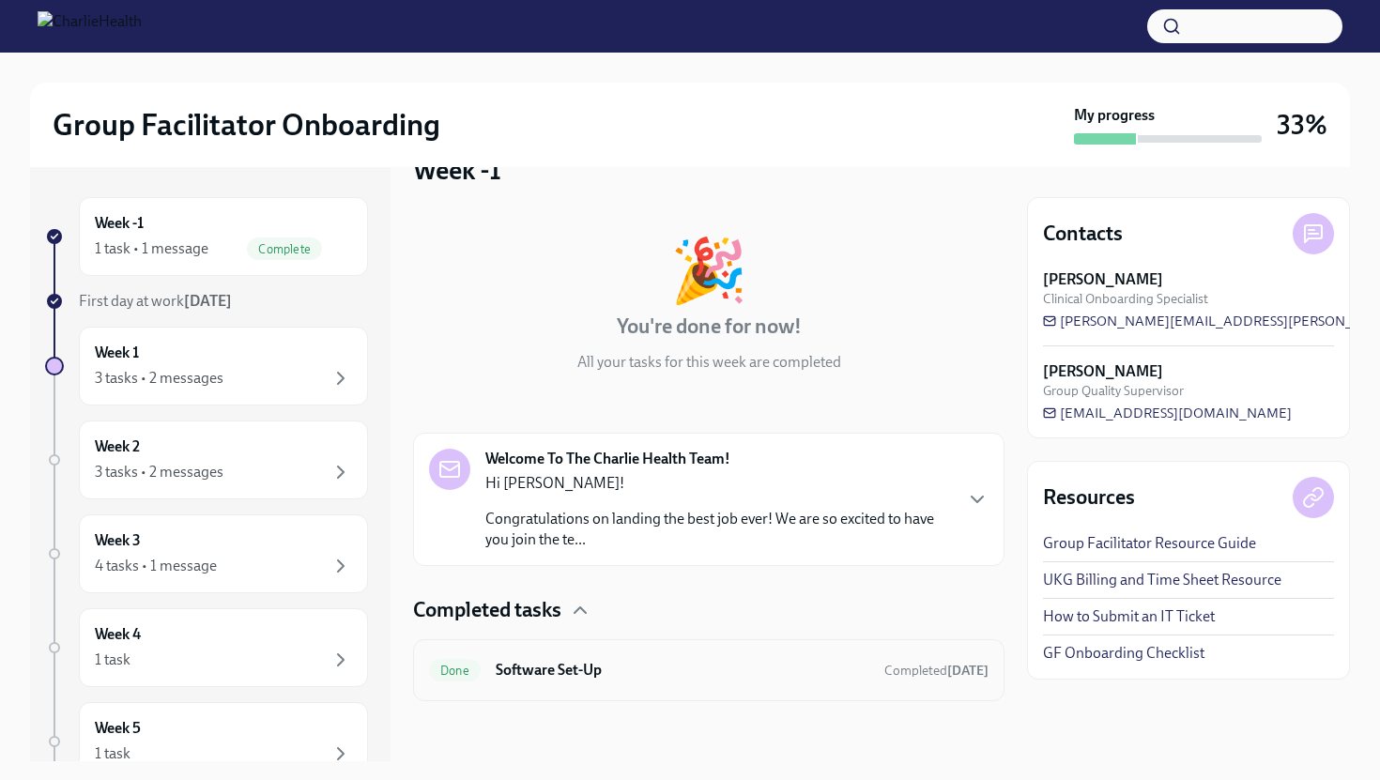
click at [602, 665] on h6 "Software Set-Up" at bounding box center [683, 670] width 374 height 21
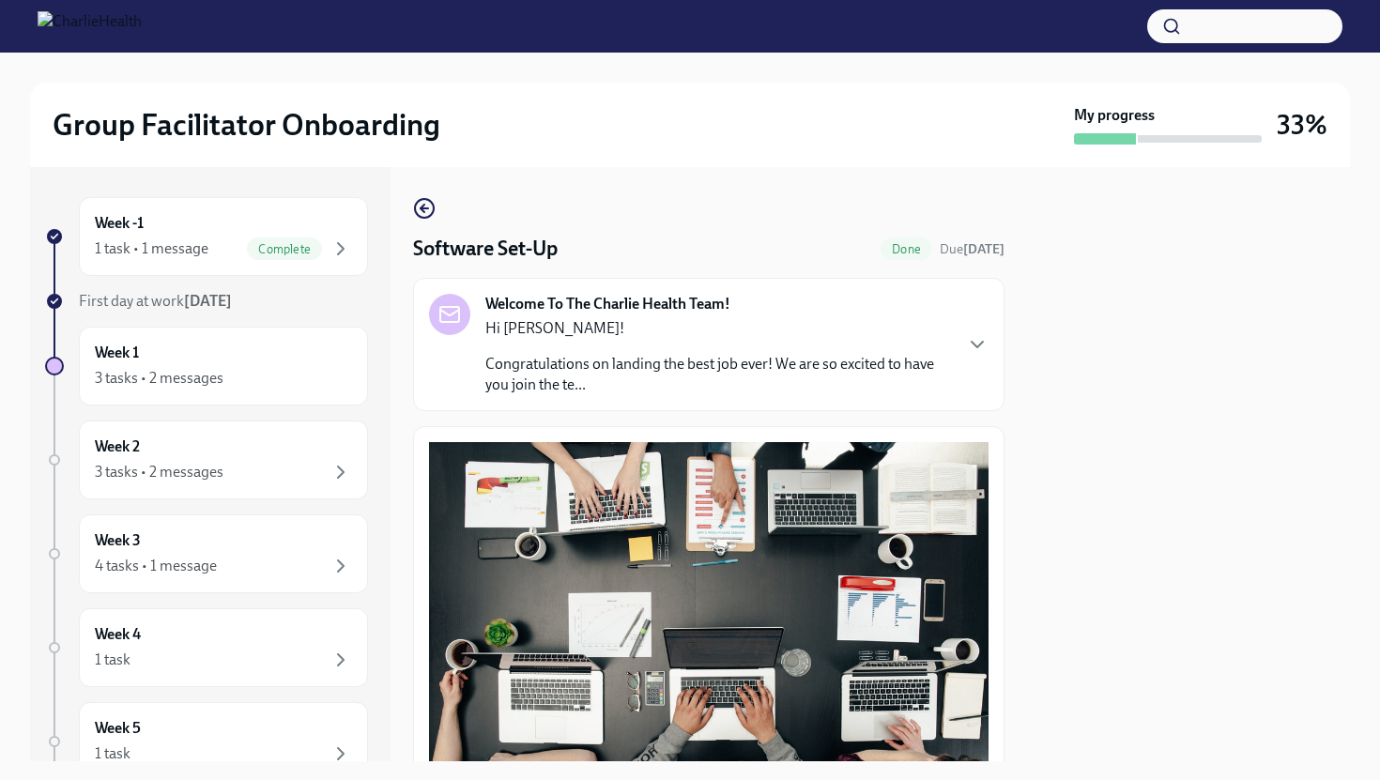
scroll to position [508, 0]
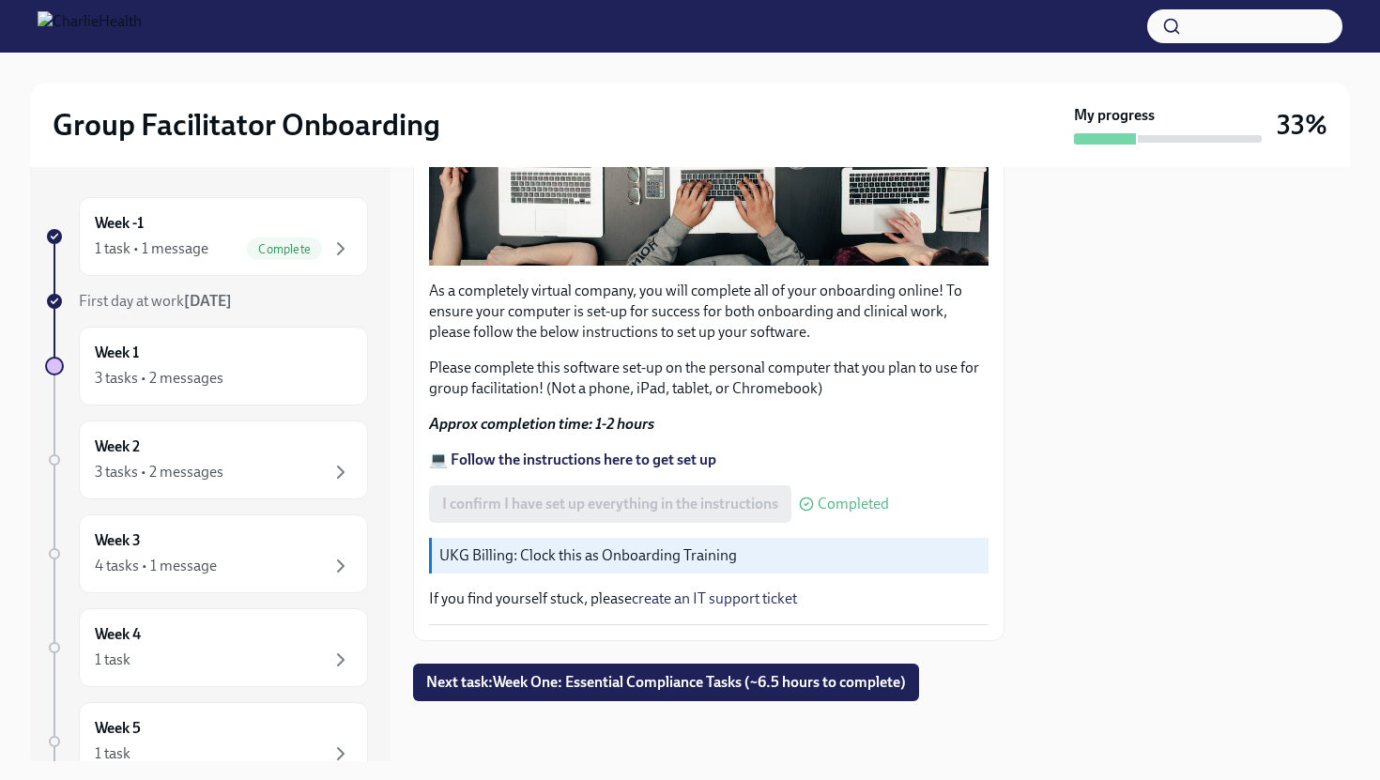
click at [573, 588] on div "As a completely virtual company, you will complete all of your onboarding onlin…" at bounding box center [708, 280] width 559 height 690
click at [598, 682] on span "Next task : Week One: Essential Compliance Tasks (~6.5 hours to complete)" at bounding box center [666, 682] width 480 height 19
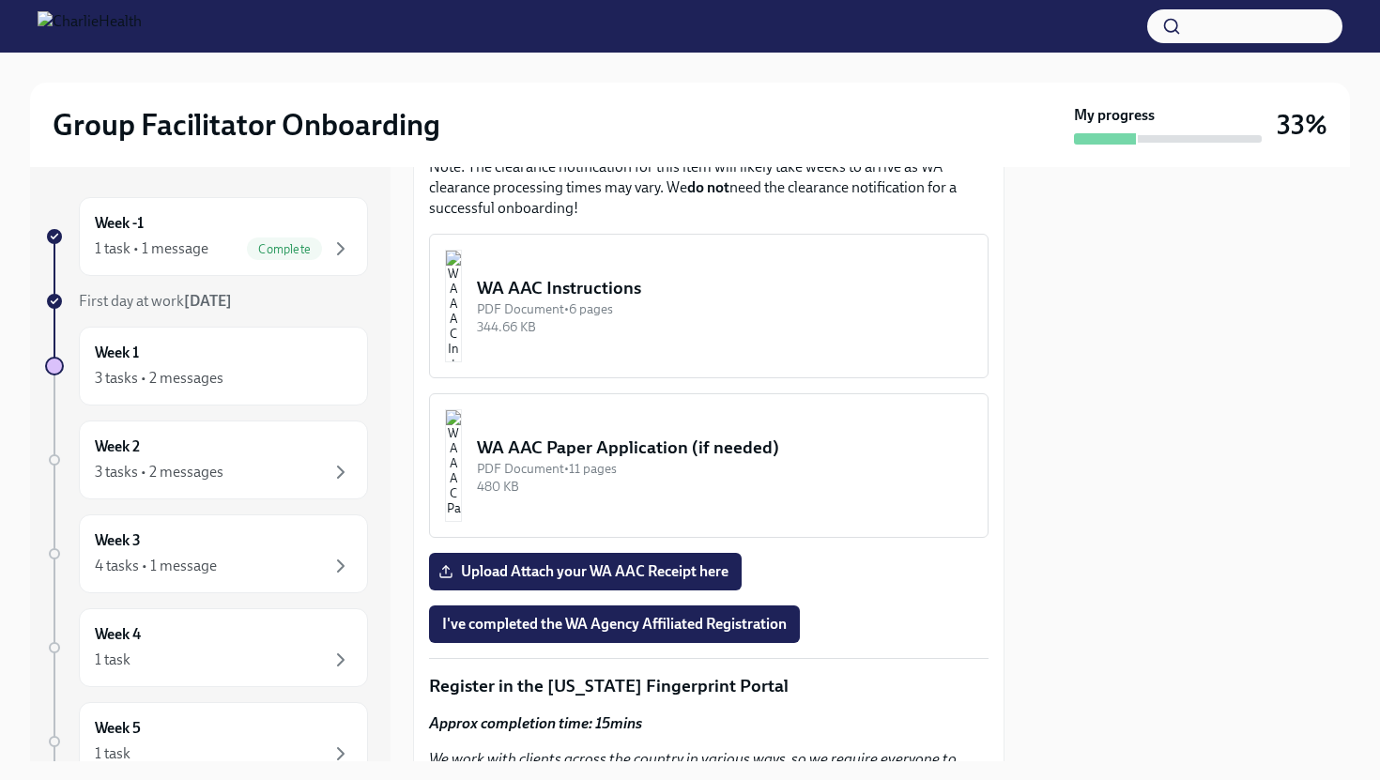
scroll to position [1554, 0]
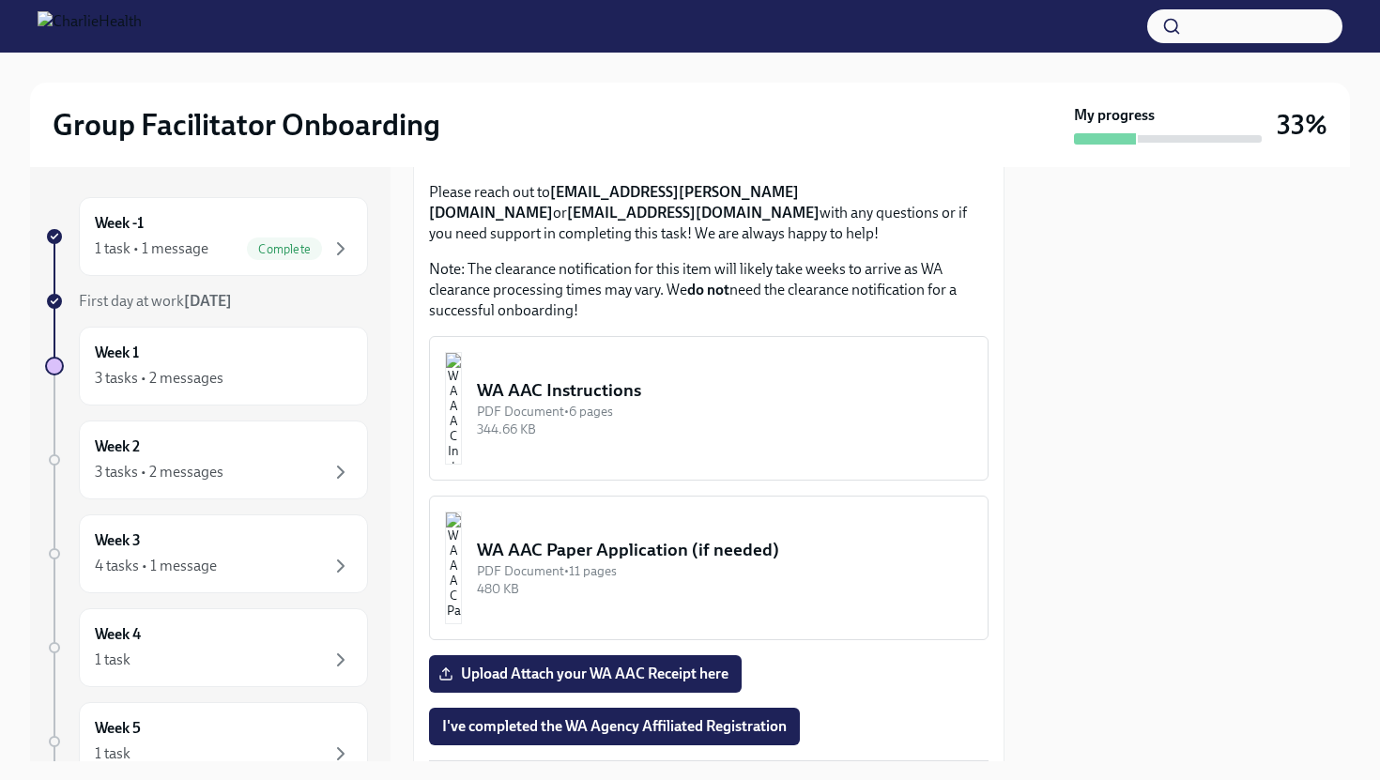
click at [462, 398] on img "button" at bounding box center [453, 408] width 17 height 113
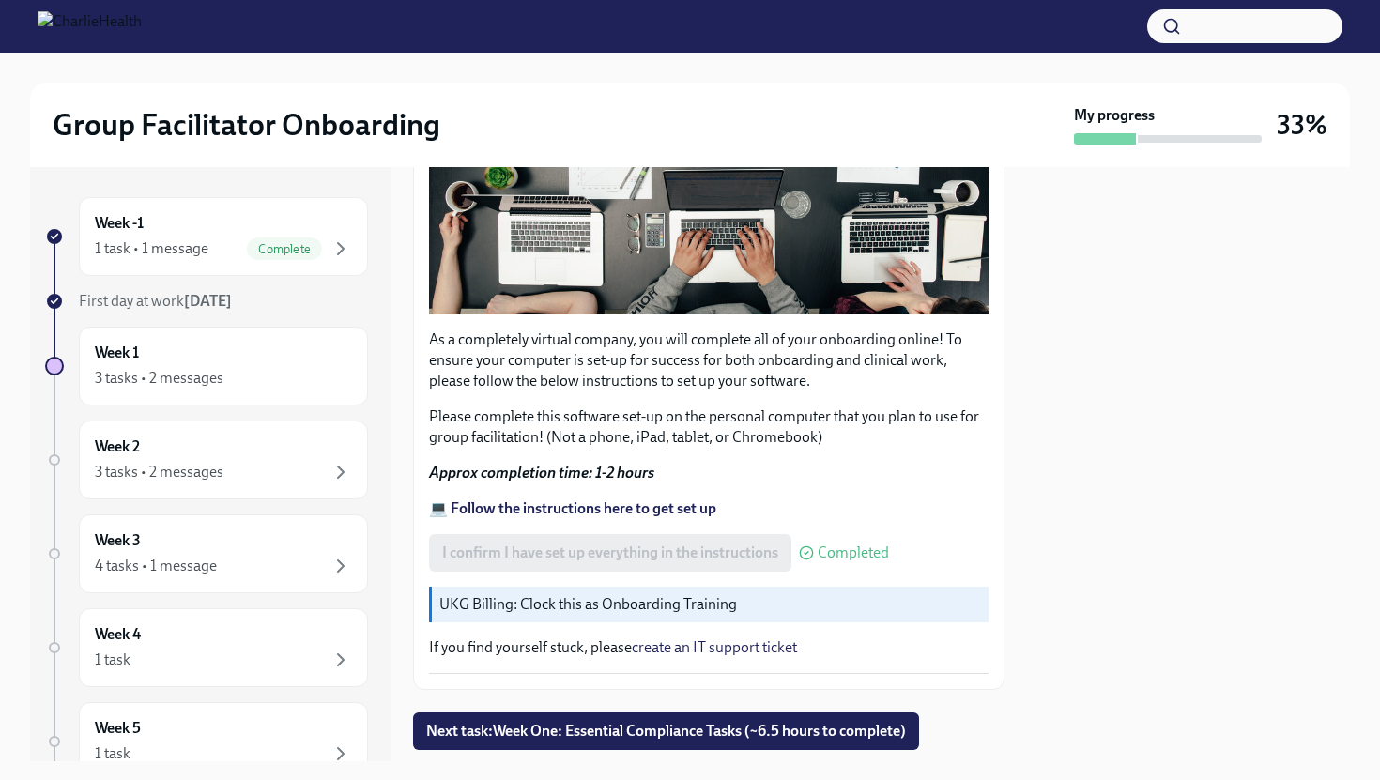
scroll to position [508, 0]
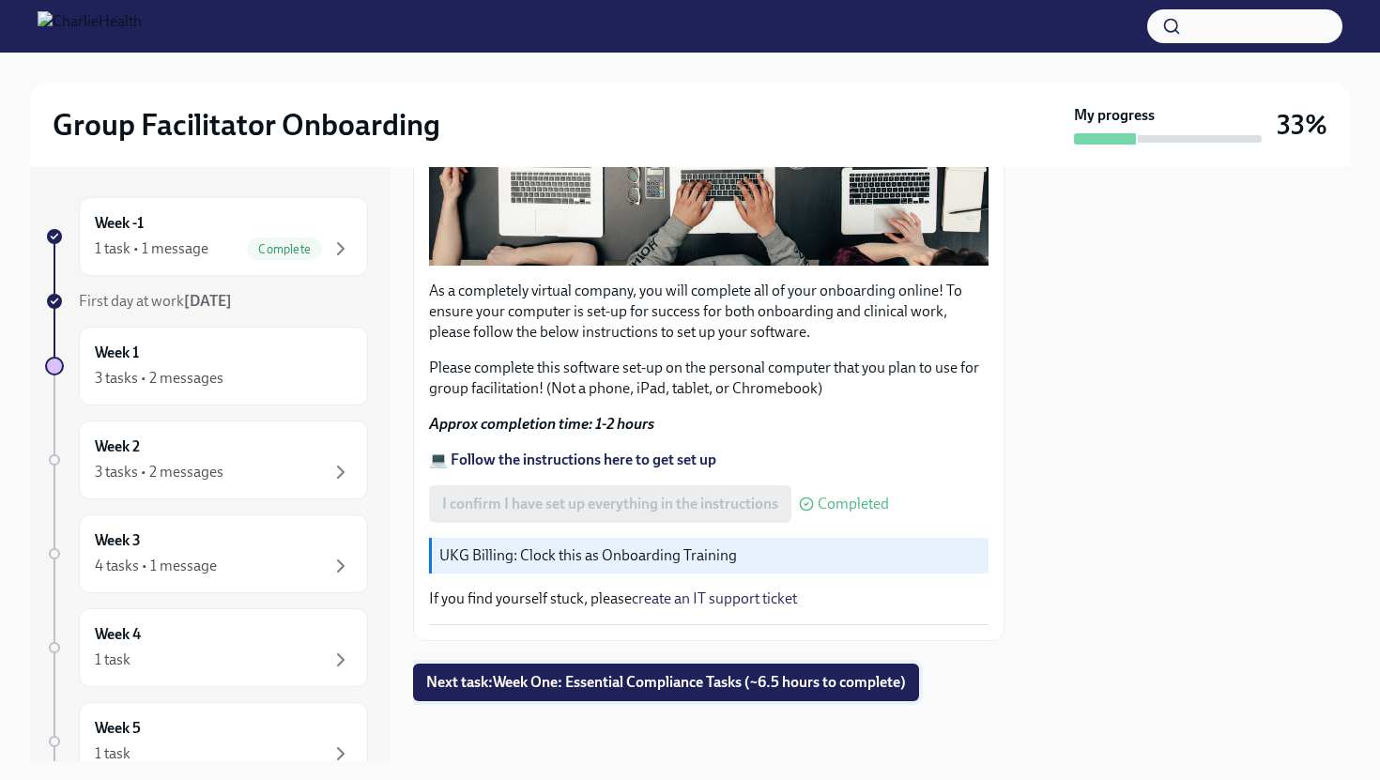
click at [582, 681] on span "Next task : Week One: Essential Compliance Tasks (~6.5 hours to complete)" at bounding box center [666, 682] width 480 height 19
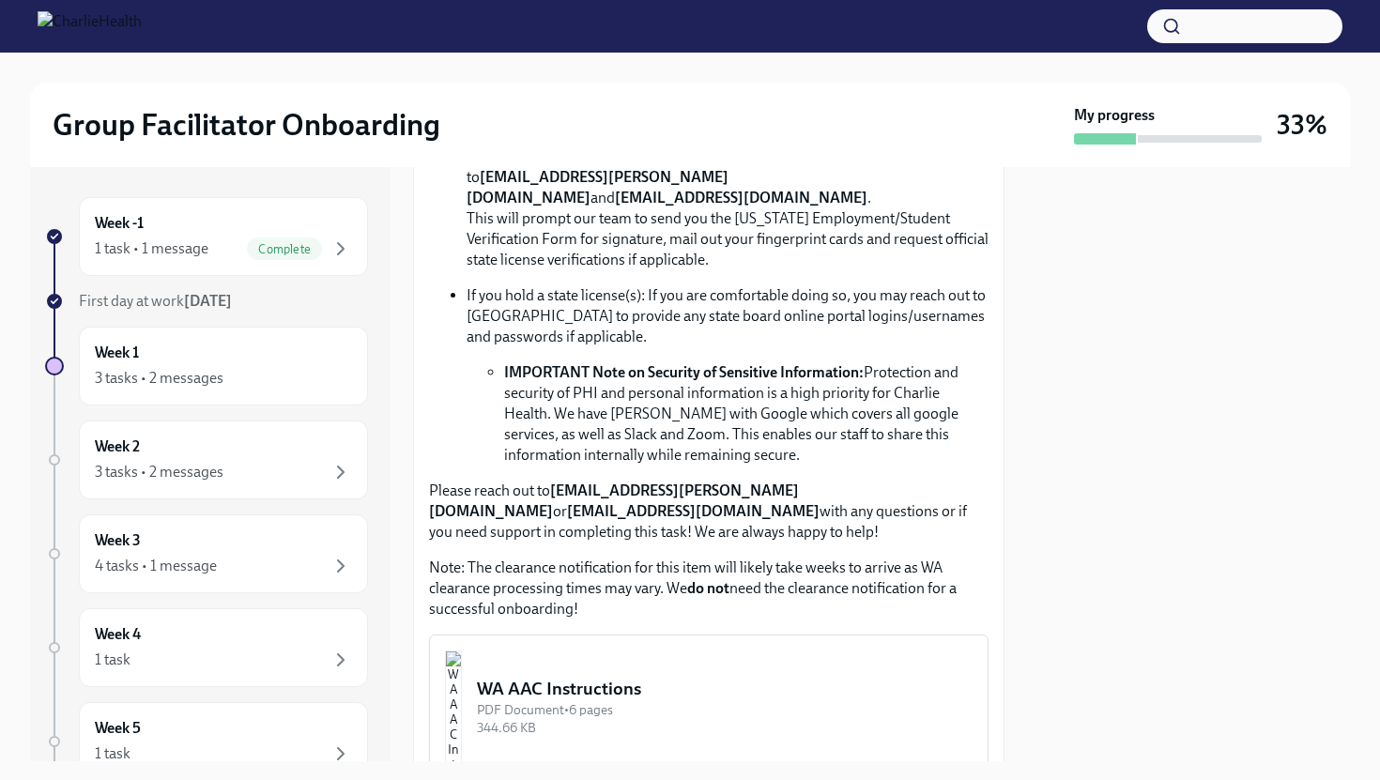
scroll to position [1256, 0]
click at [462, 651] on img "button" at bounding box center [453, 706] width 17 height 113
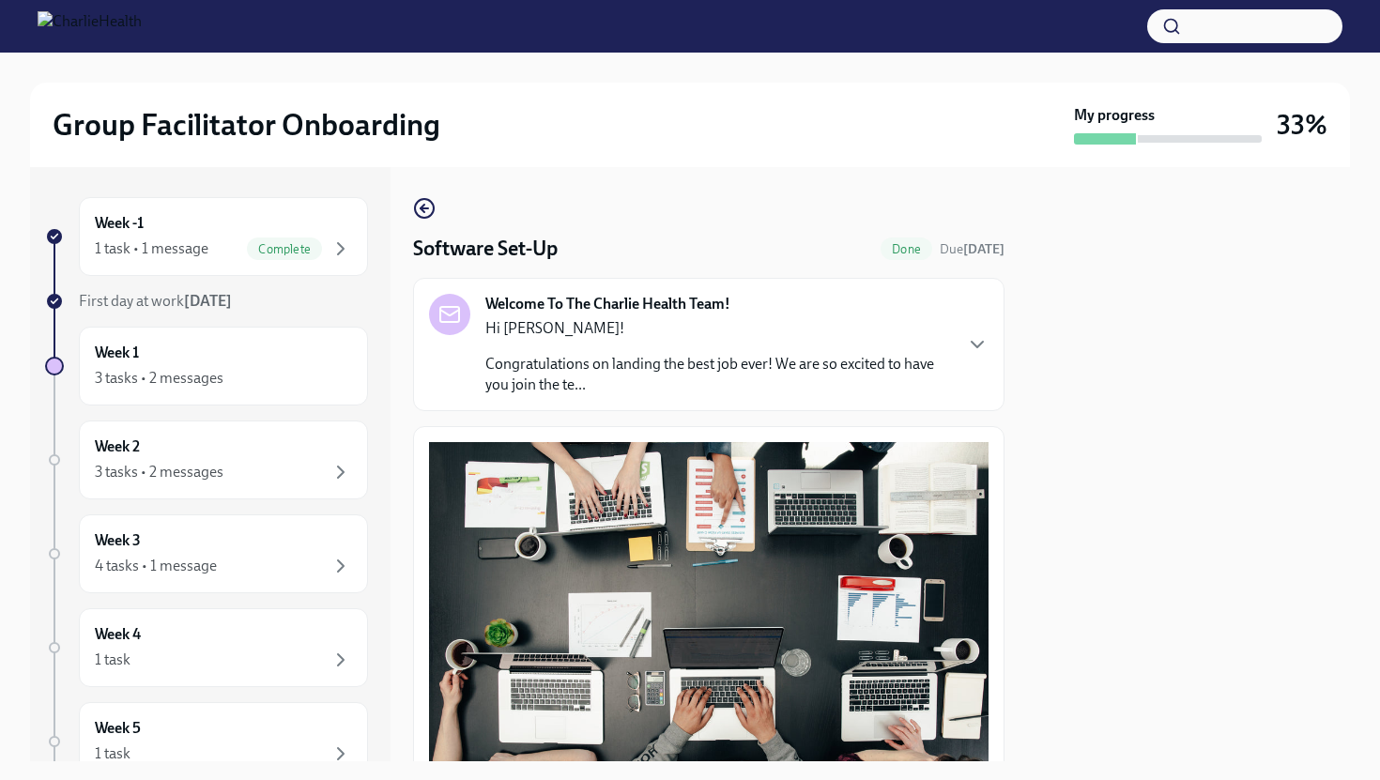
scroll to position [508, 0]
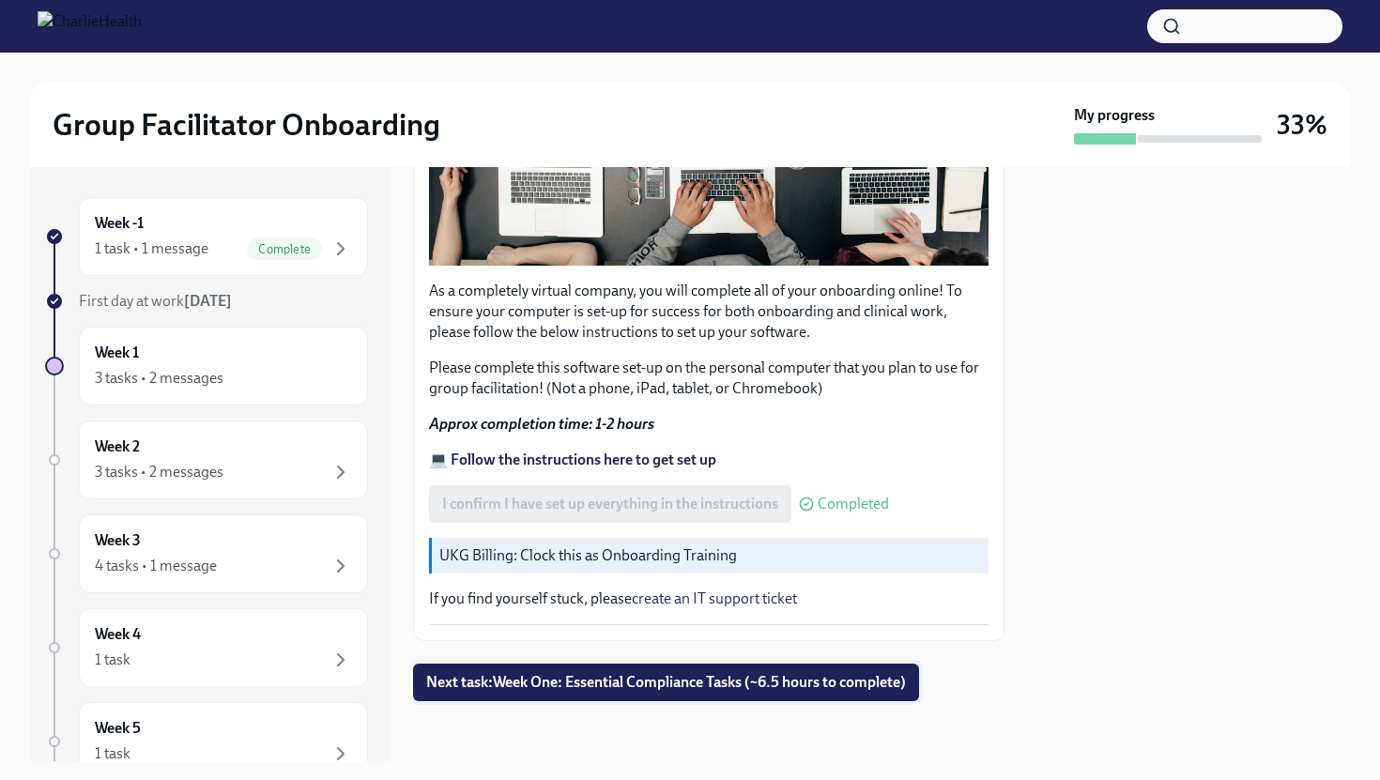
click at [590, 672] on button "Next task : Week One: Essential Compliance Tasks (~6.5 hours to complete)" at bounding box center [666, 683] width 506 height 38
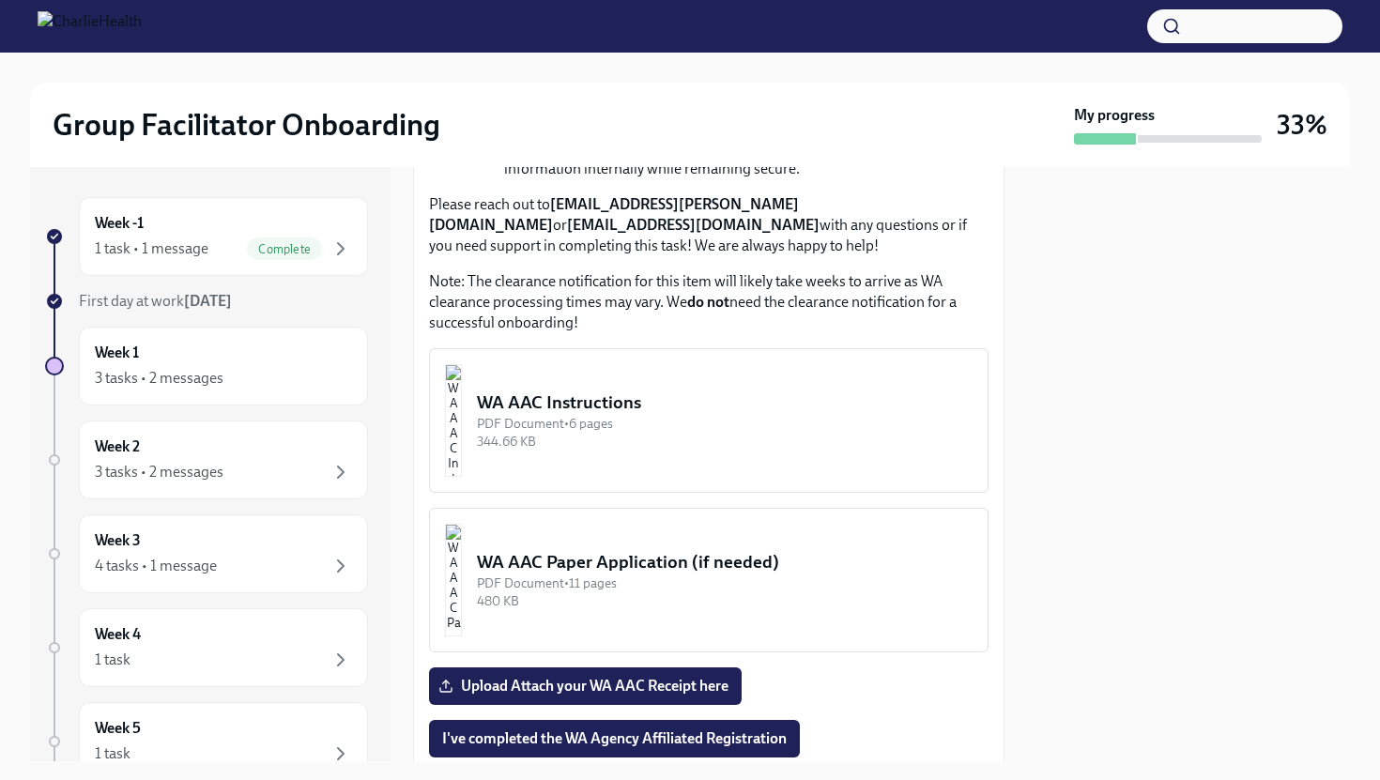
scroll to position [1613, 0]
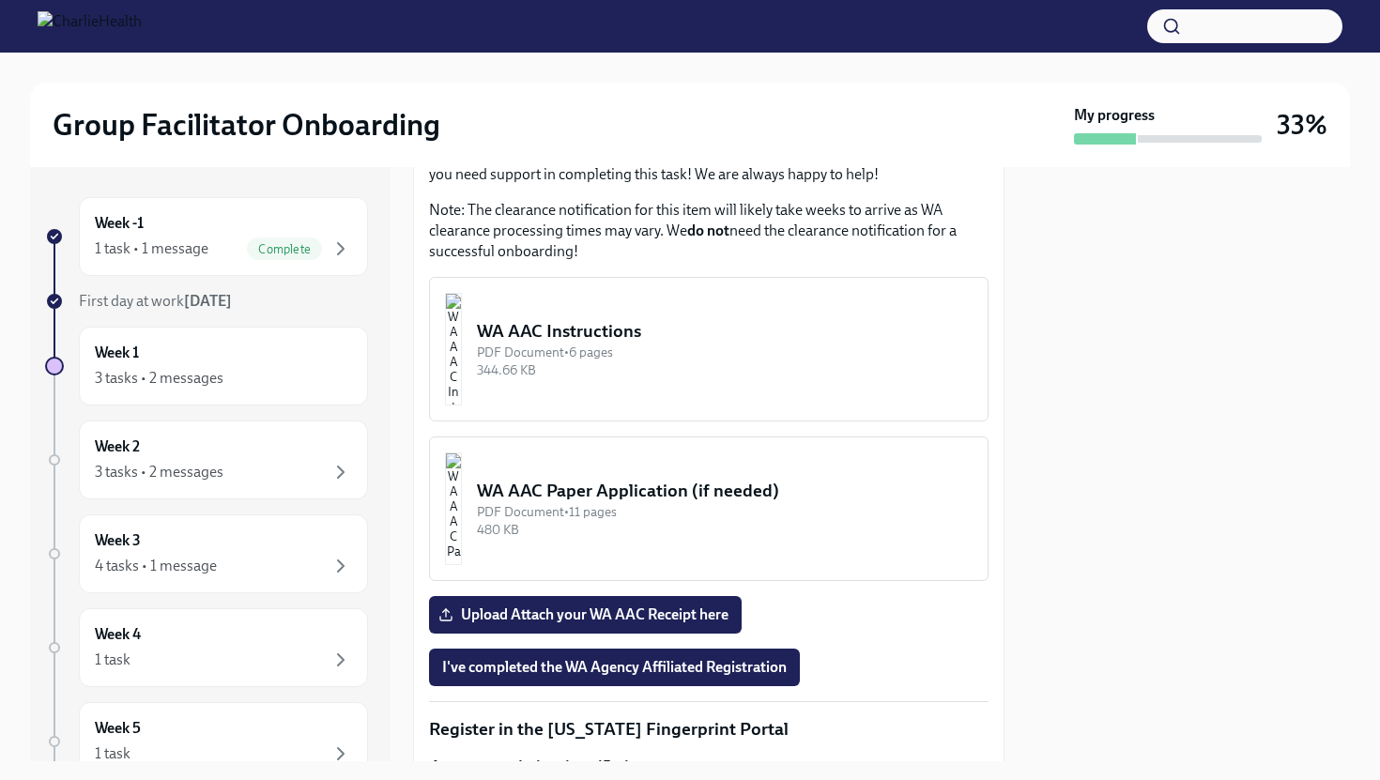
click at [462, 505] on img "button" at bounding box center [453, 508] width 17 height 113
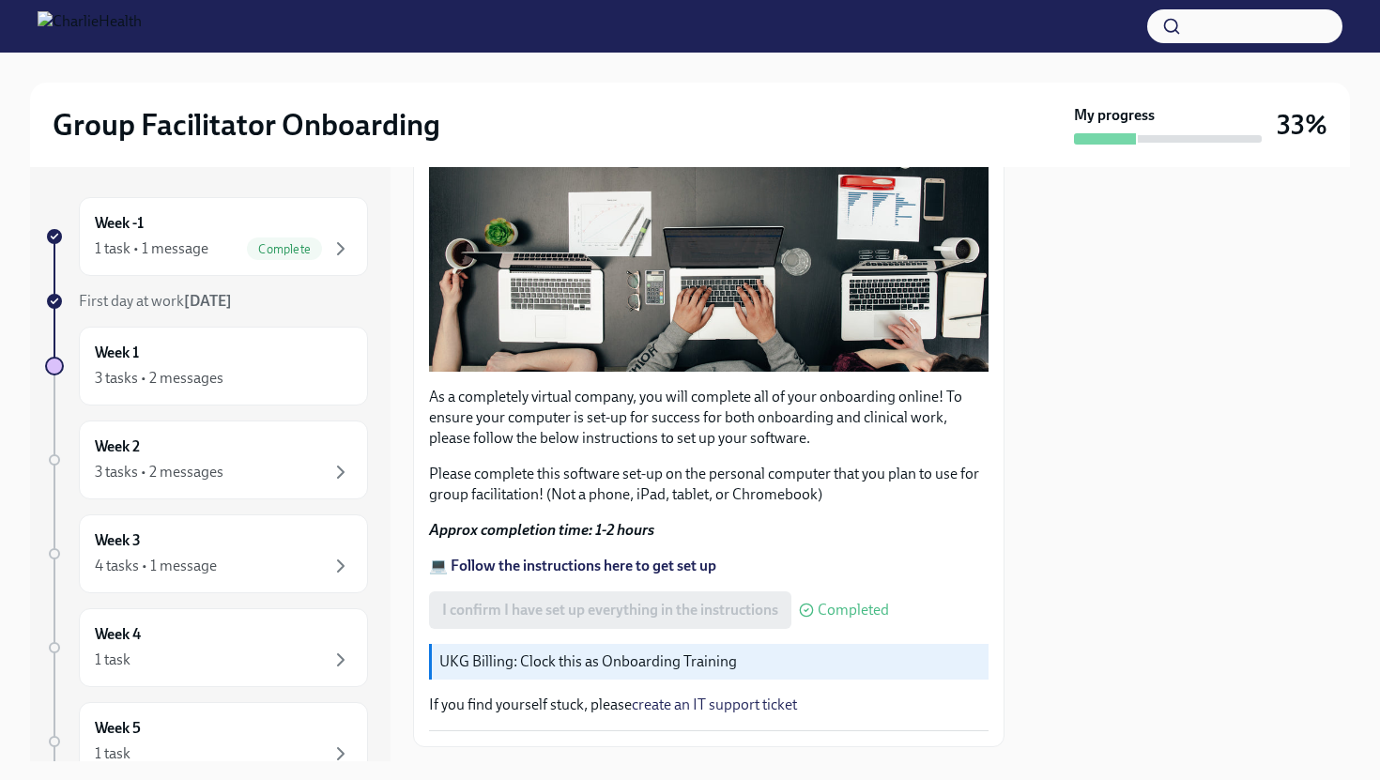
scroll to position [508, 0]
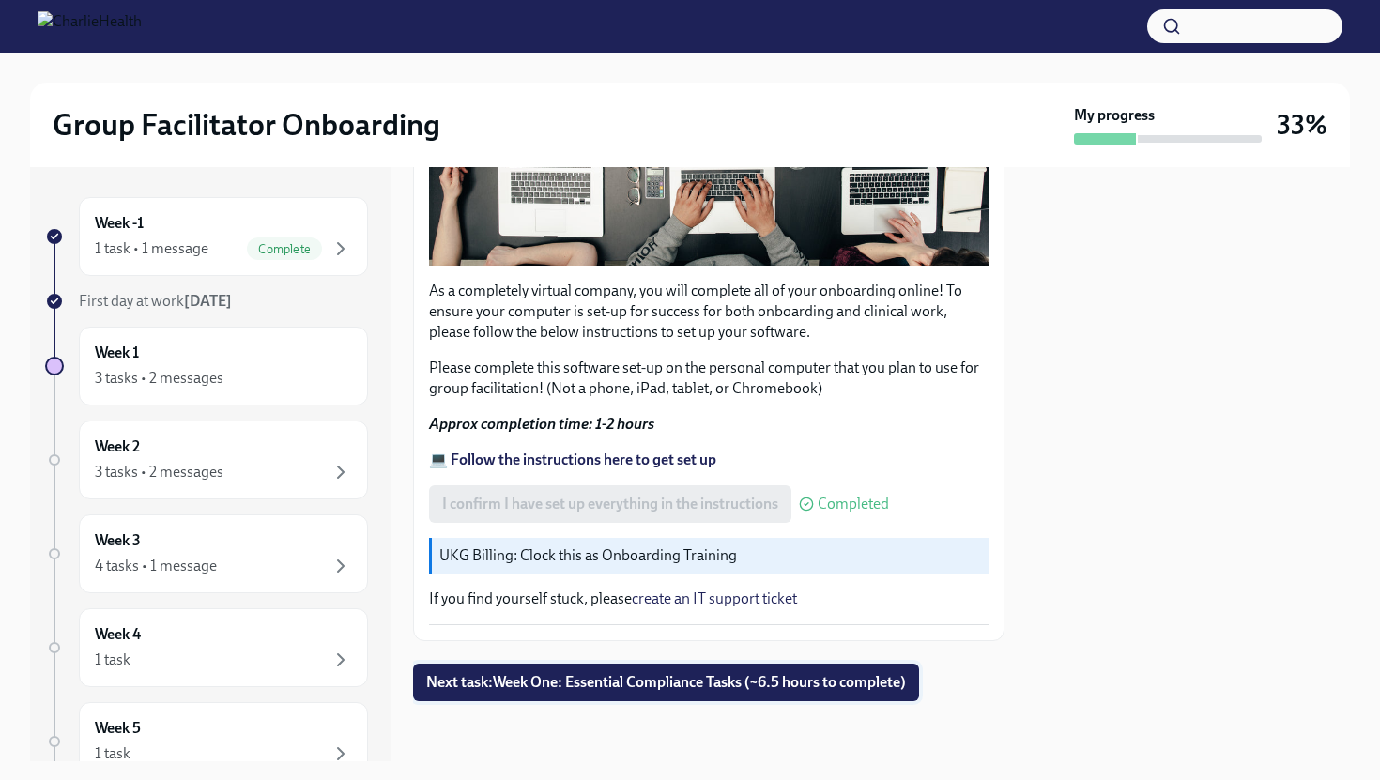
click at [675, 685] on span "Next task : Week One: Essential Compliance Tasks (~6.5 hours to complete)" at bounding box center [666, 682] width 480 height 19
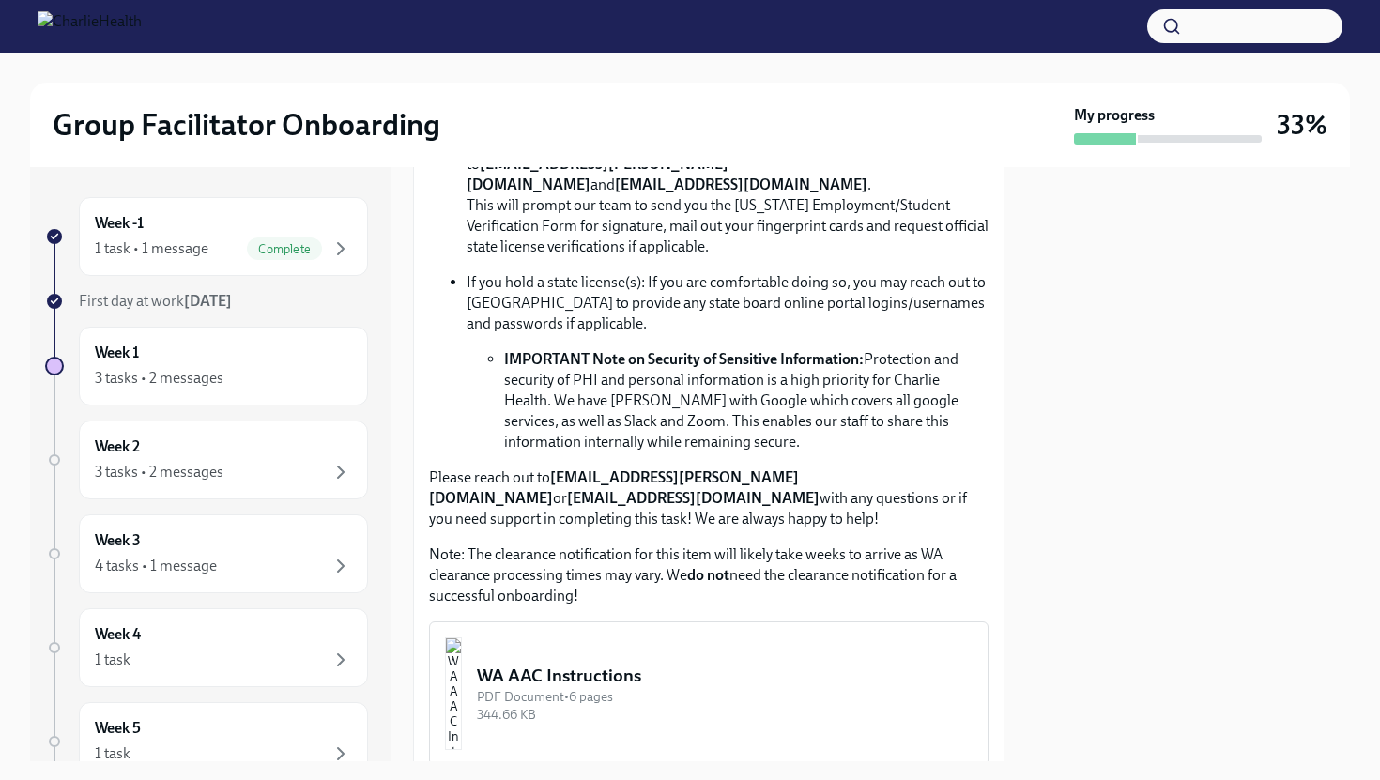
scroll to position [1448, 0]
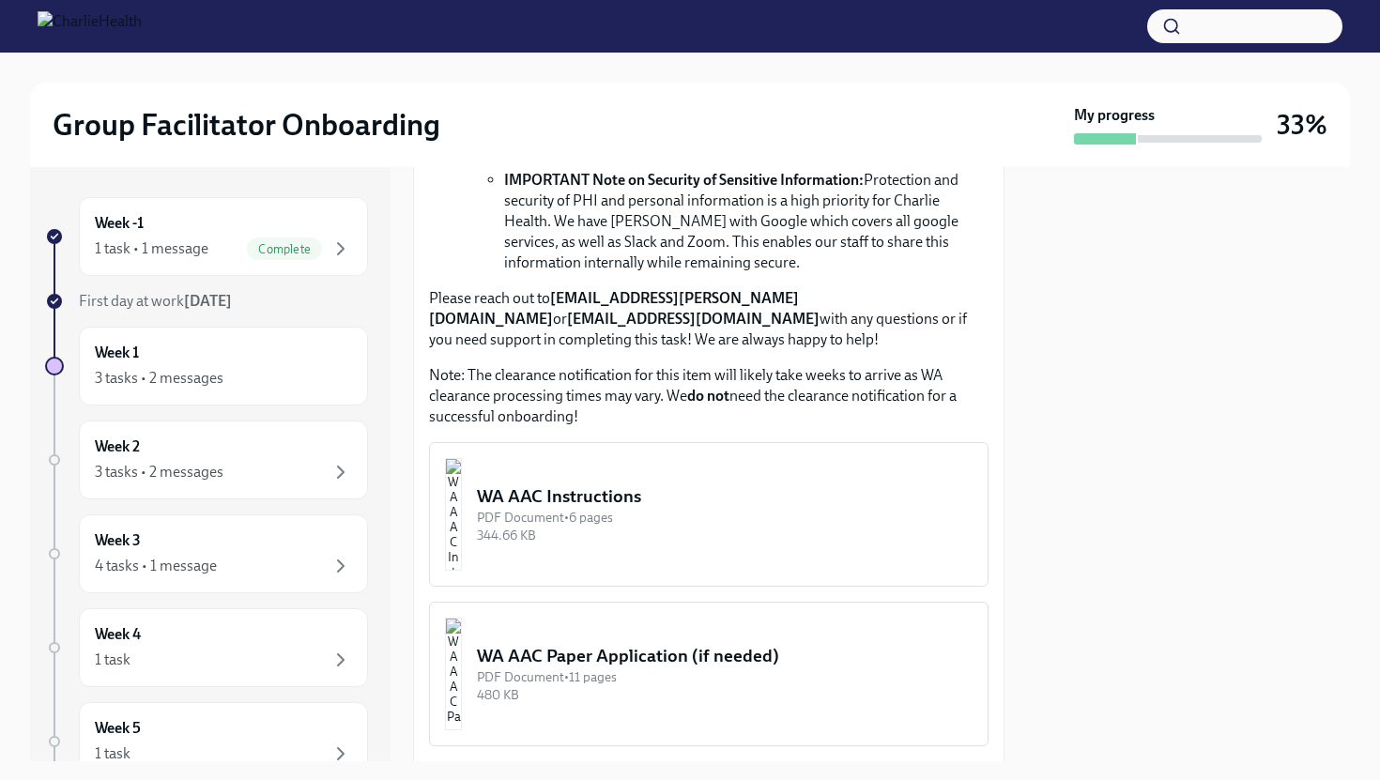
click at [462, 512] on img "button" at bounding box center [453, 514] width 17 height 113
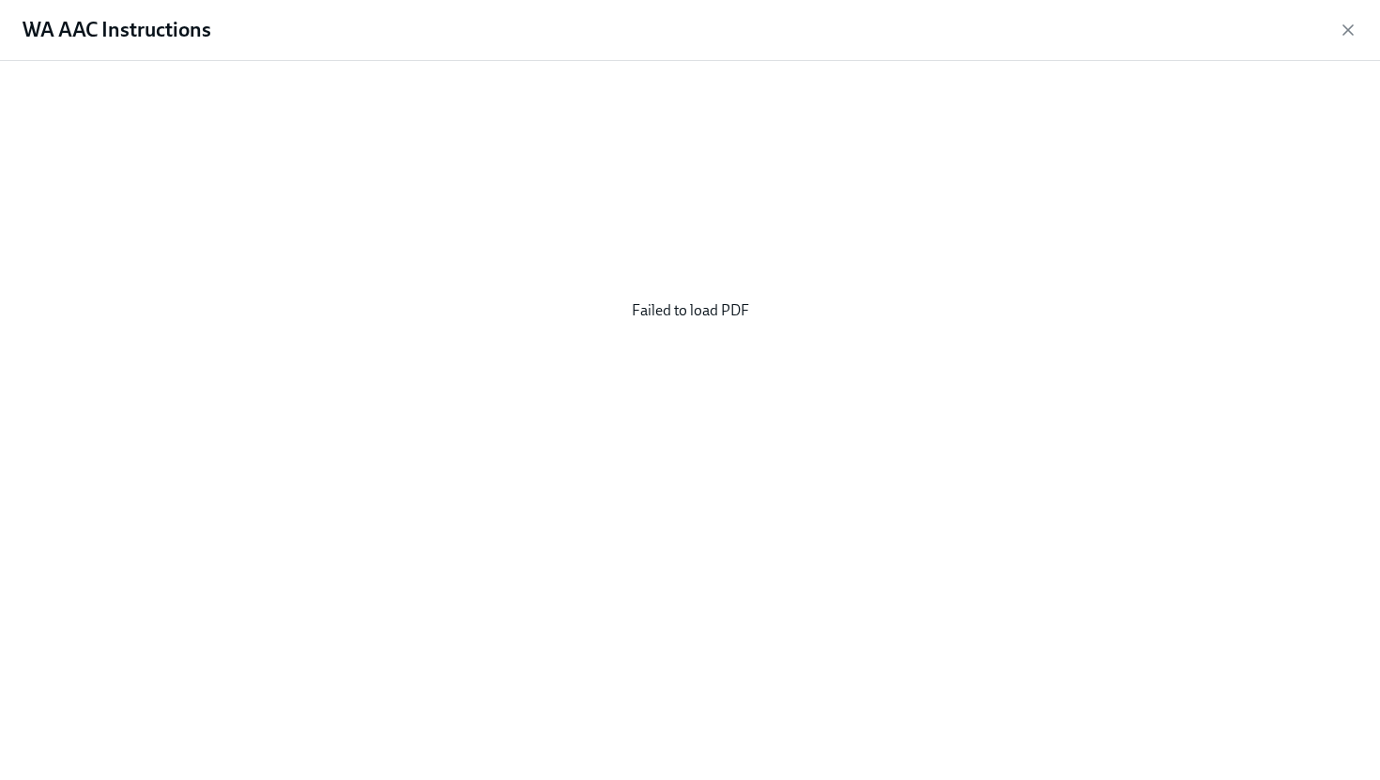
click at [632, 341] on div "Failed to load PDF" at bounding box center [690, 310] width 1320 height 469
click at [1342, 28] on icon "button" at bounding box center [1348, 30] width 19 height 19
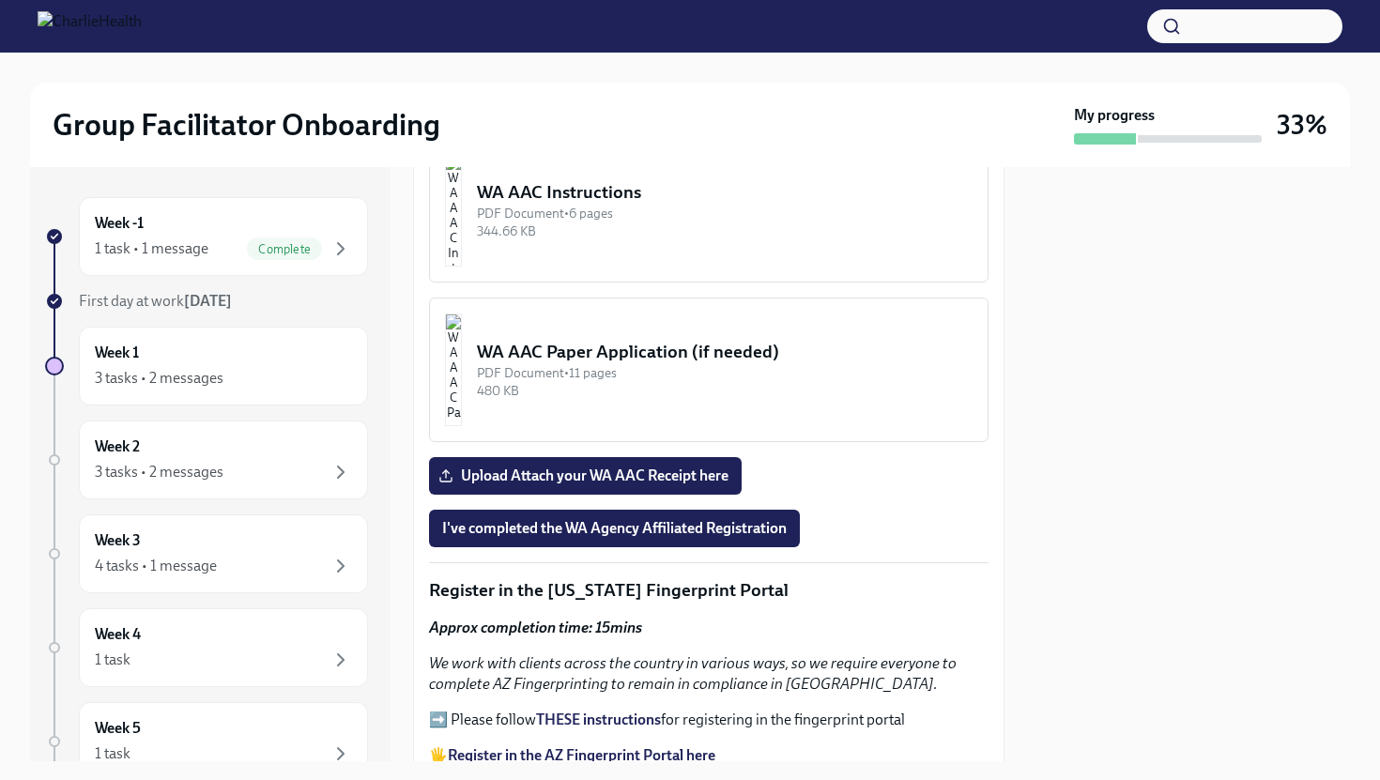
scroll to position [1769, 0]
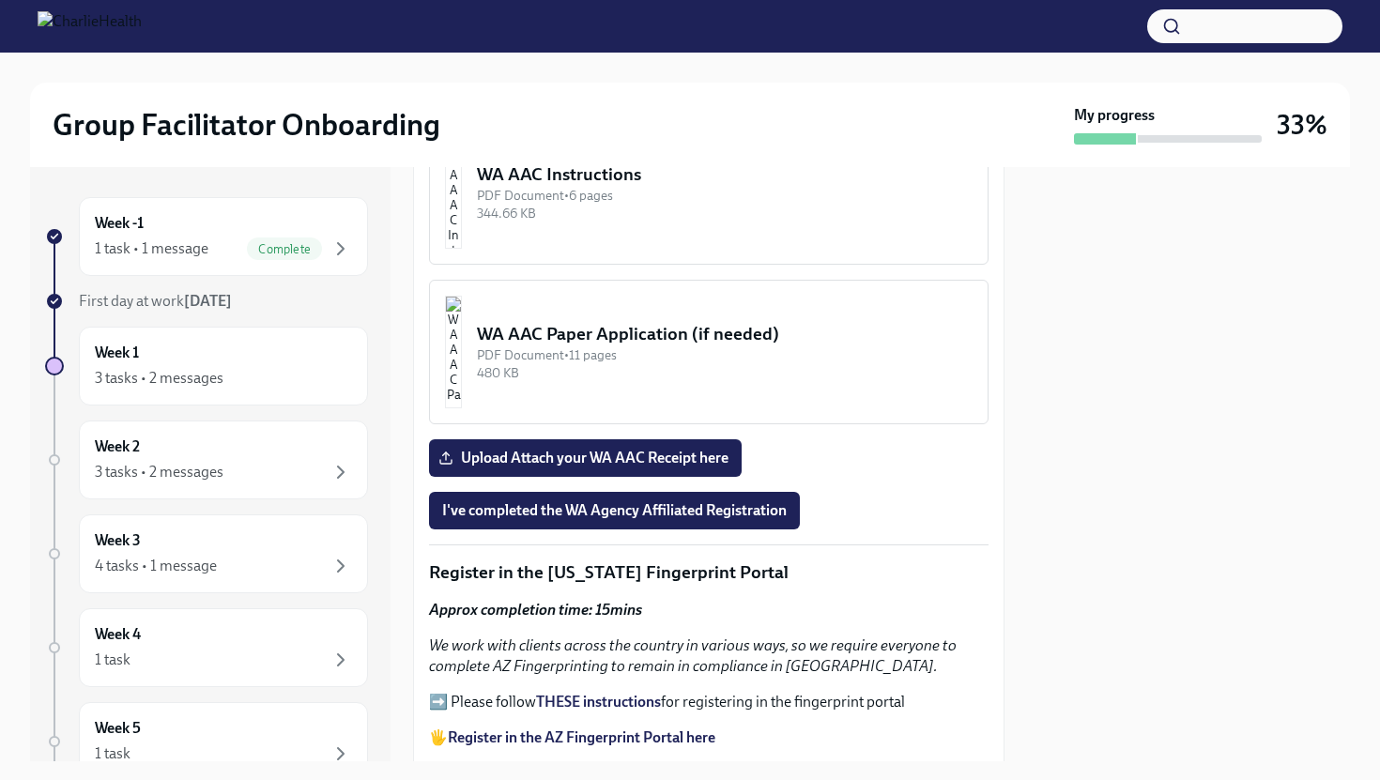
click at [462, 205] on img "button" at bounding box center [453, 192] width 17 height 113
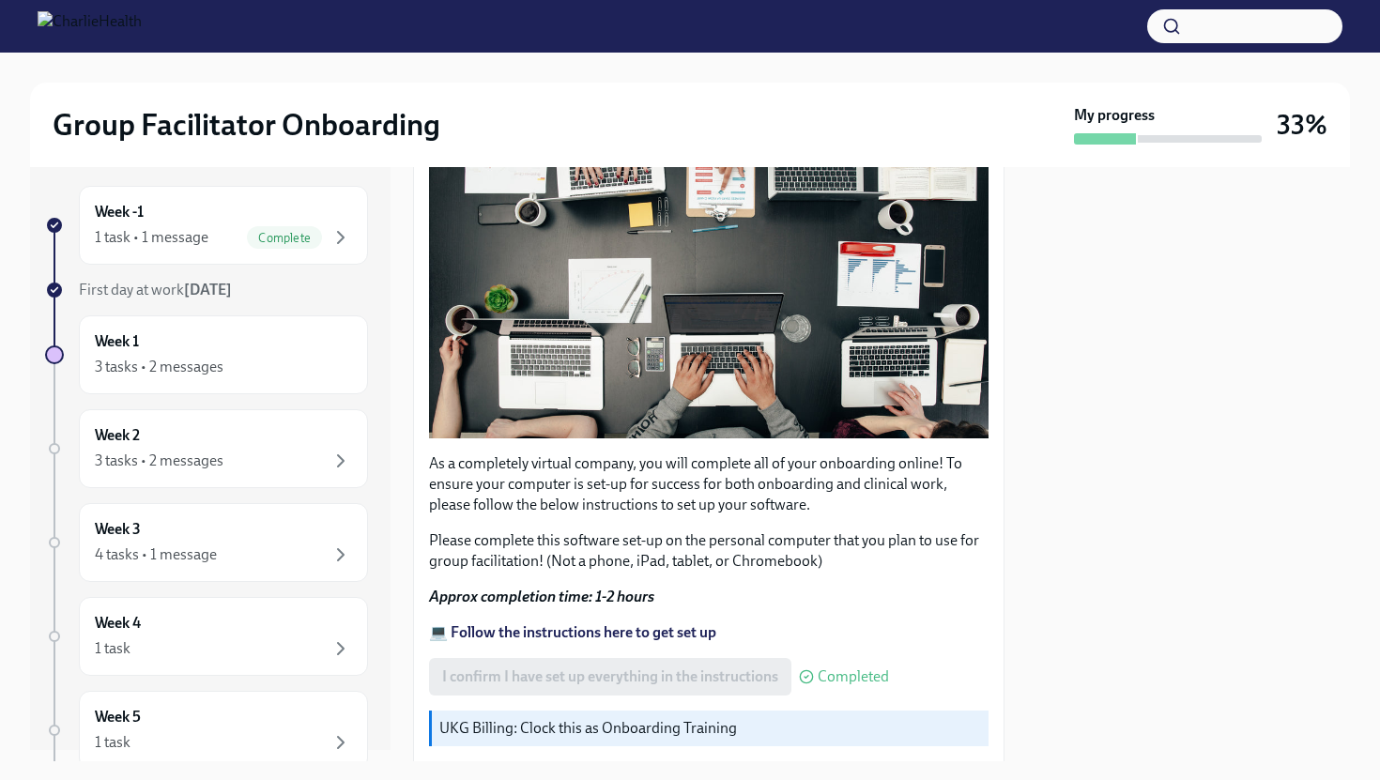
scroll to position [508, 0]
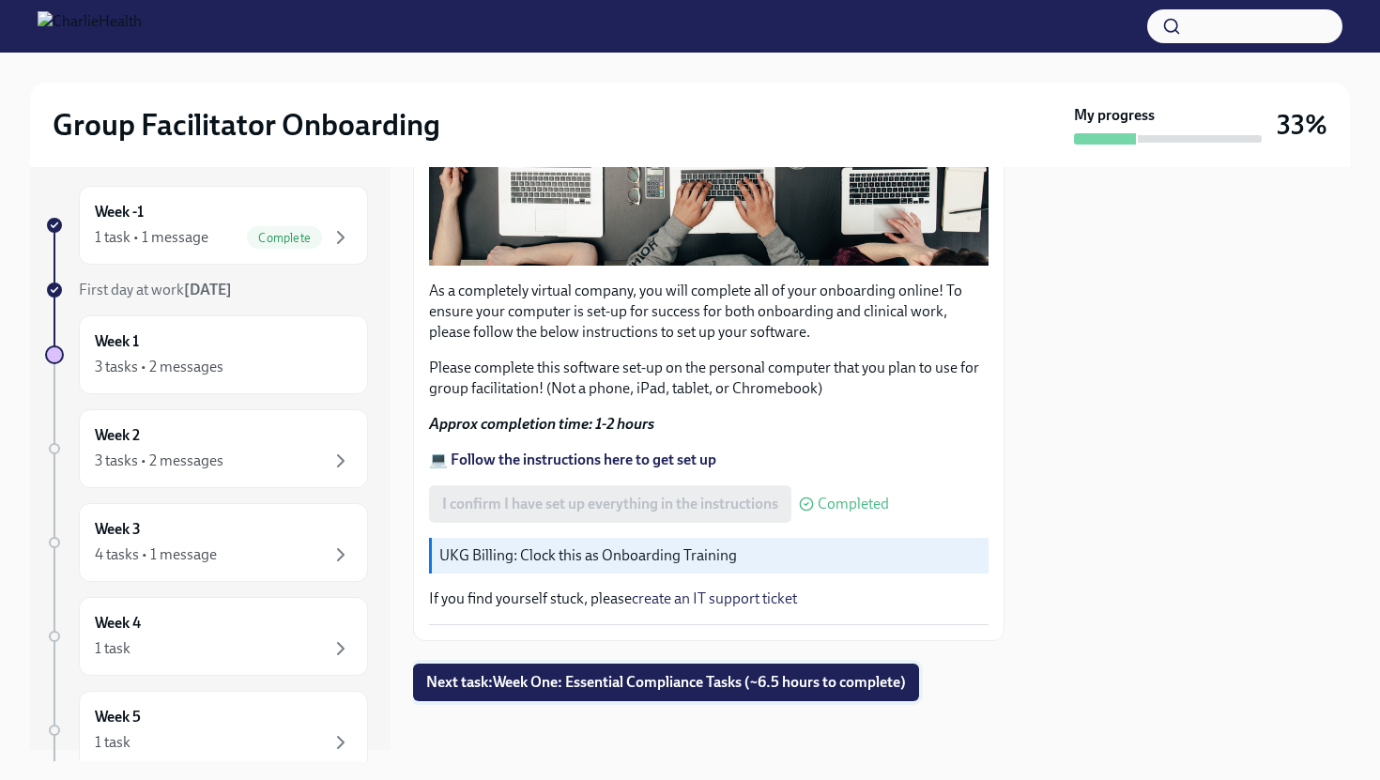
click at [533, 664] on button "Next task : Week One: Essential Compliance Tasks (~6.5 hours to complete)" at bounding box center [666, 683] width 506 height 38
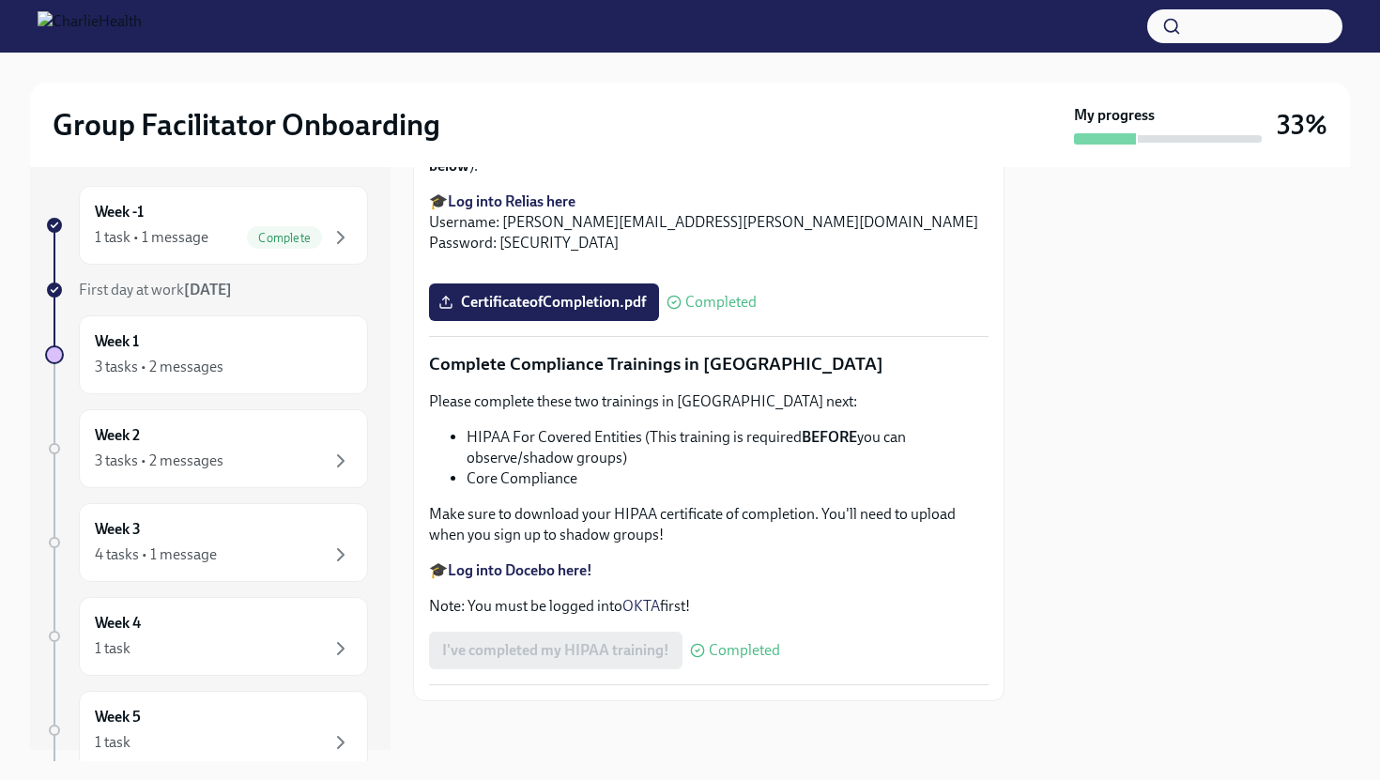
scroll to position [4315, 0]
click at [221, 233] on div "1 task • 1 message Complete" at bounding box center [223, 237] width 257 height 23
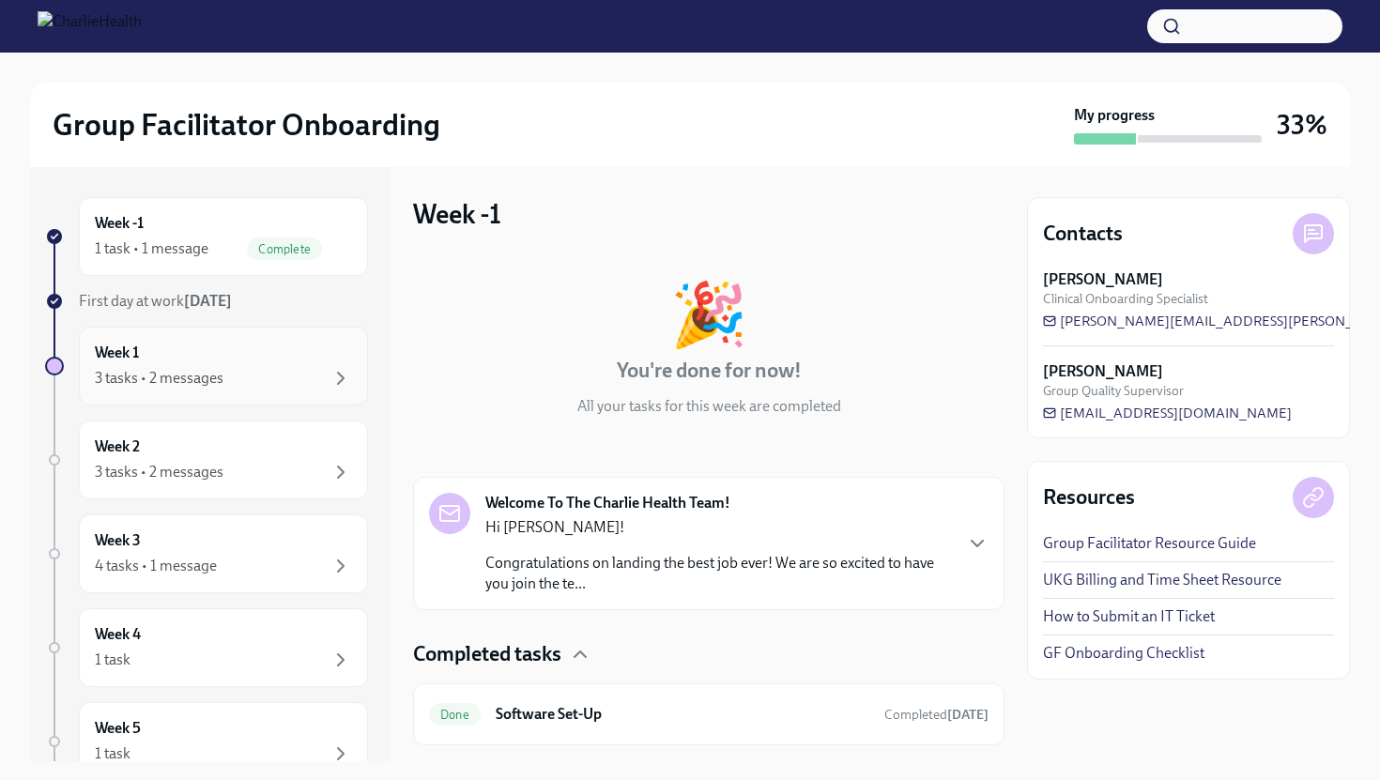
click at [253, 351] on div "Week 1 3 tasks • 2 messages" at bounding box center [223, 366] width 257 height 47
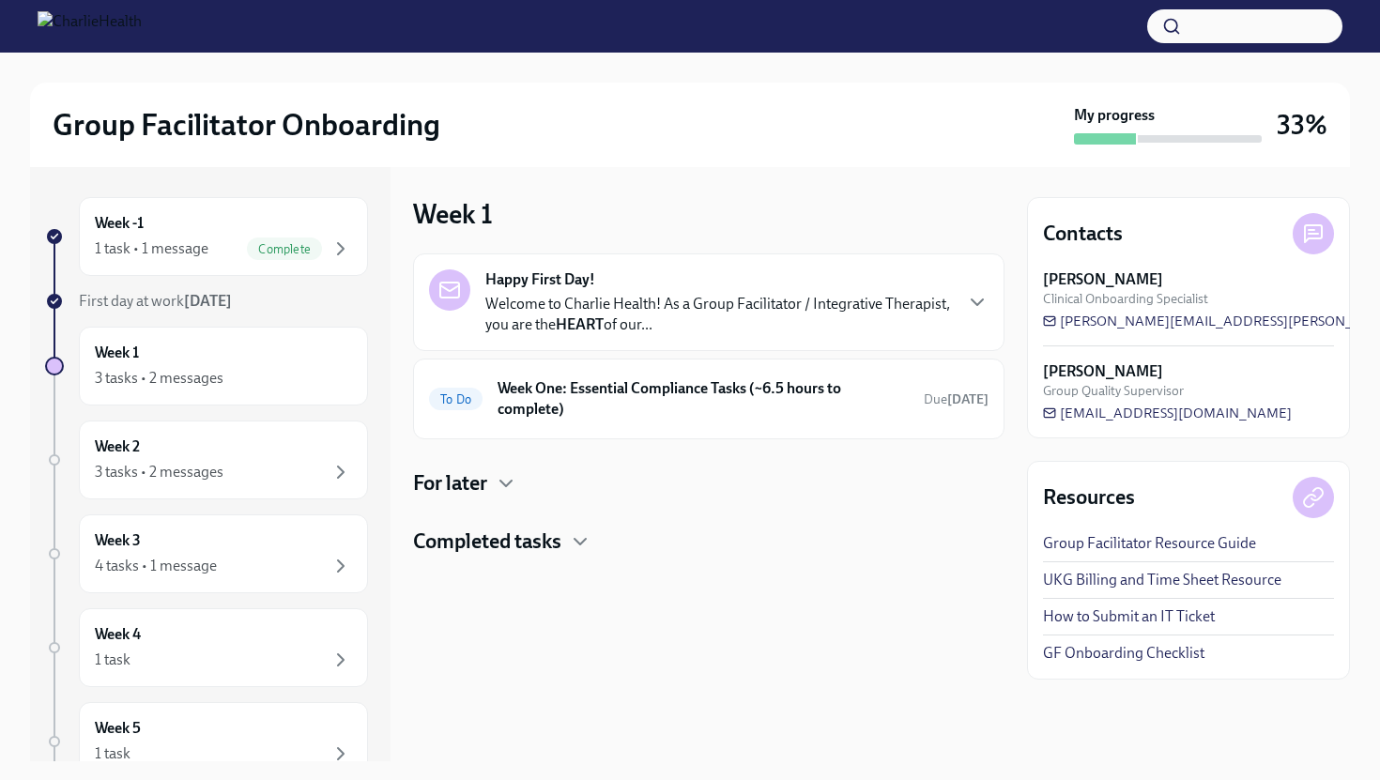
click at [497, 540] on h4 "Completed tasks" at bounding box center [487, 542] width 148 height 28
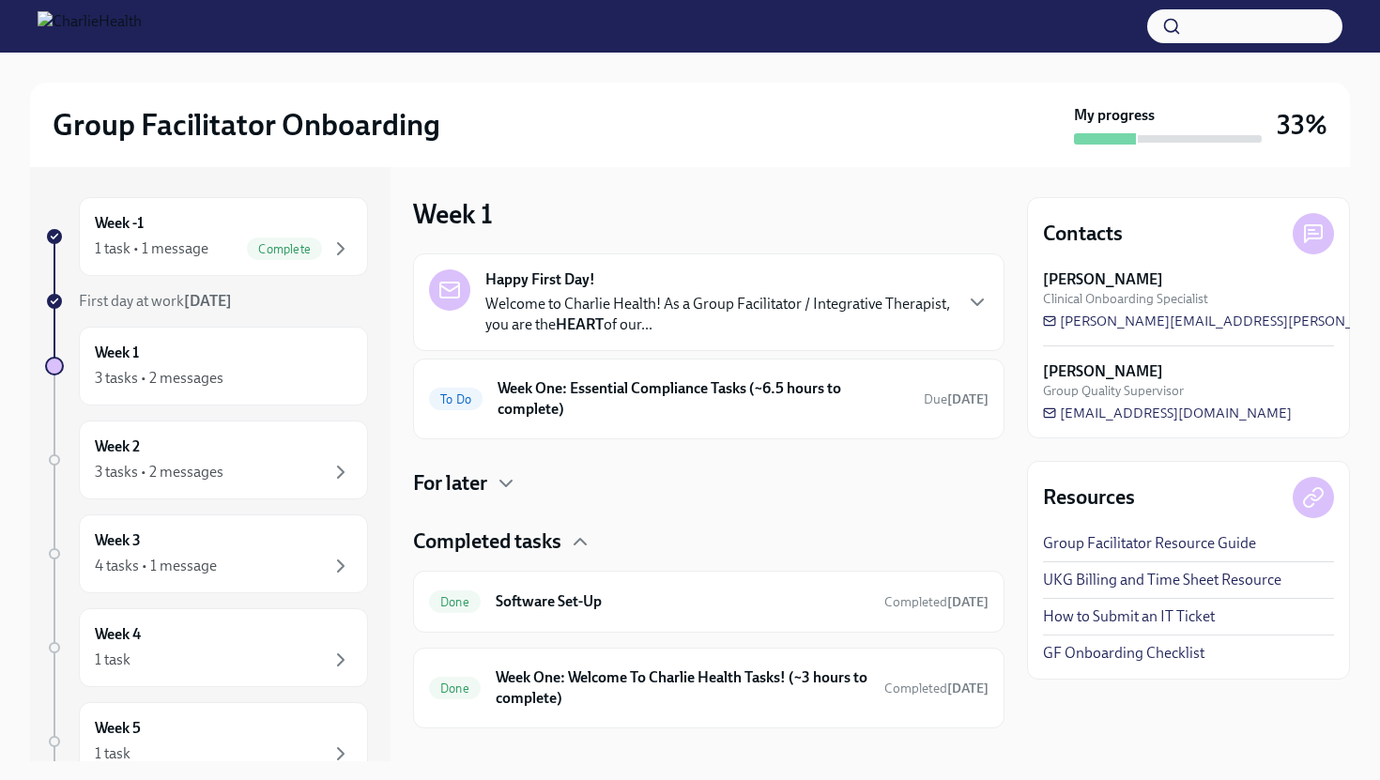
scroll to position [27, 0]
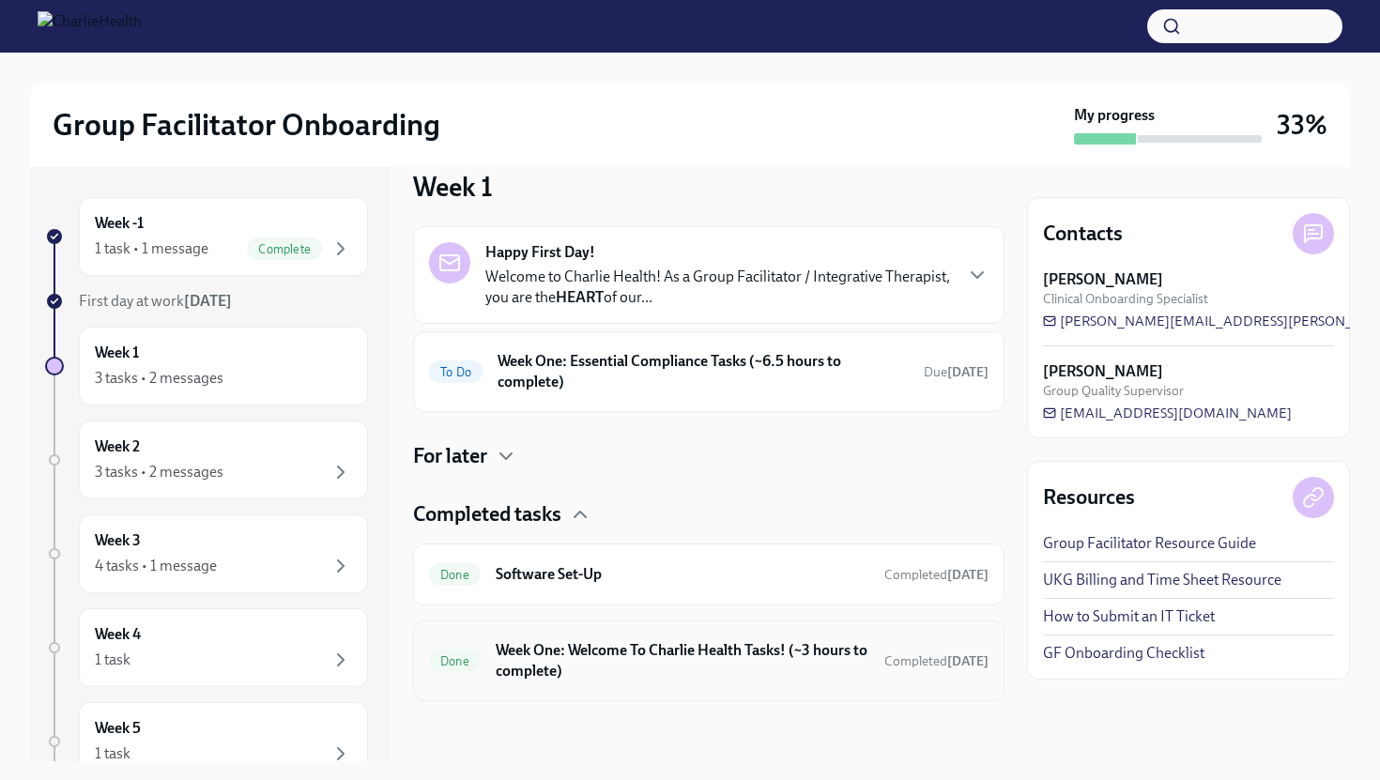
click at [570, 669] on h6 "Week One: Welcome To Charlie Health Tasks! (~3 hours to complete)" at bounding box center [683, 660] width 374 height 41
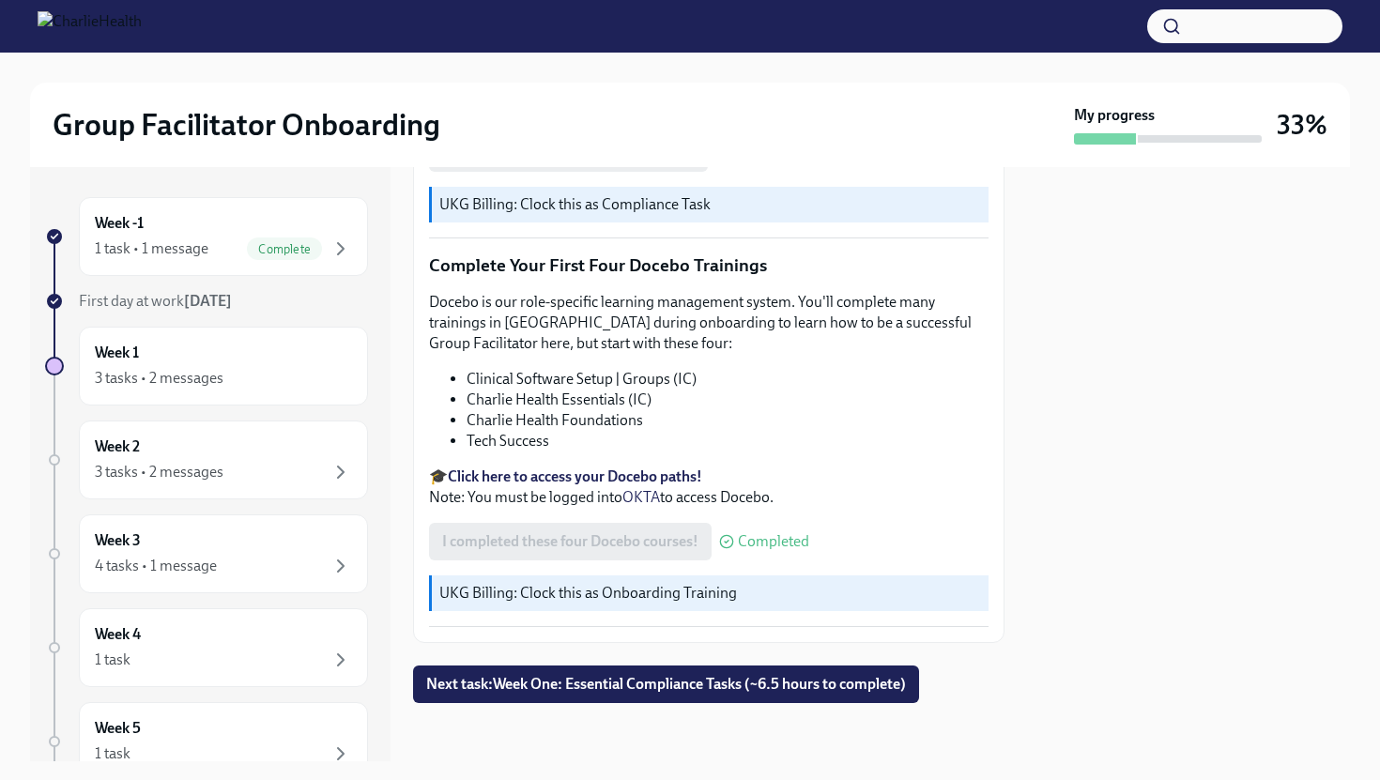
scroll to position [2356, 0]
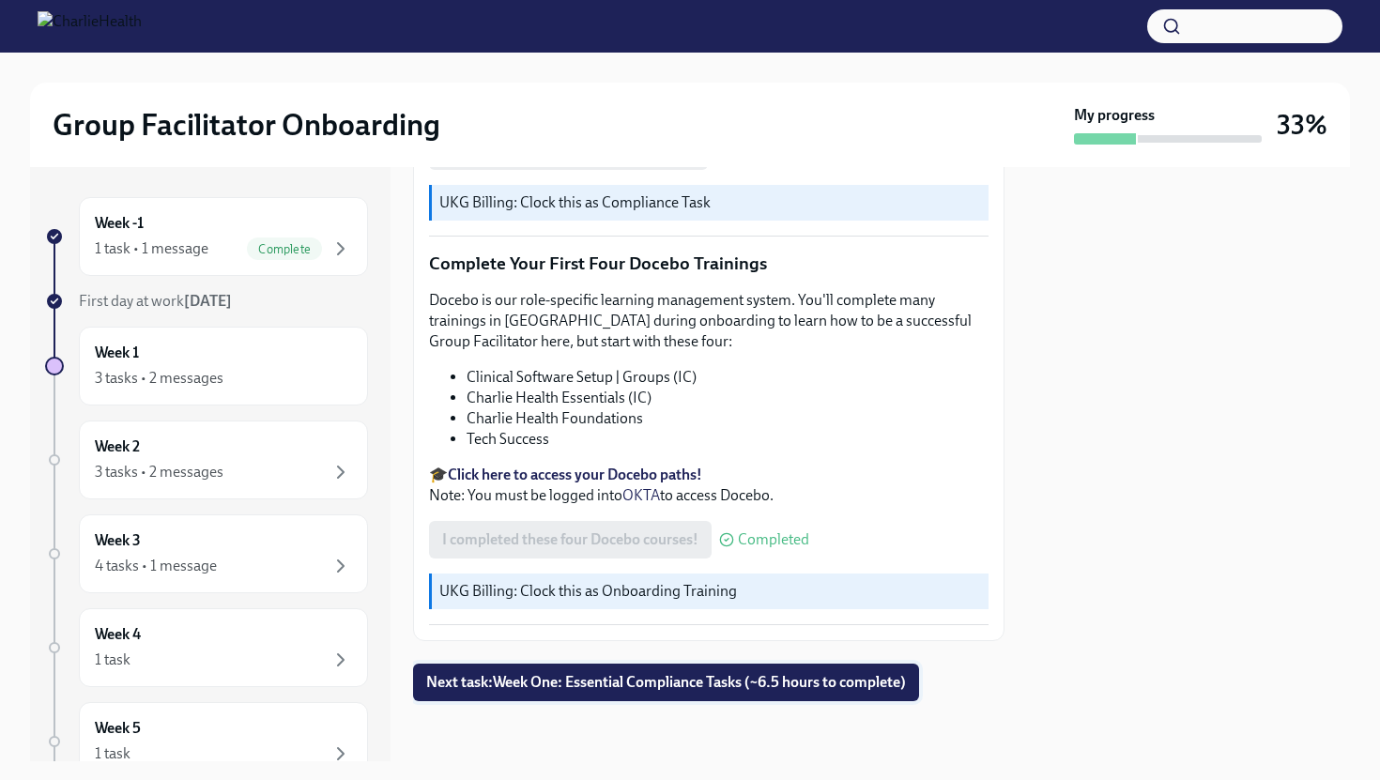
click at [723, 680] on span "Next task : Week One: Essential Compliance Tasks (~6.5 hours to complete)" at bounding box center [666, 682] width 480 height 19
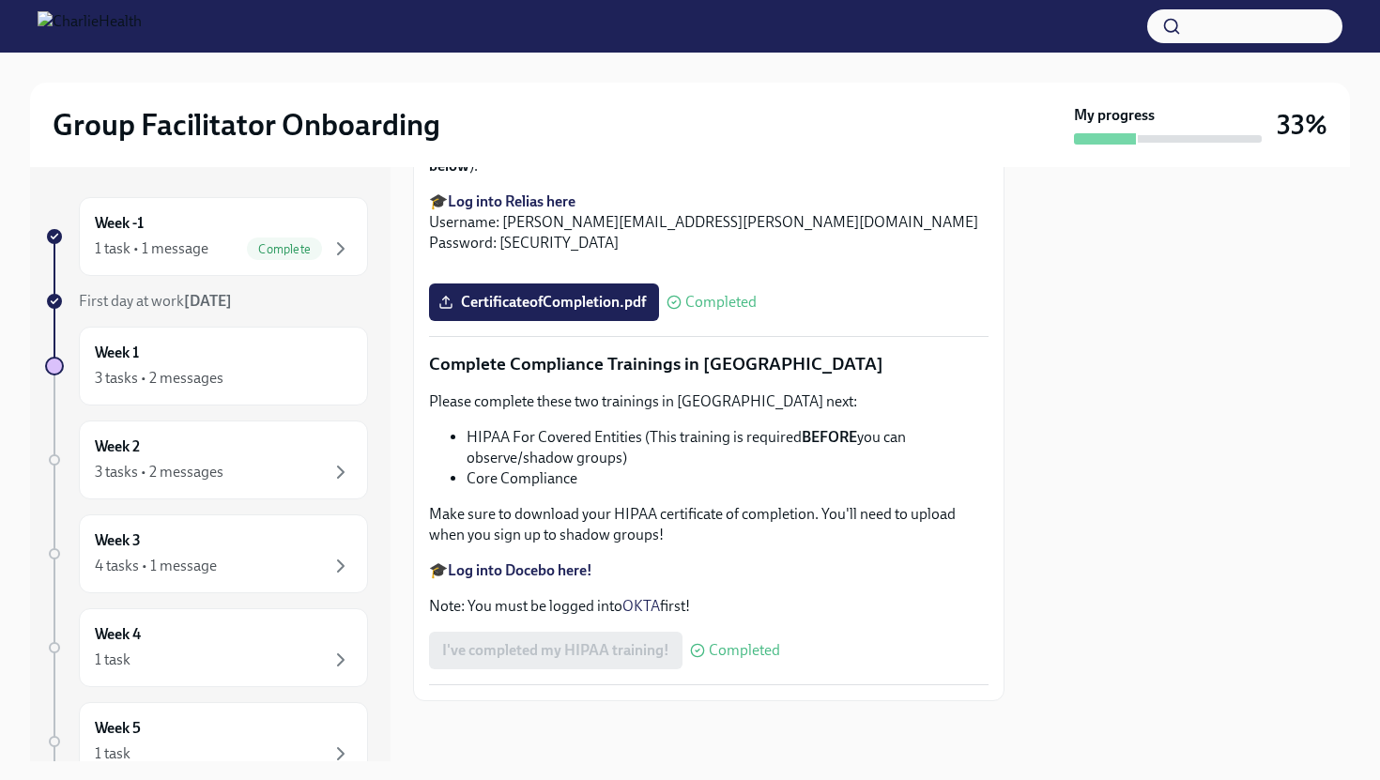
scroll to position [4315, 0]
click at [282, 365] on div "Week 1 3 tasks • 2 messages" at bounding box center [223, 366] width 257 height 47
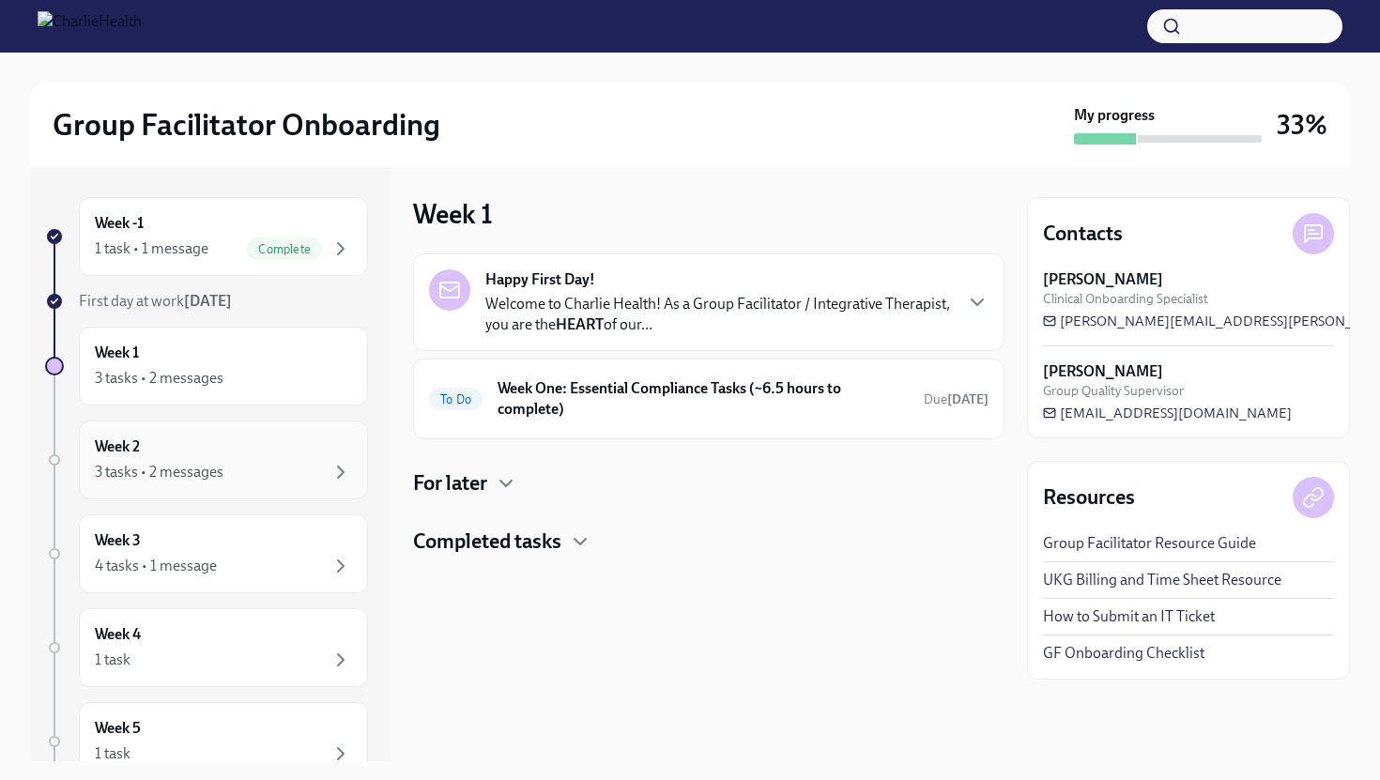
click at [299, 456] on div "Week 2 3 tasks • 2 messages" at bounding box center [223, 460] width 257 height 47
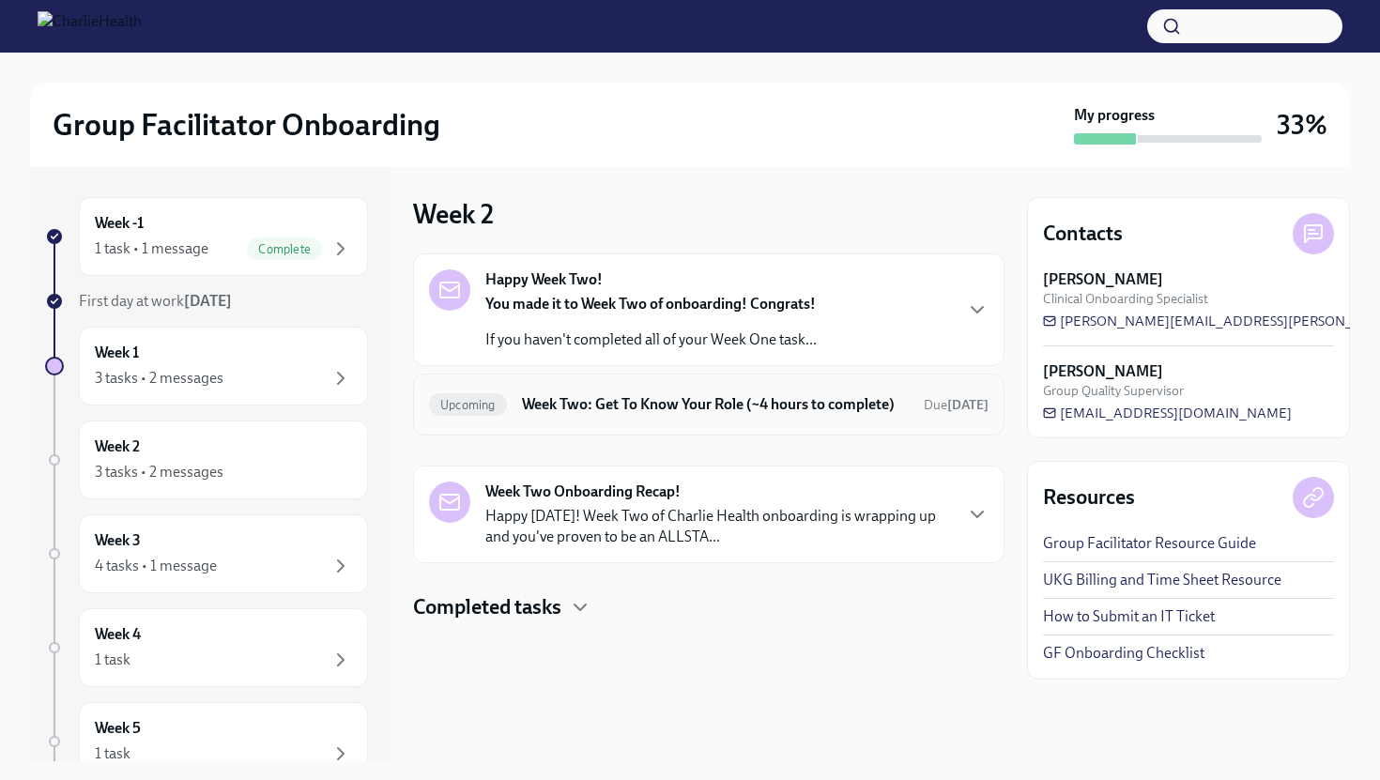
click at [617, 415] on h6 "Week Two: Get To Know Your Role (~4 hours to complete)" at bounding box center [715, 404] width 387 height 21
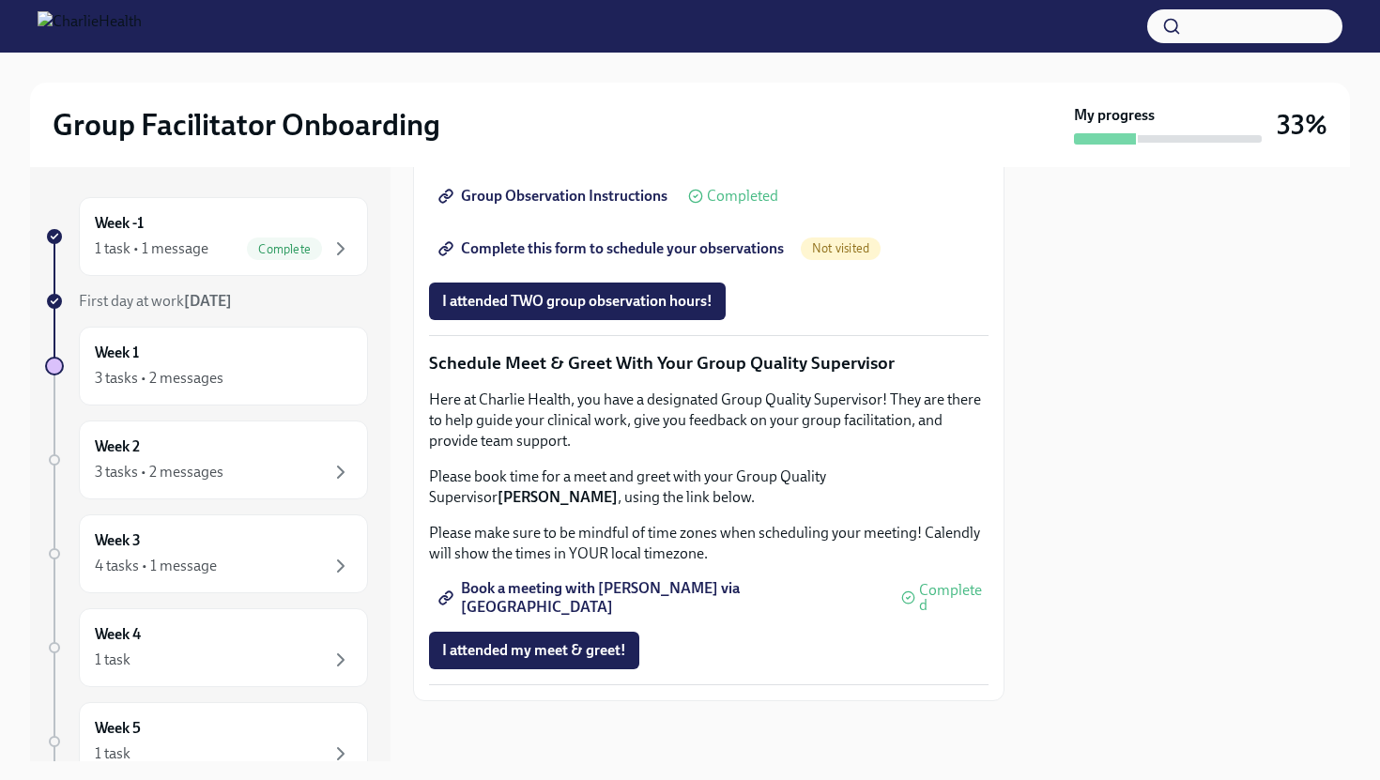
scroll to position [1732, 0]
click at [299, 465] on div "3 tasks • 2 messages" at bounding box center [223, 472] width 257 height 23
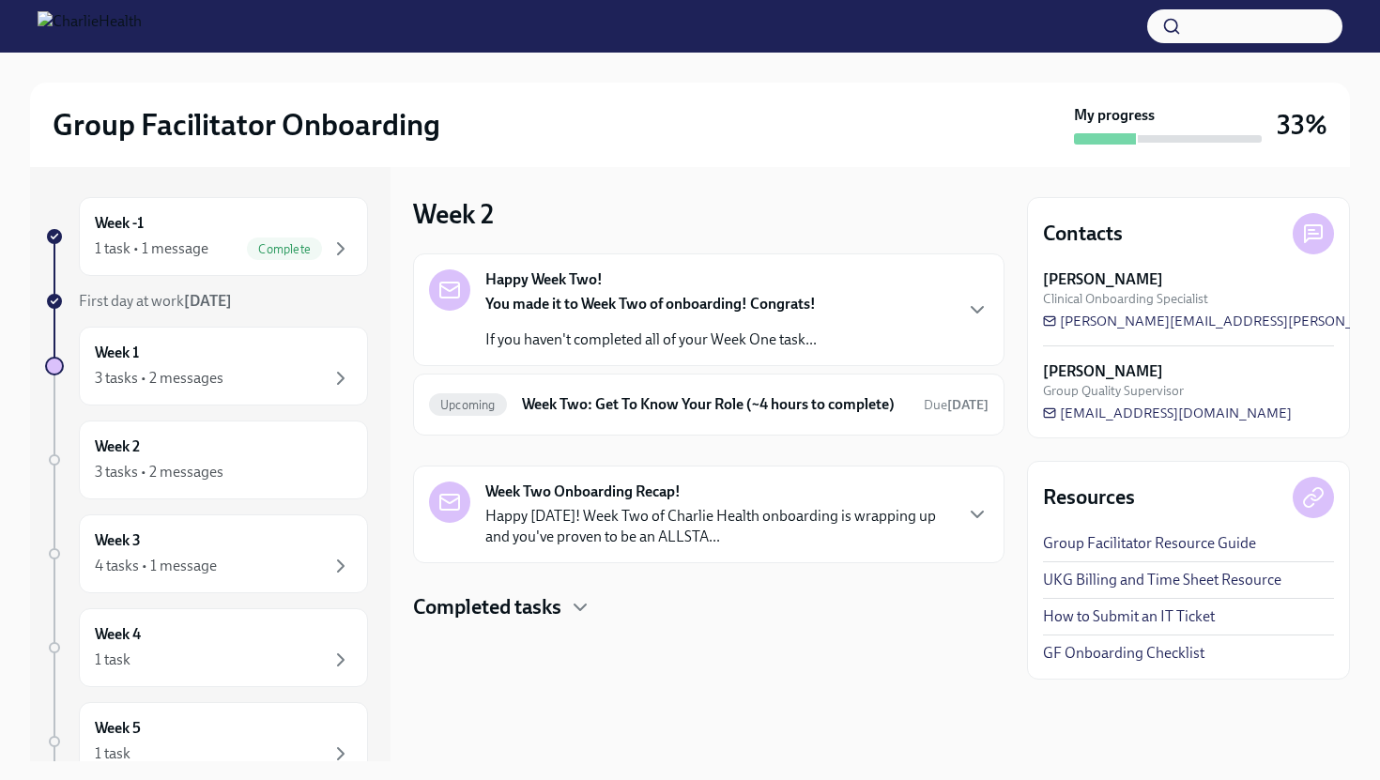
click at [553, 502] on strong "Week Two Onboarding Recap!" at bounding box center [582, 492] width 195 height 21
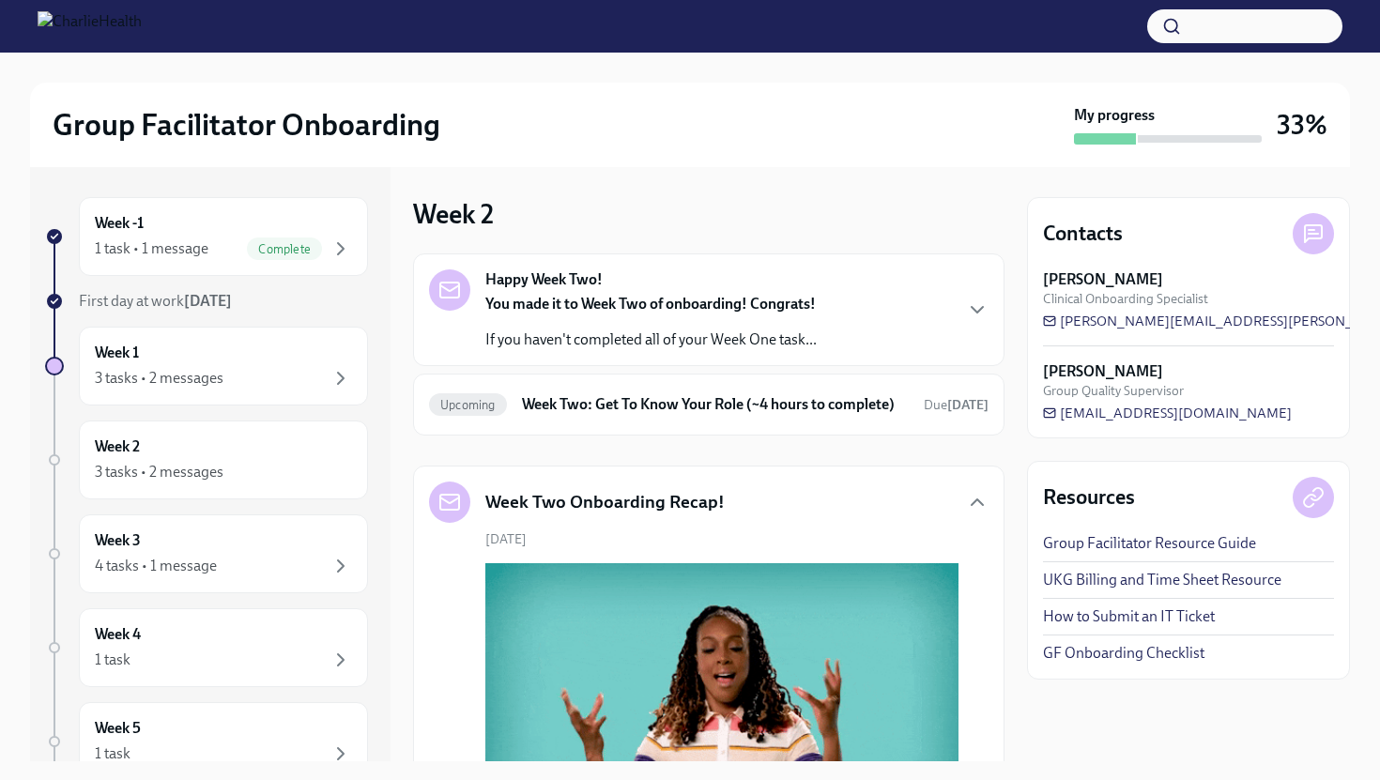
click at [599, 300] on strong "You made it to Week Two of onboarding! Congrats!" at bounding box center [650, 304] width 330 height 18
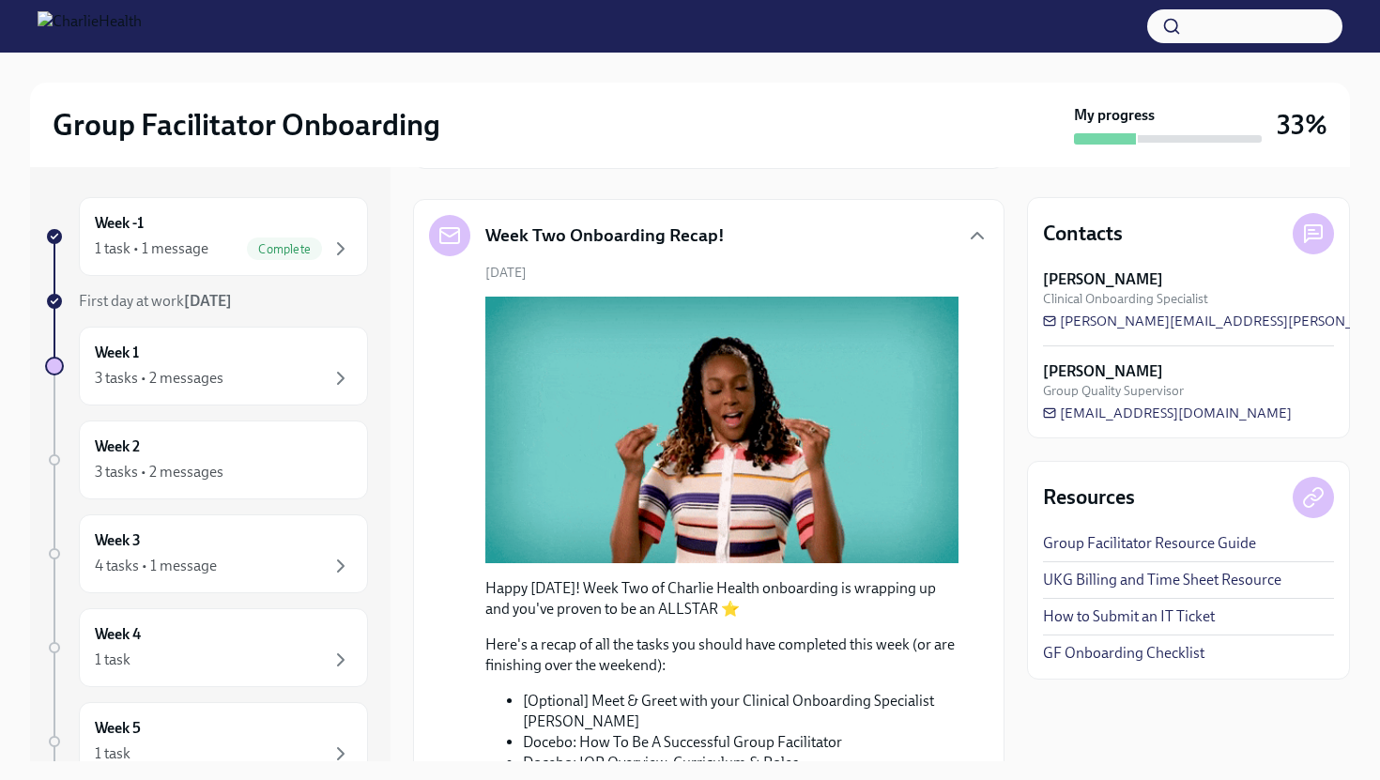
scroll to position [1386, 0]
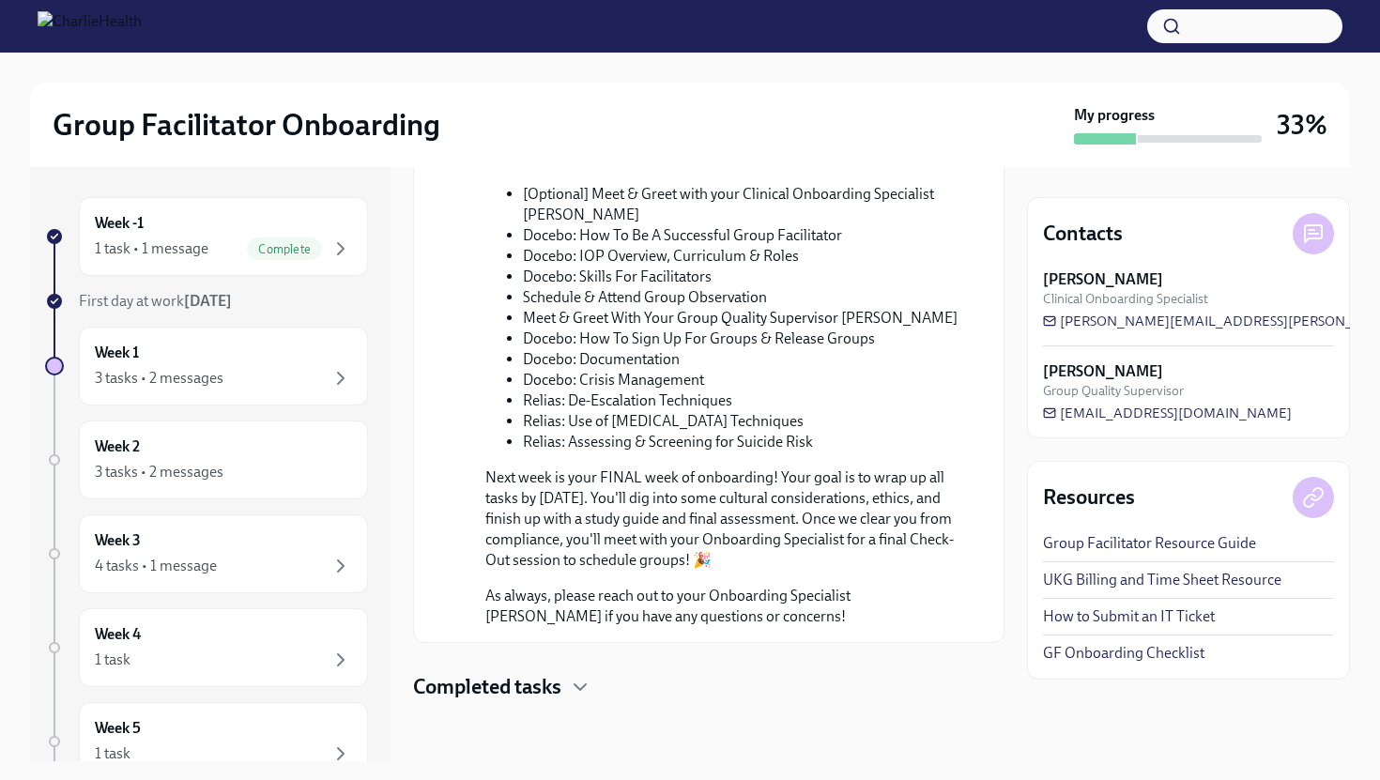
click at [501, 701] on div at bounding box center [708, 731] width 591 height 60
click at [505, 681] on h4 "Completed tasks" at bounding box center [487, 687] width 148 height 28
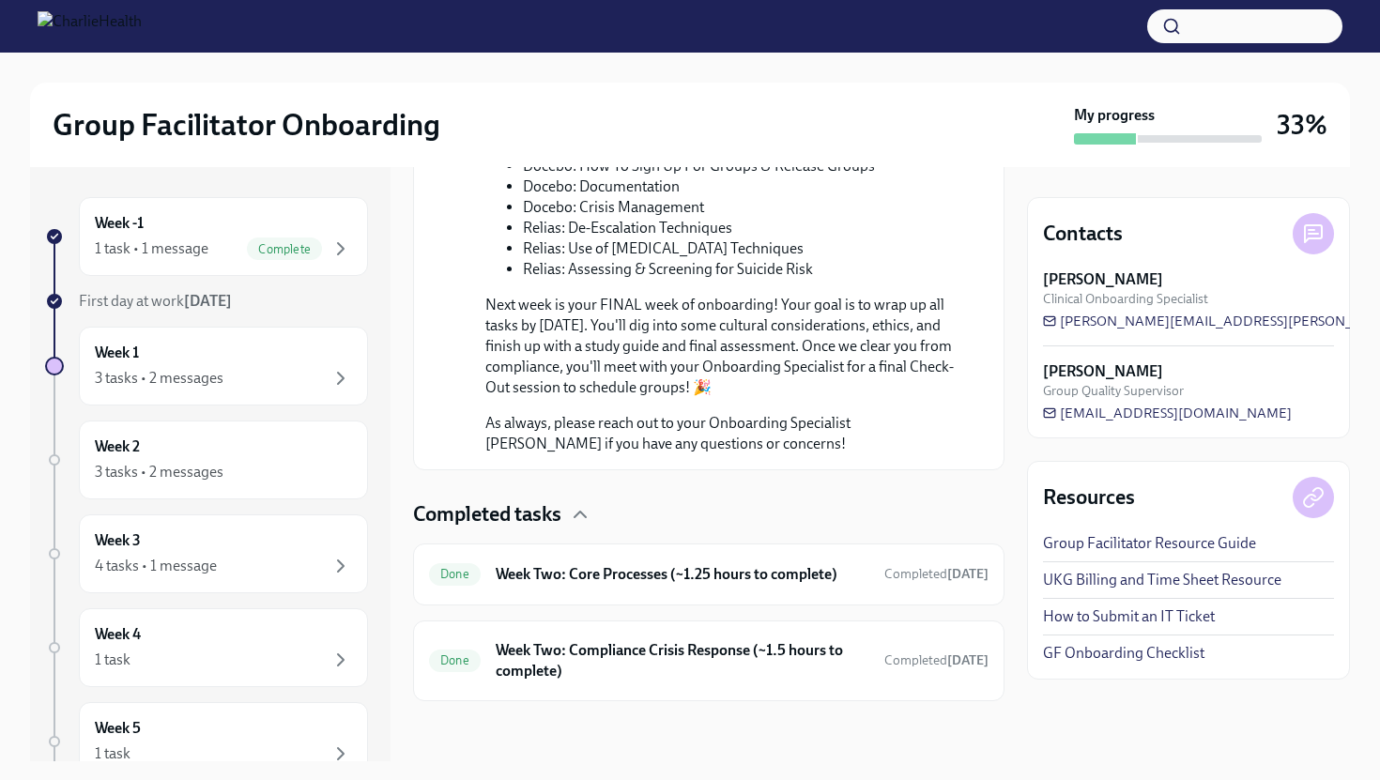
scroll to position [1558, 0]
click at [631, 587] on div "Done Week Two: Core Processes (~1.25 hours to complete) Completed [DATE]" at bounding box center [708, 574] width 559 height 30
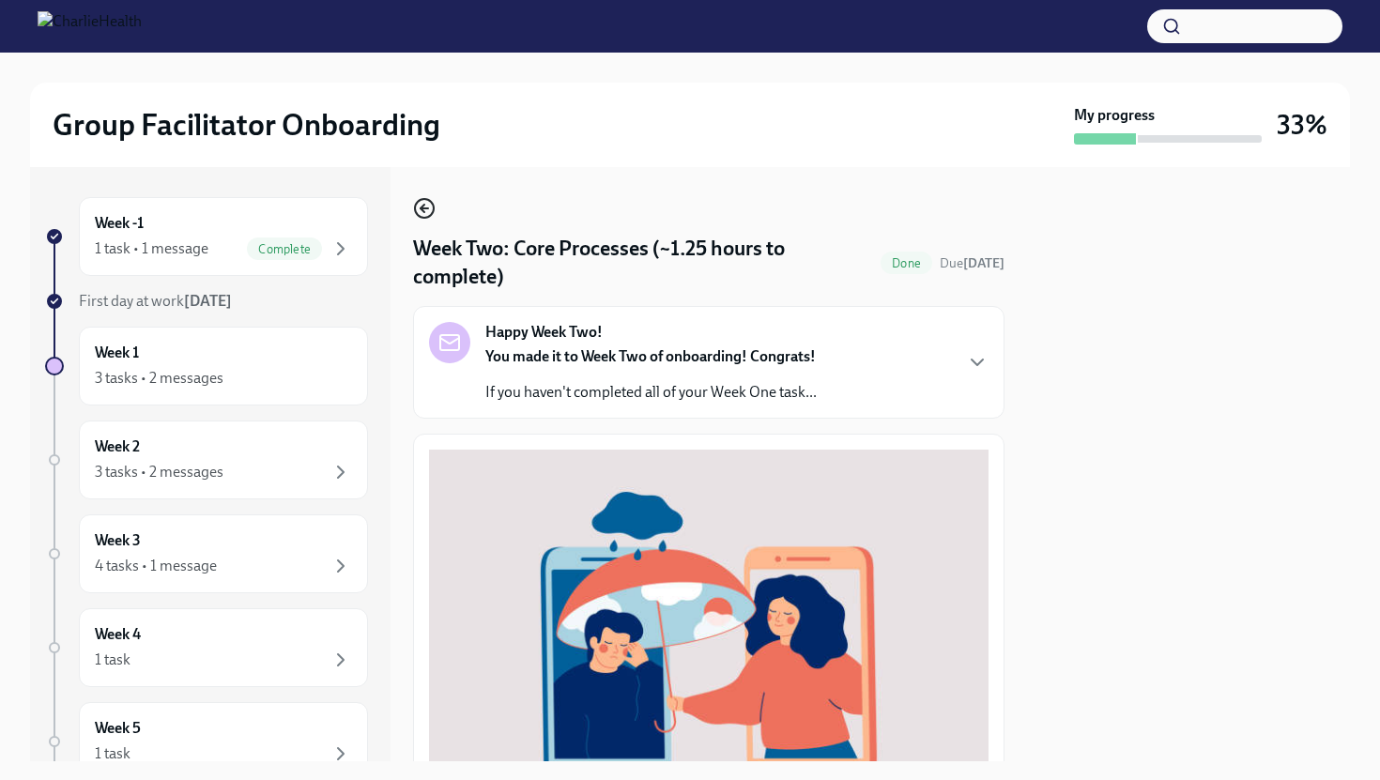
click at [430, 204] on icon "button" at bounding box center [424, 208] width 23 height 23
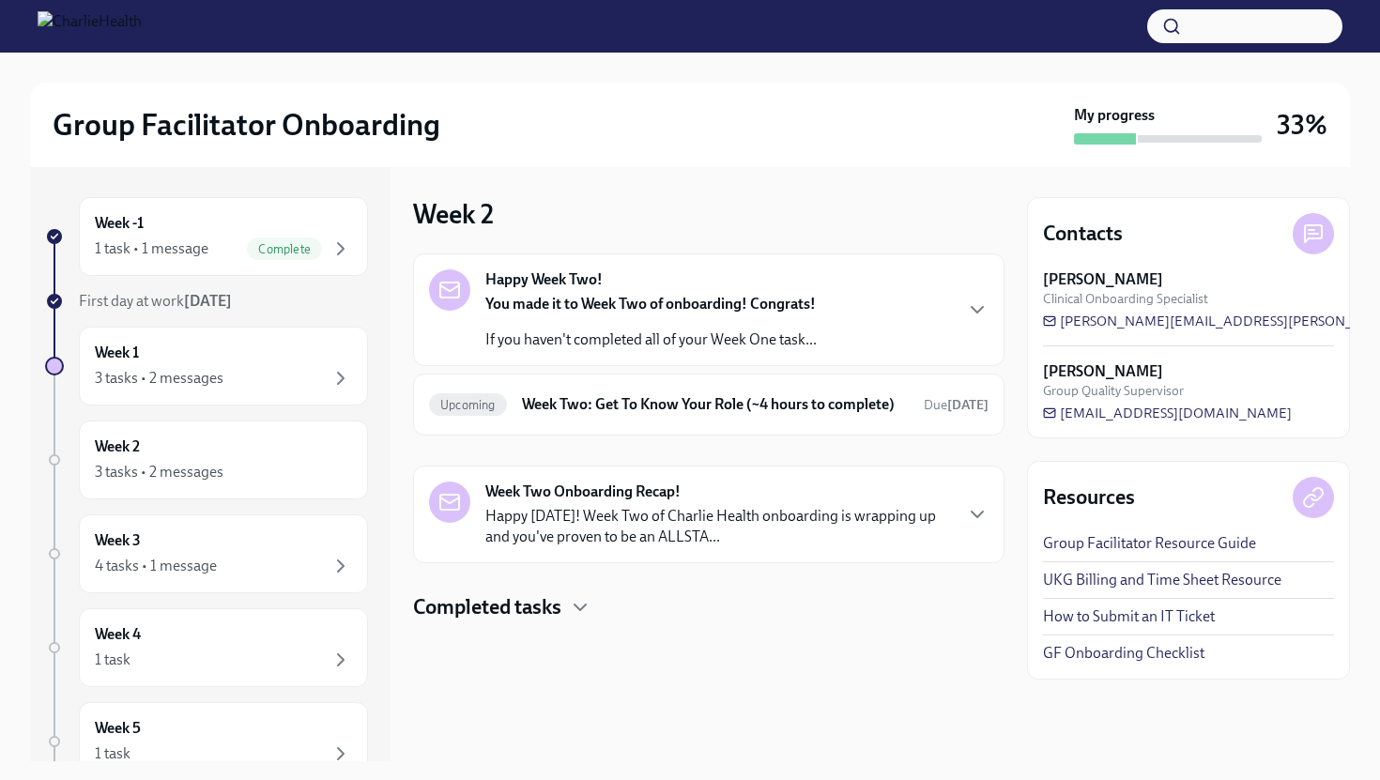
click at [549, 312] on strong "You made it to Week Two of onboarding! Congrats!" at bounding box center [650, 304] width 330 height 18
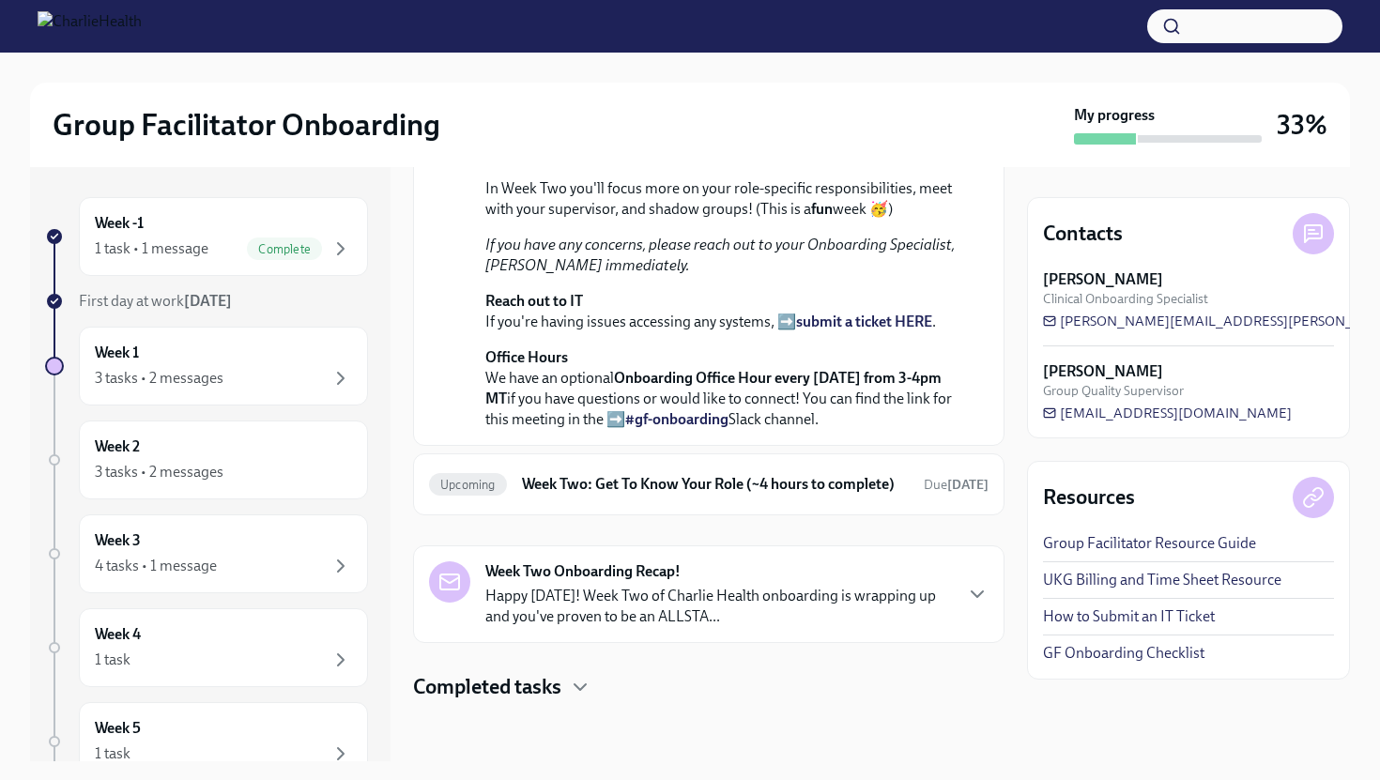
scroll to position [533, 0]
click at [574, 585] on div "Week Two Onboarding Recap! Happy [DATE]! Week Two of Charlie Health onboarding …" at bounding box center [718, 594] width 466 height 66
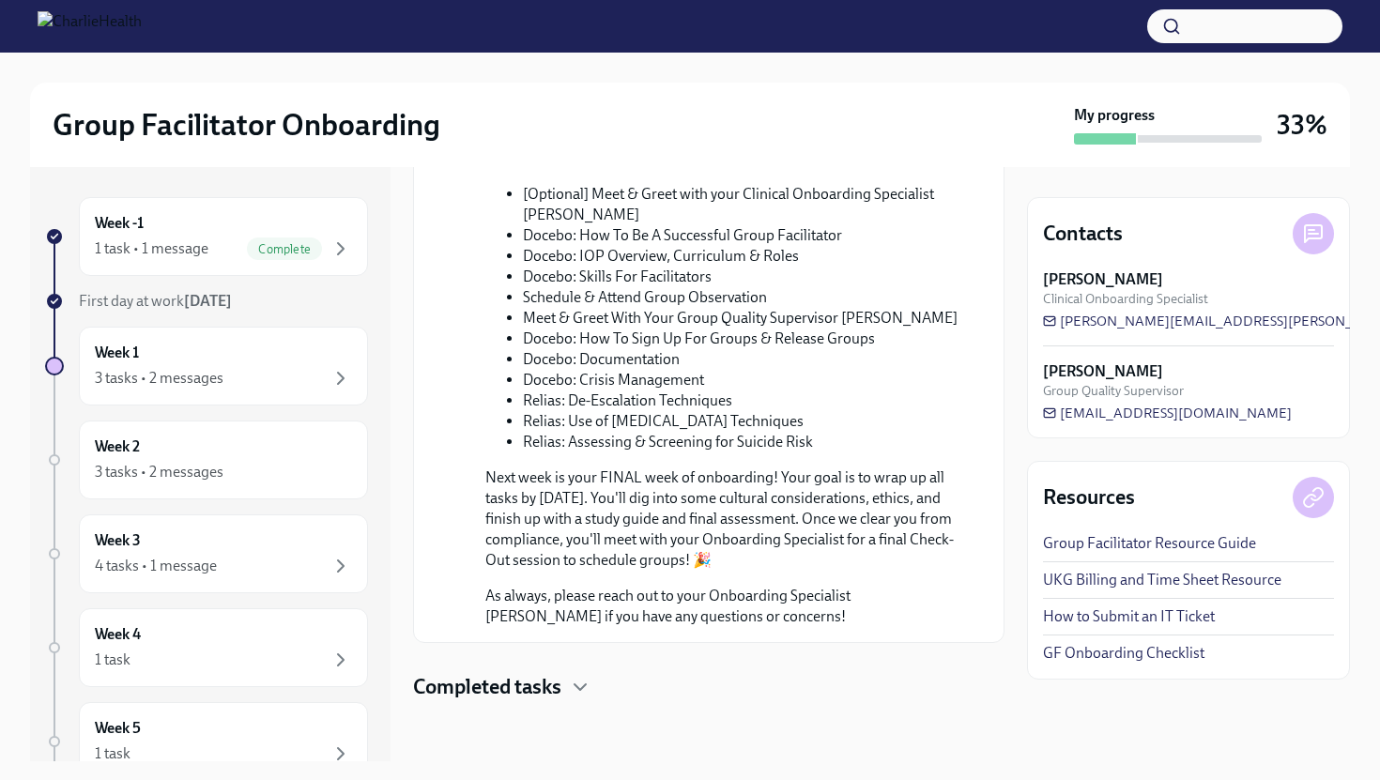
scroll to position [1386, 0]
click at [567, 675] on div "Completed tasks" at bounding box center [708, 687] width 591 height 28
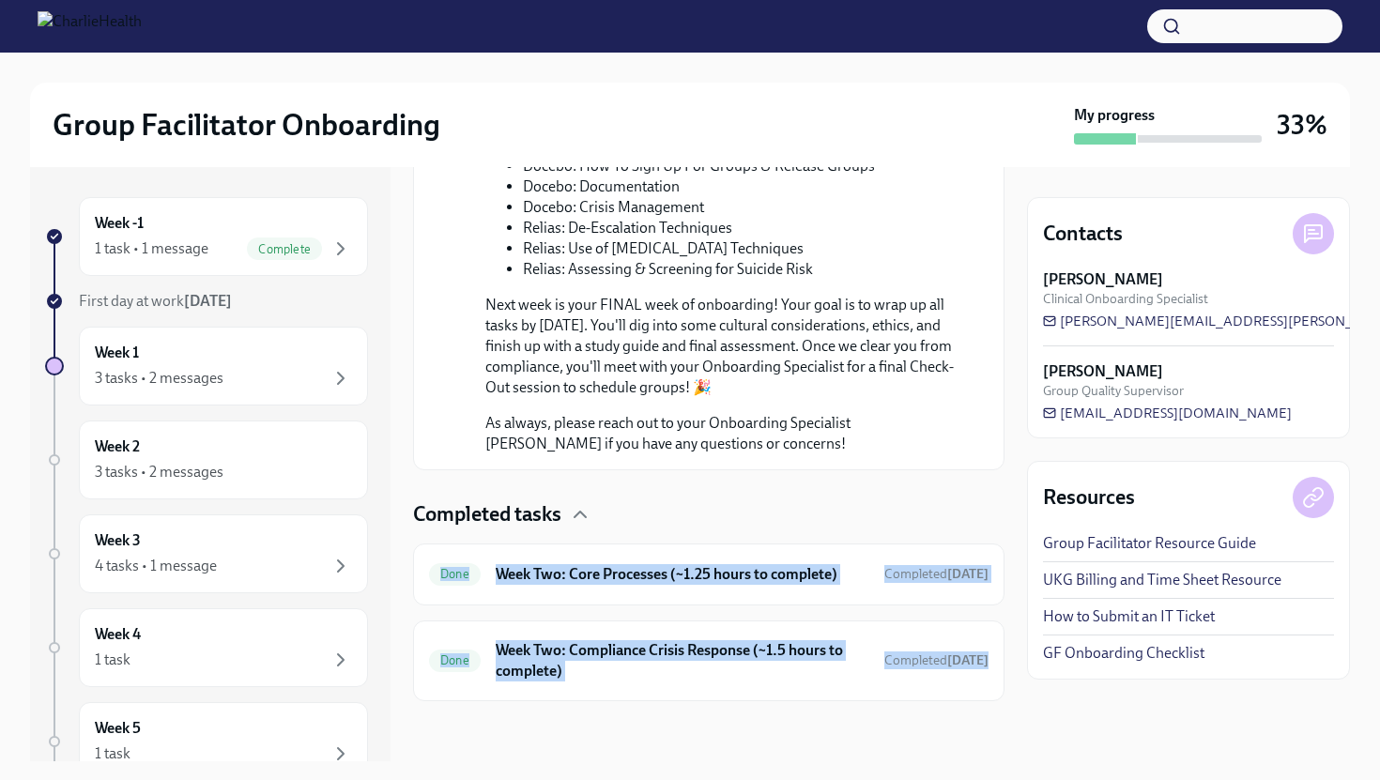
scroll to position [1558, 0]
click at [594, 668] on h6 "Week Two: Compliance Crisis Response (~1.5 hours to complete)" at bounding box center [683, 660] width 374 height 41
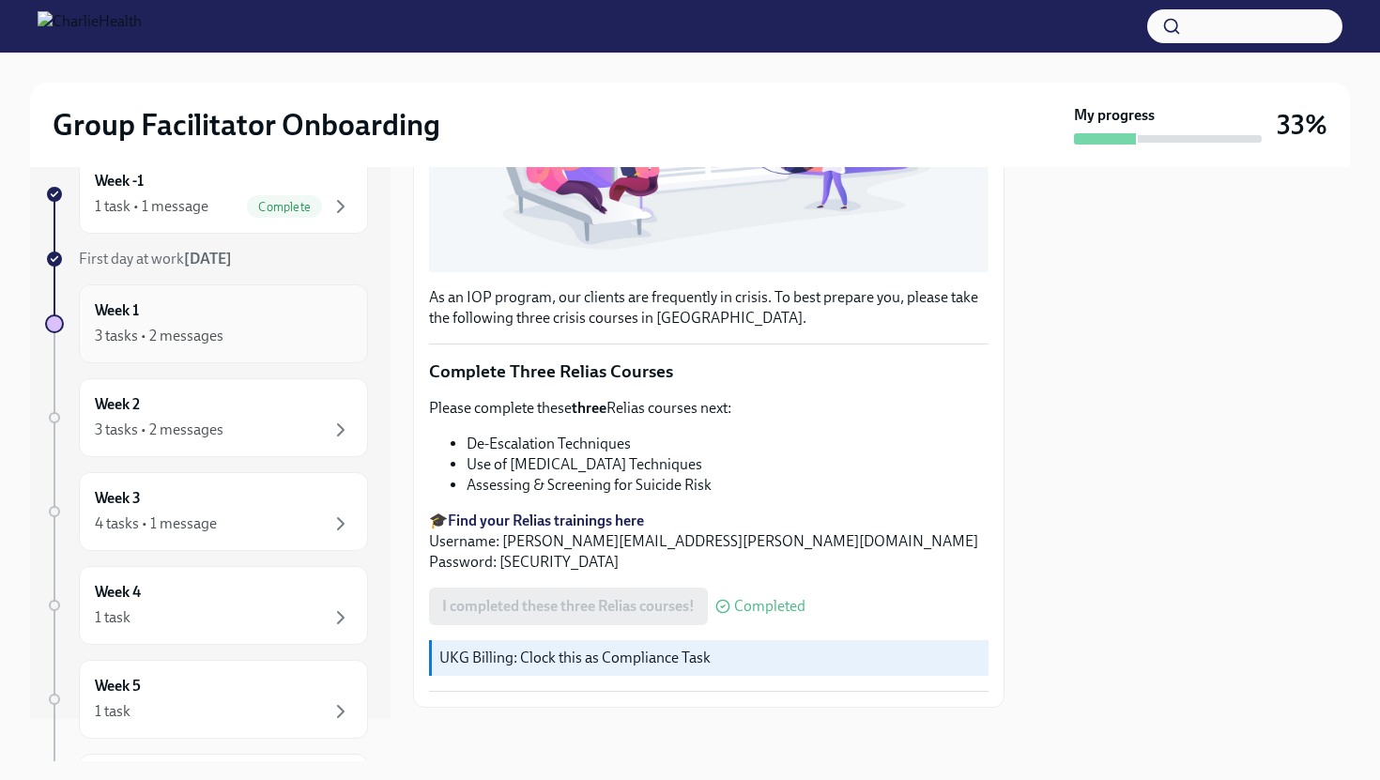
scroll to position [28, 0]
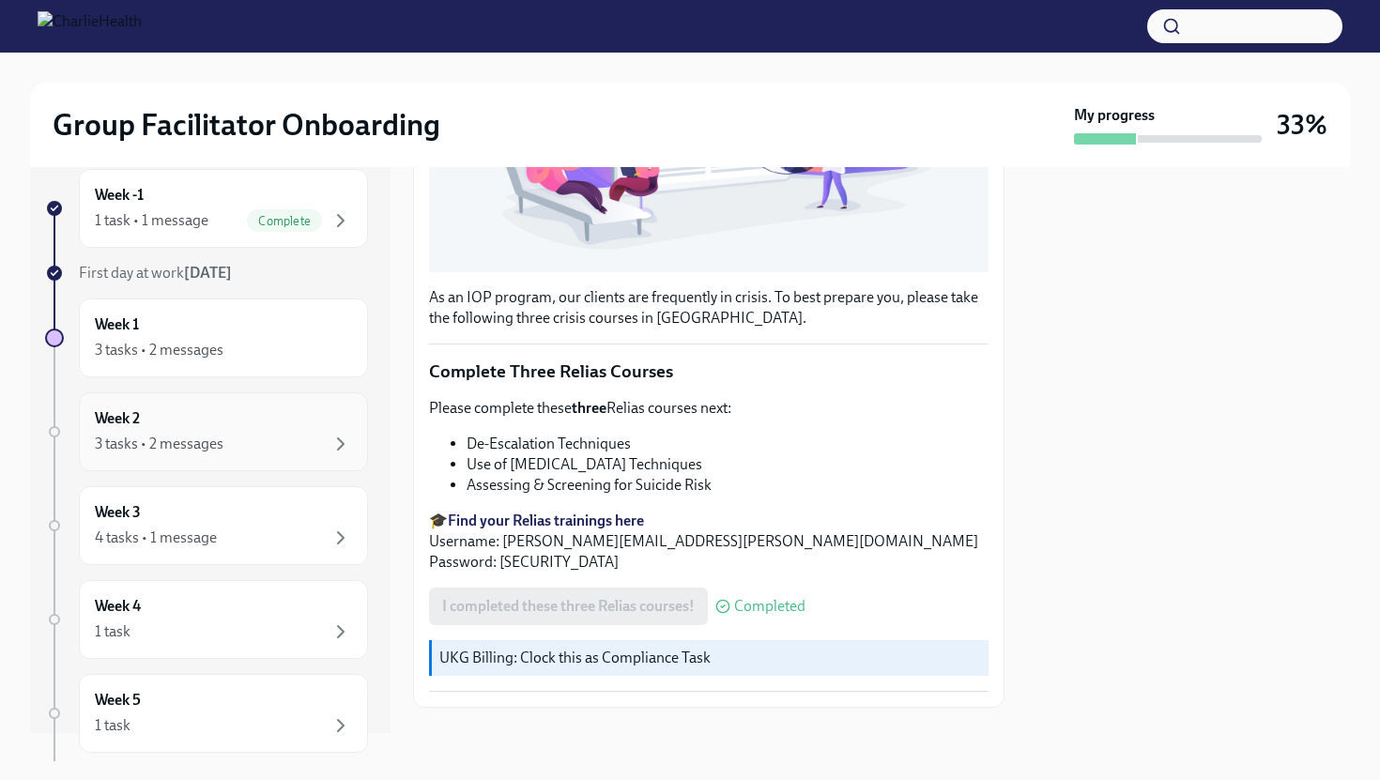
click at [272, 428] on div "Week 2 3 tasks • 2 messages" at bounding box center [223, 431] width 257 height 47
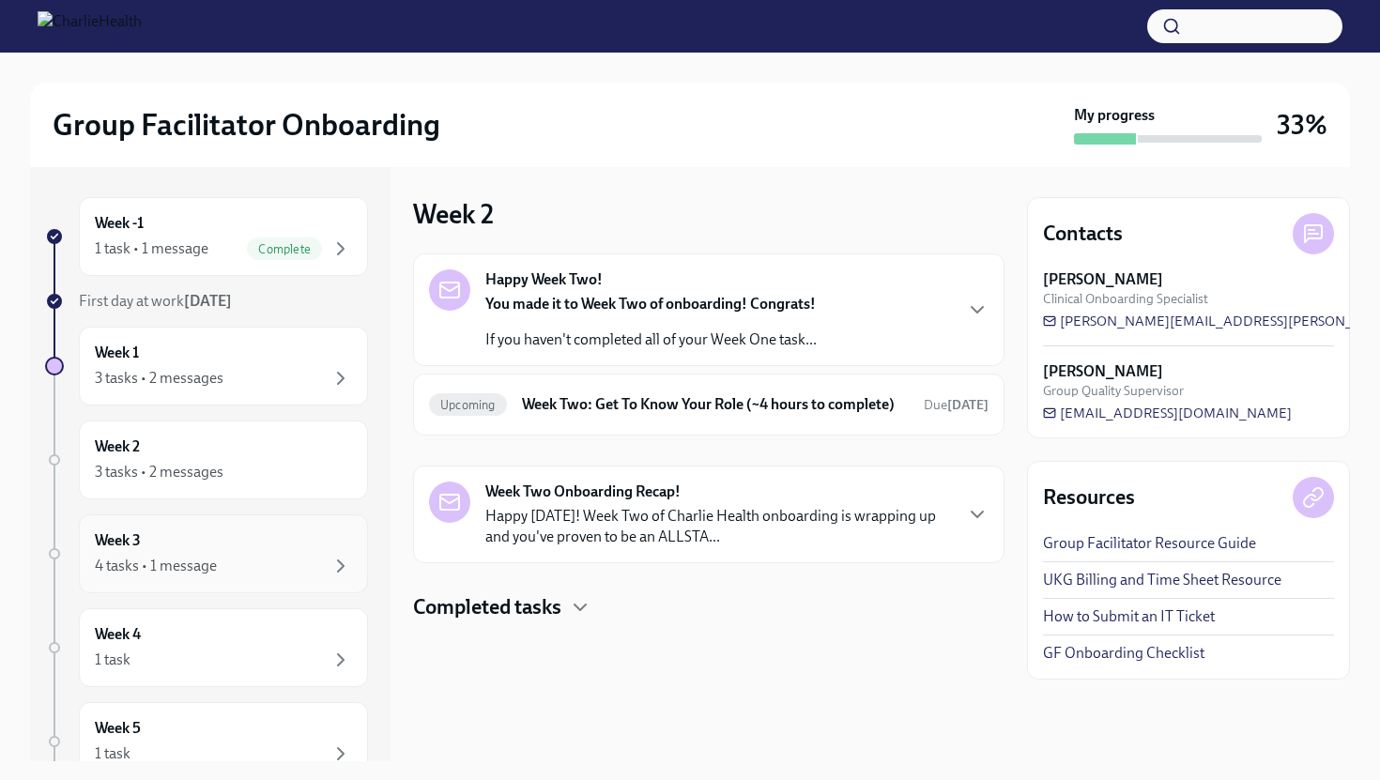
click at [245, 556] on div "4 tasks • 1 message" at bounding box center [223, 566] width 257 height 23
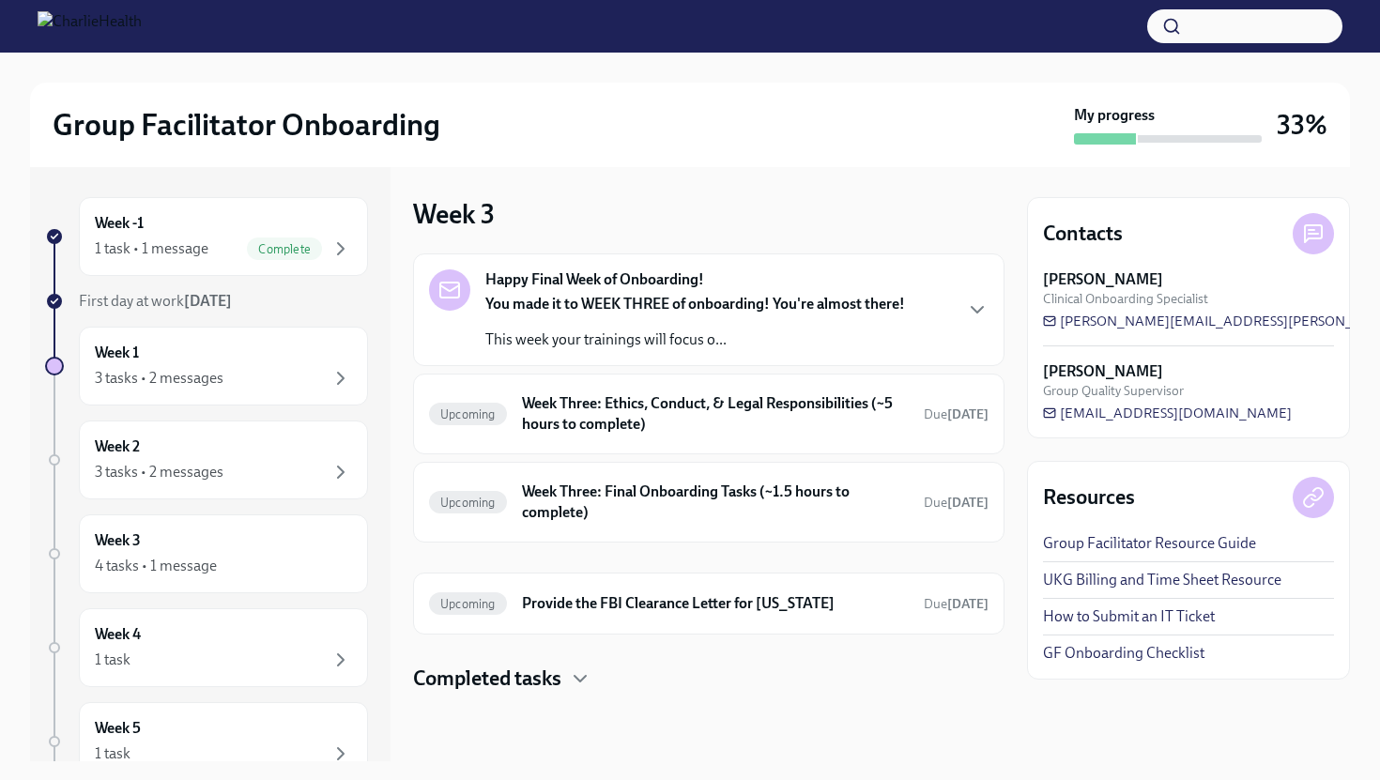
click at [633, 312] on strong "You made it to WEEK THREE of onboarding! You're almost there!" at bounding box center [695, 304] width 420 height 18
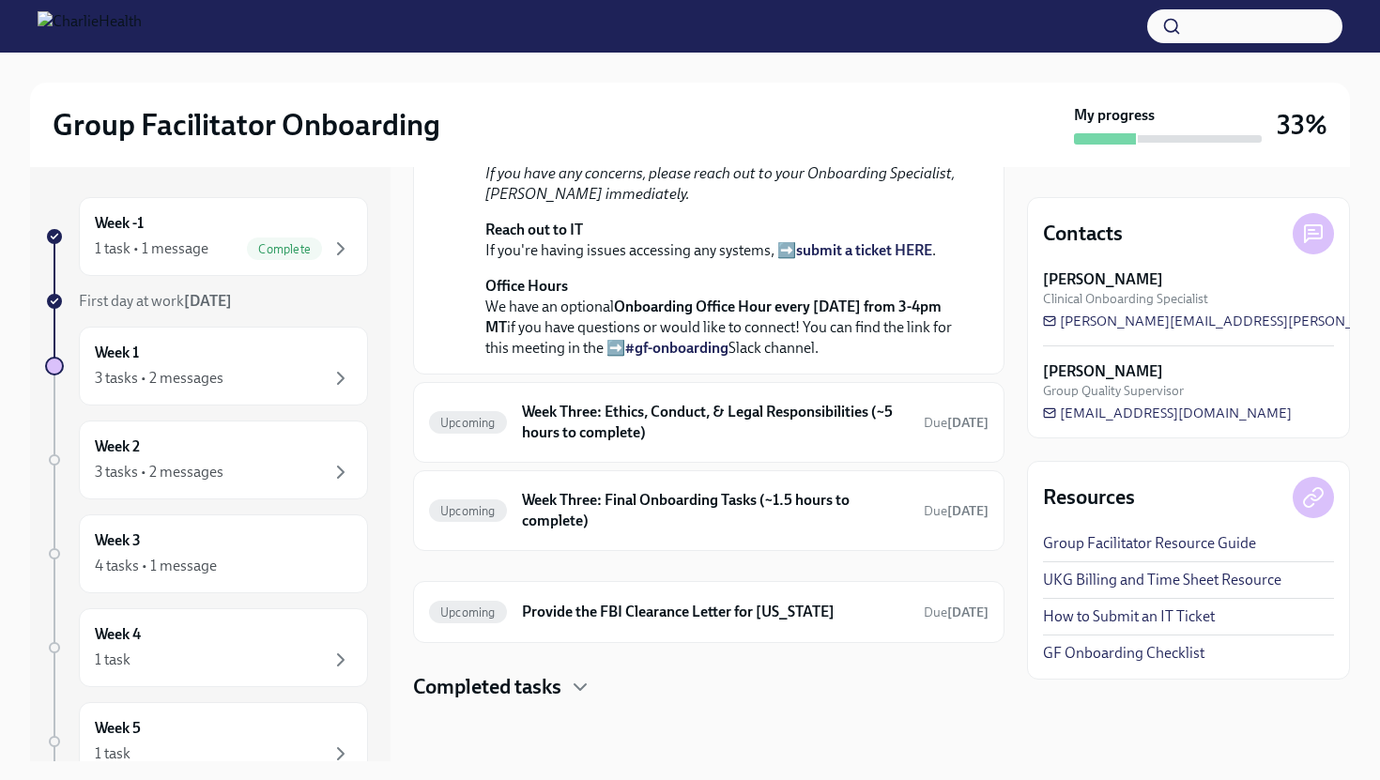
scroll to position [699, 0]
click at [664, 425] on h6 "Week Three: Ethics, Conduct, & Legal Responsibilities (~5 hours to complete)" at bounding box center [715, 422] width 387 height 41
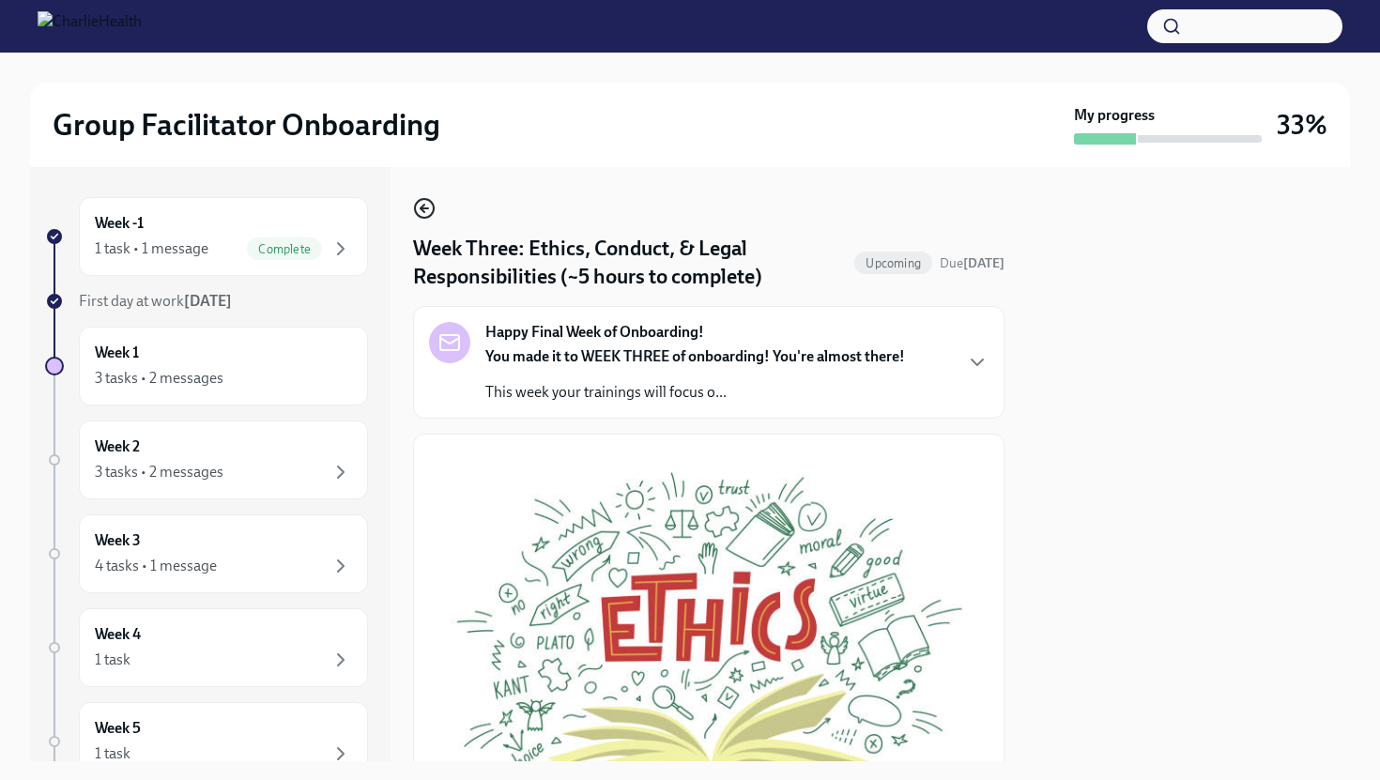
click at [428, 206] on icon "button" at bounding box center [424, 208] width 23 height 23
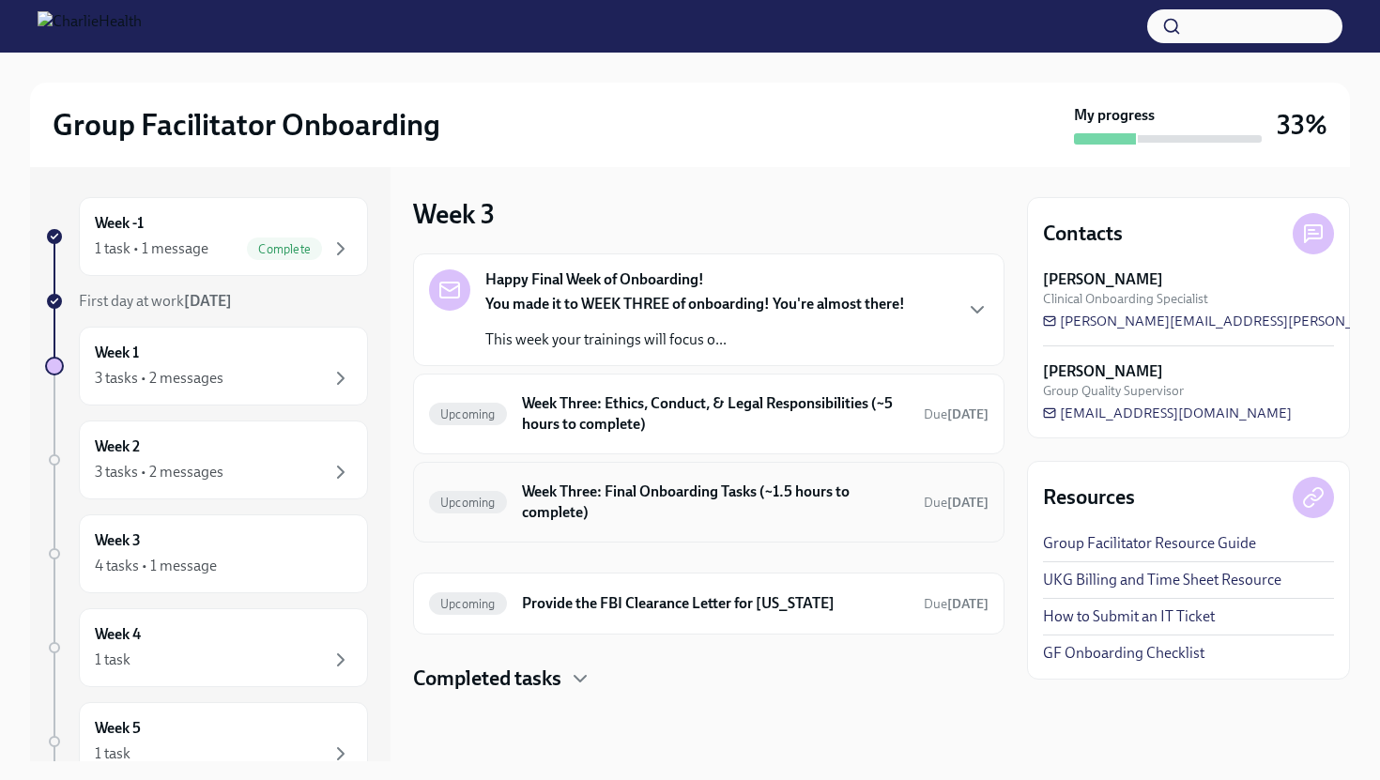
click at [617, 485] on h6 "Week Three: Final Onboarding Tasks (~1.5 hours to complete)" at bounding box center [715, 502] width 387 height 41
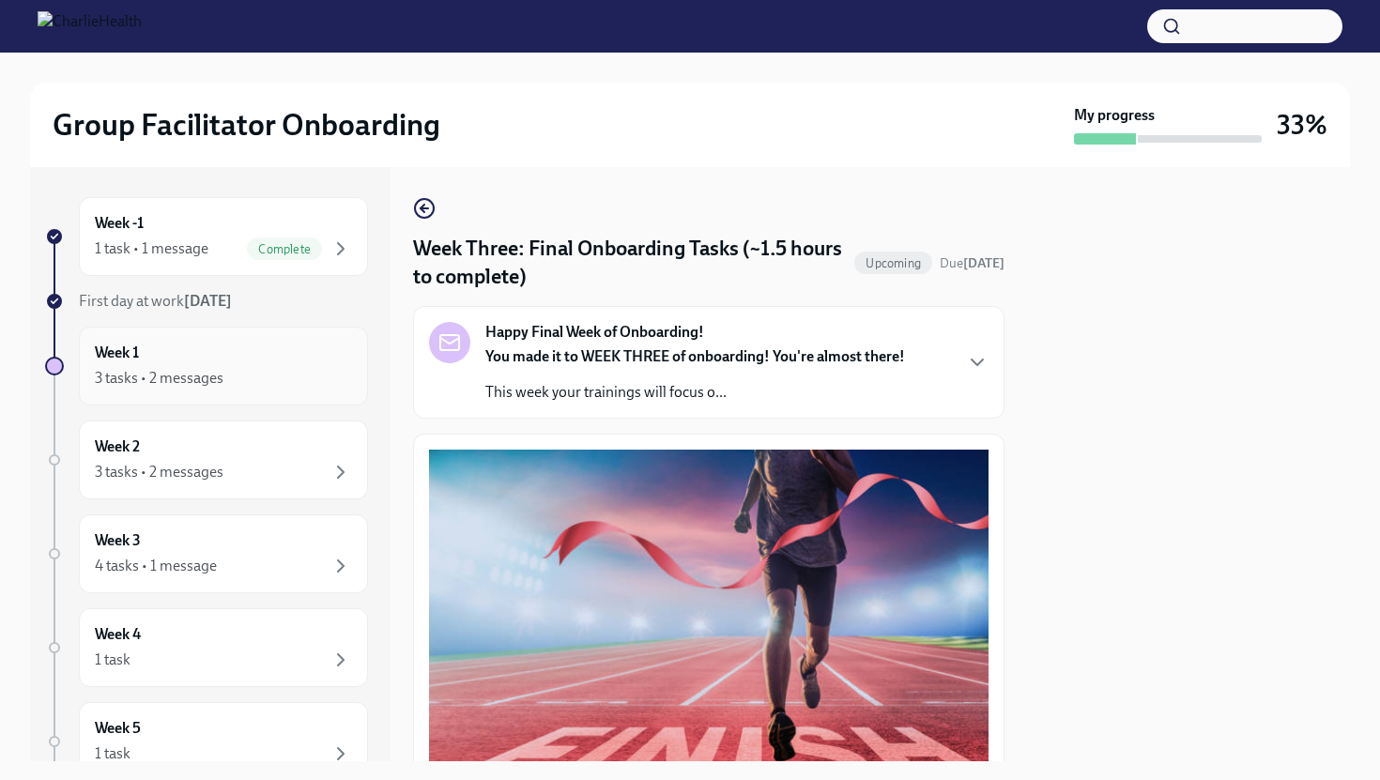
click at [186, 362] on div "Week 1 3 tasks • 2 messages" at bounding box center [223, 366] width 257 height 47
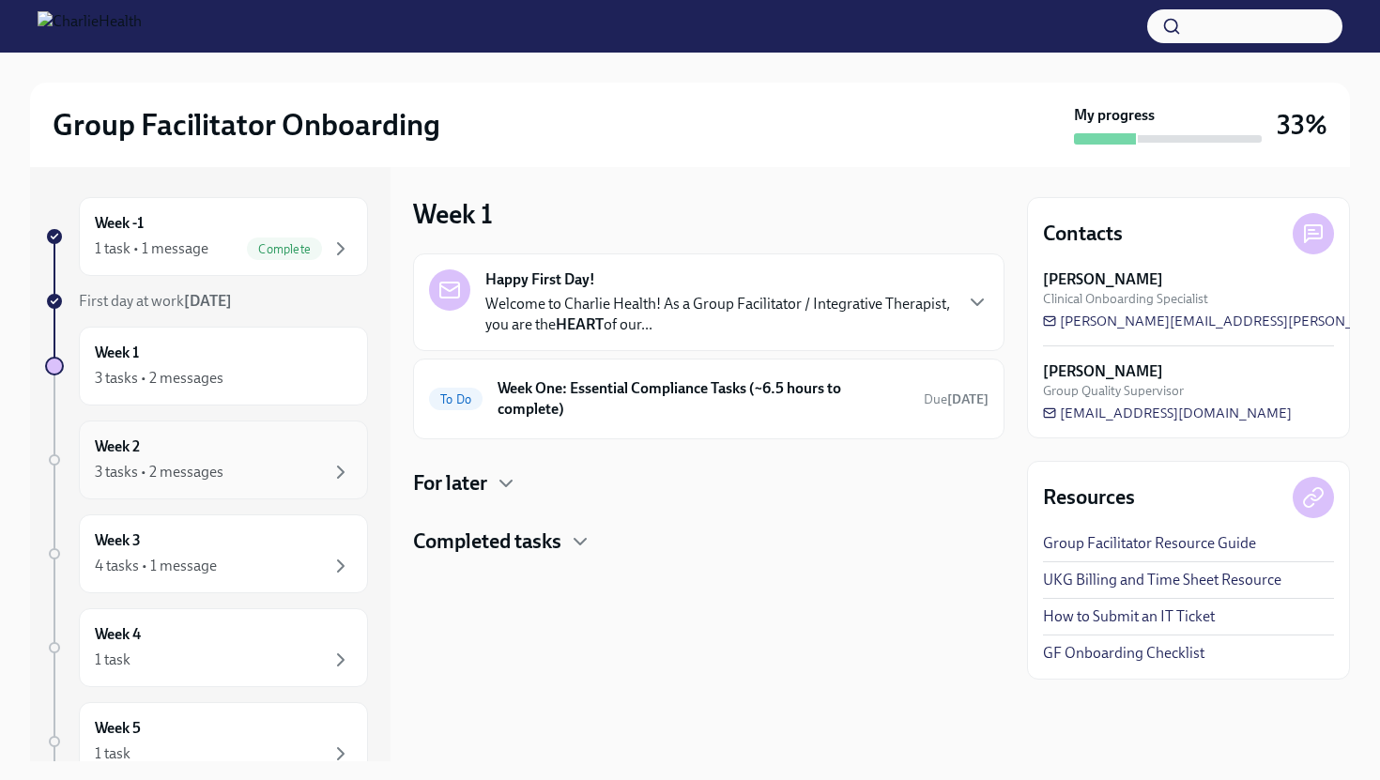
click at [233, 423] on div "Week 2 3 tasks • 2 messages" at bounding box center [223, 460] width 289 height 79
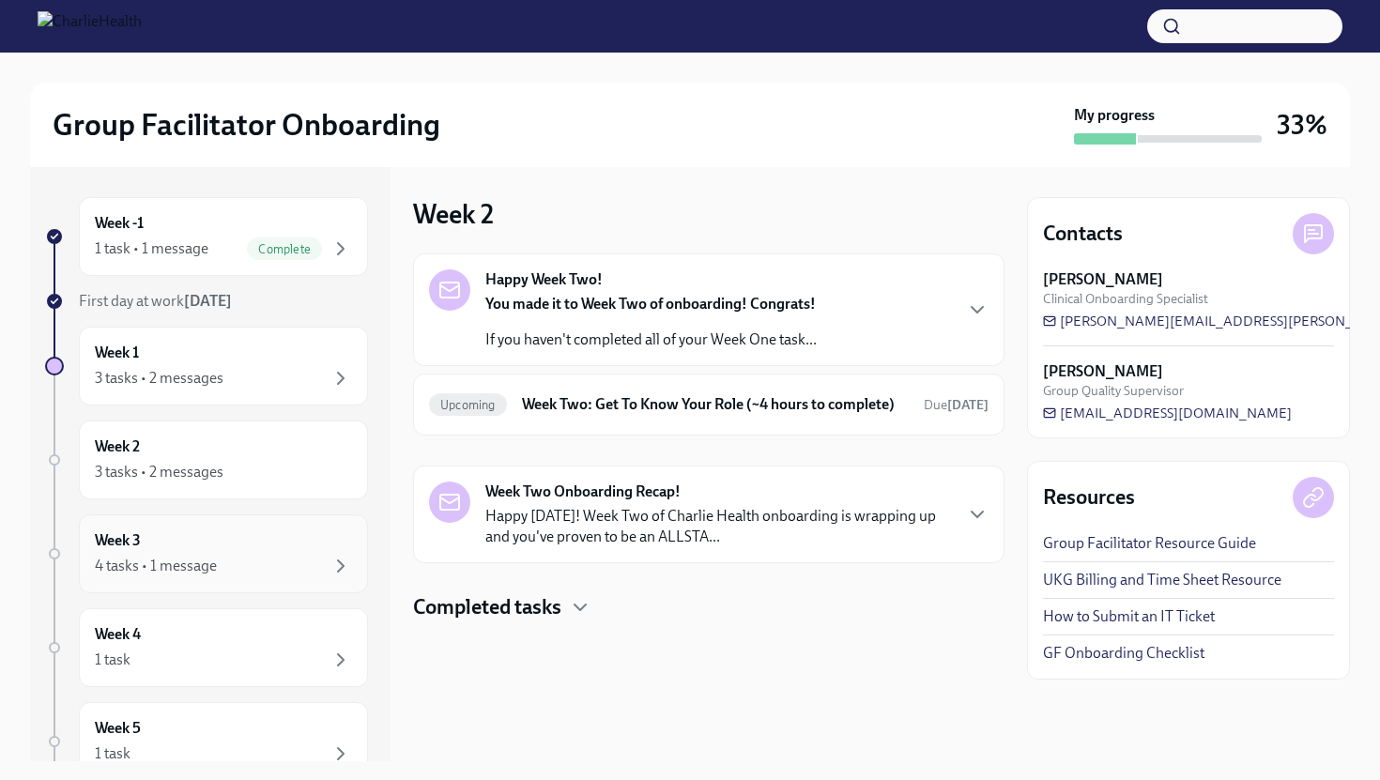
click at [245, 523] on div "Week 3 4 tasks • 1 message" at bounding box center [223, 553] width 289 height 79
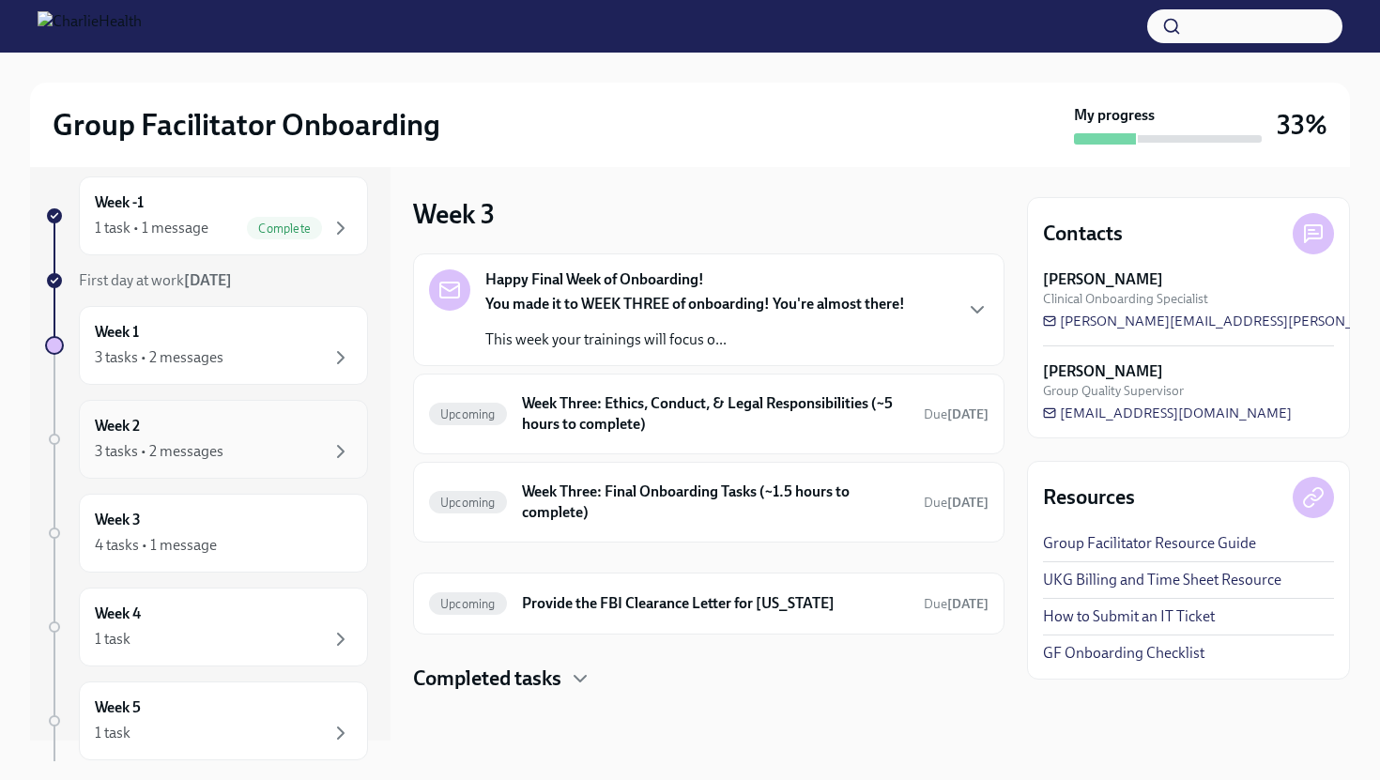
scroll to position [23, 0]
